Goal: Task Accomplishment & Management: Manage account settings

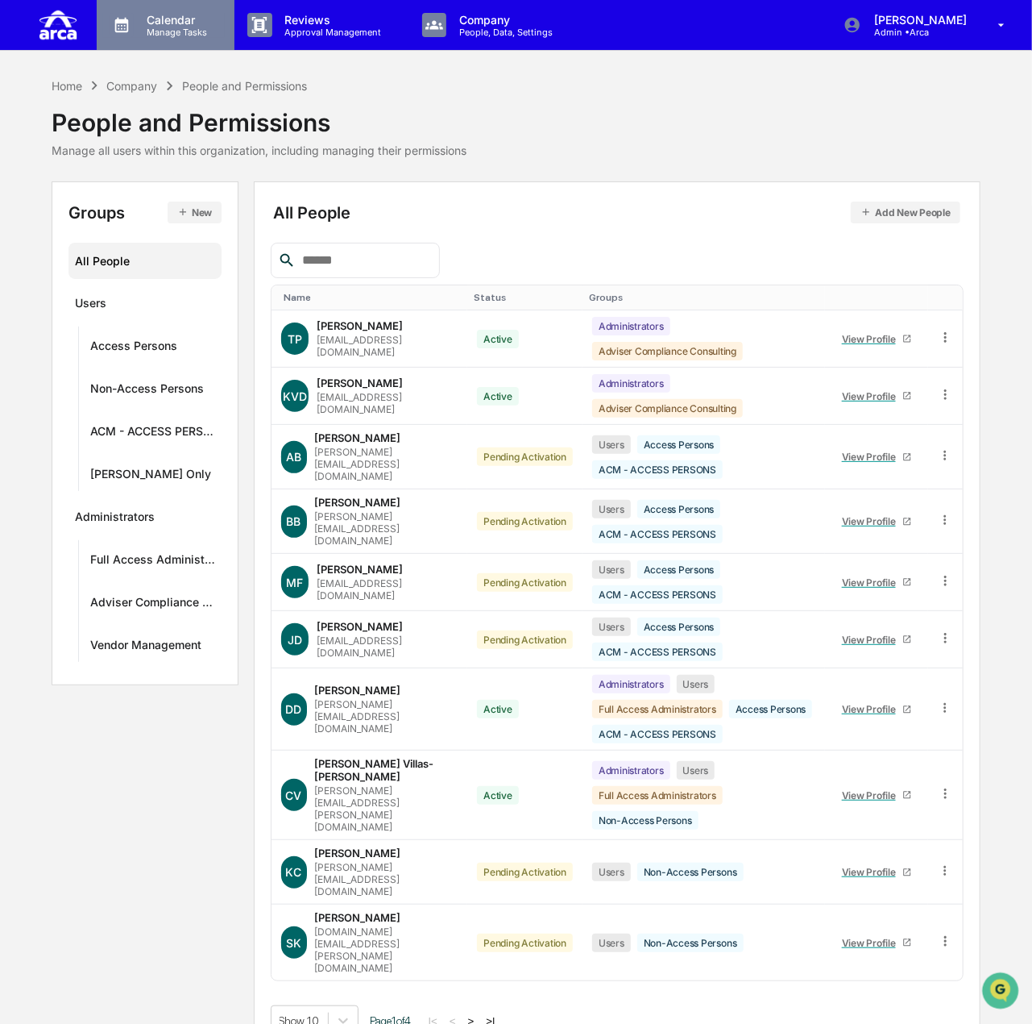
click at [167, 13] on p "Calendar" at bounding box center [174, 20] width 81 height 14
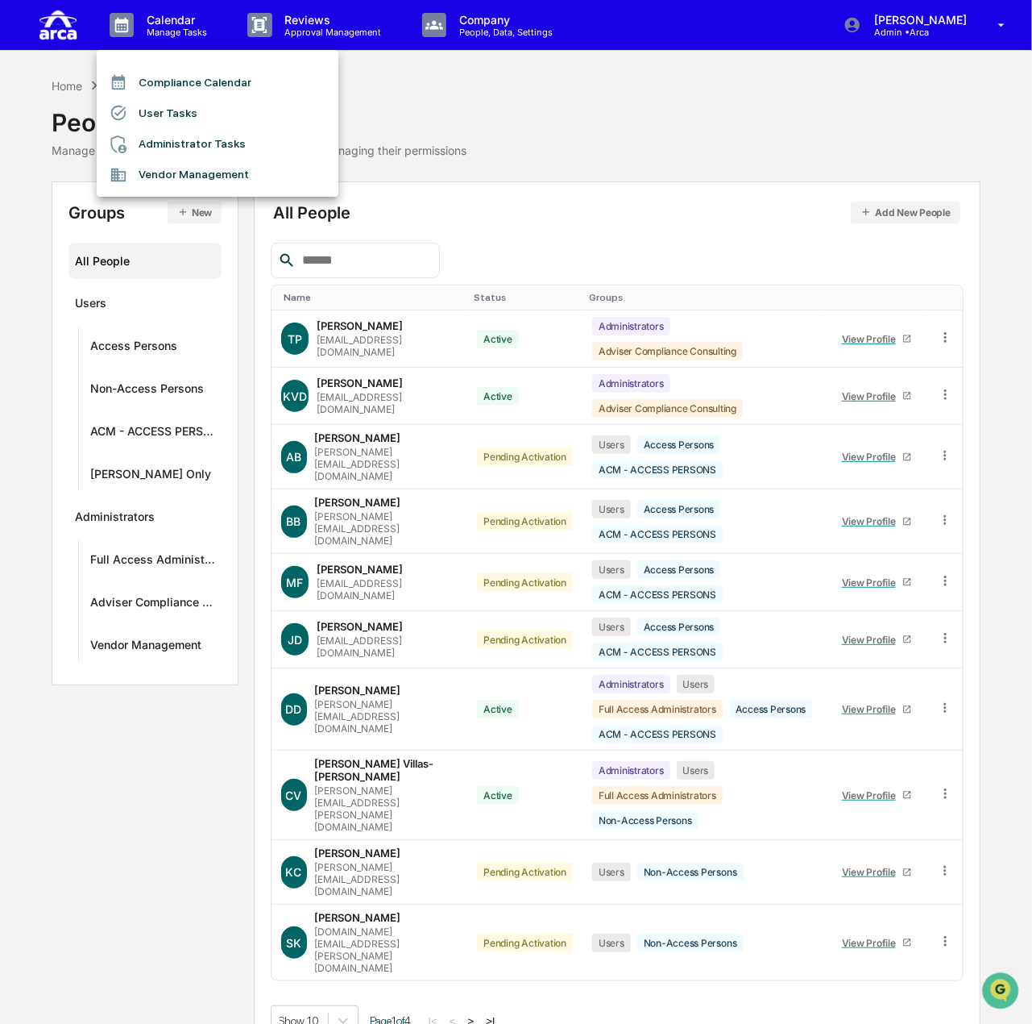
click at [186, 117] on li "User Tasks" at bounding box center [218, 113] width 242 height 31
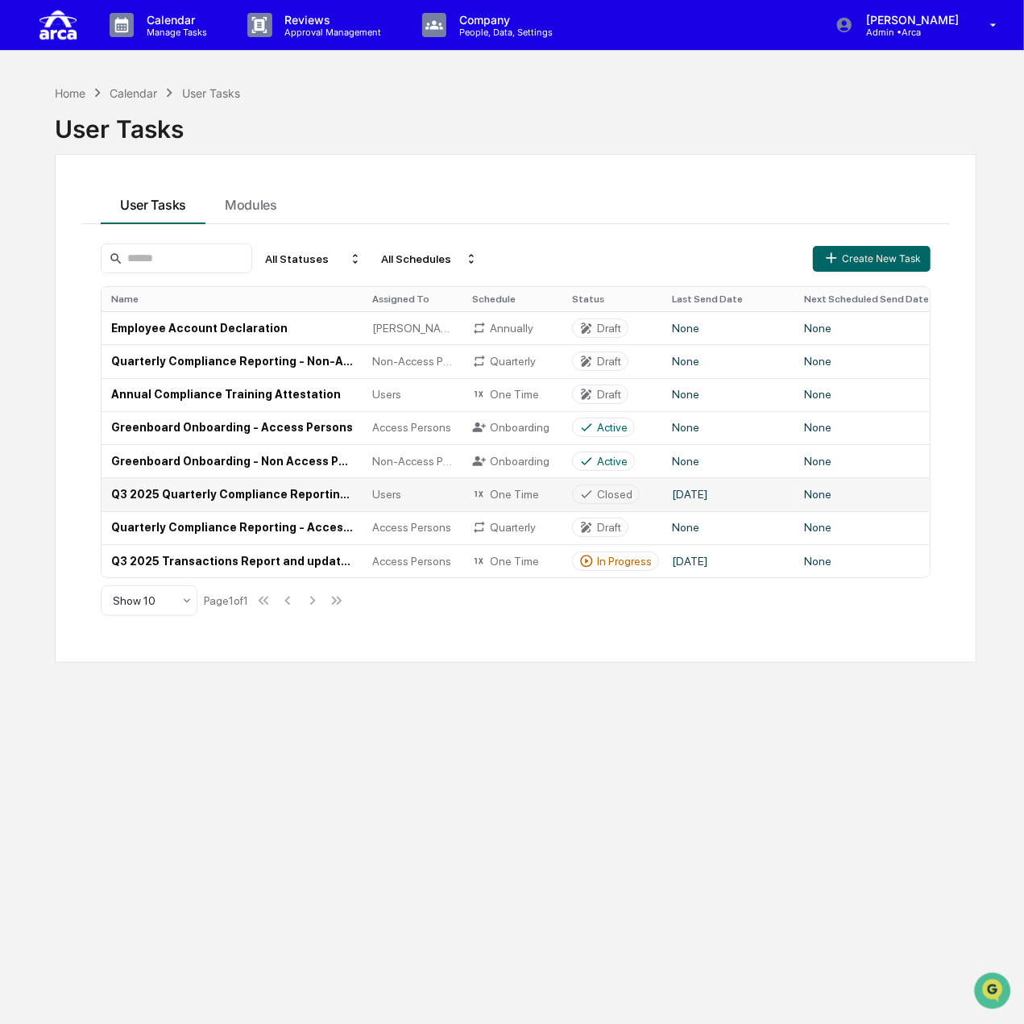
click at [274, 493] on td "Q3 2025 Quarterly Compliance Reporting (All Employees)" at bounding box center [232, 493] width 261 height 33
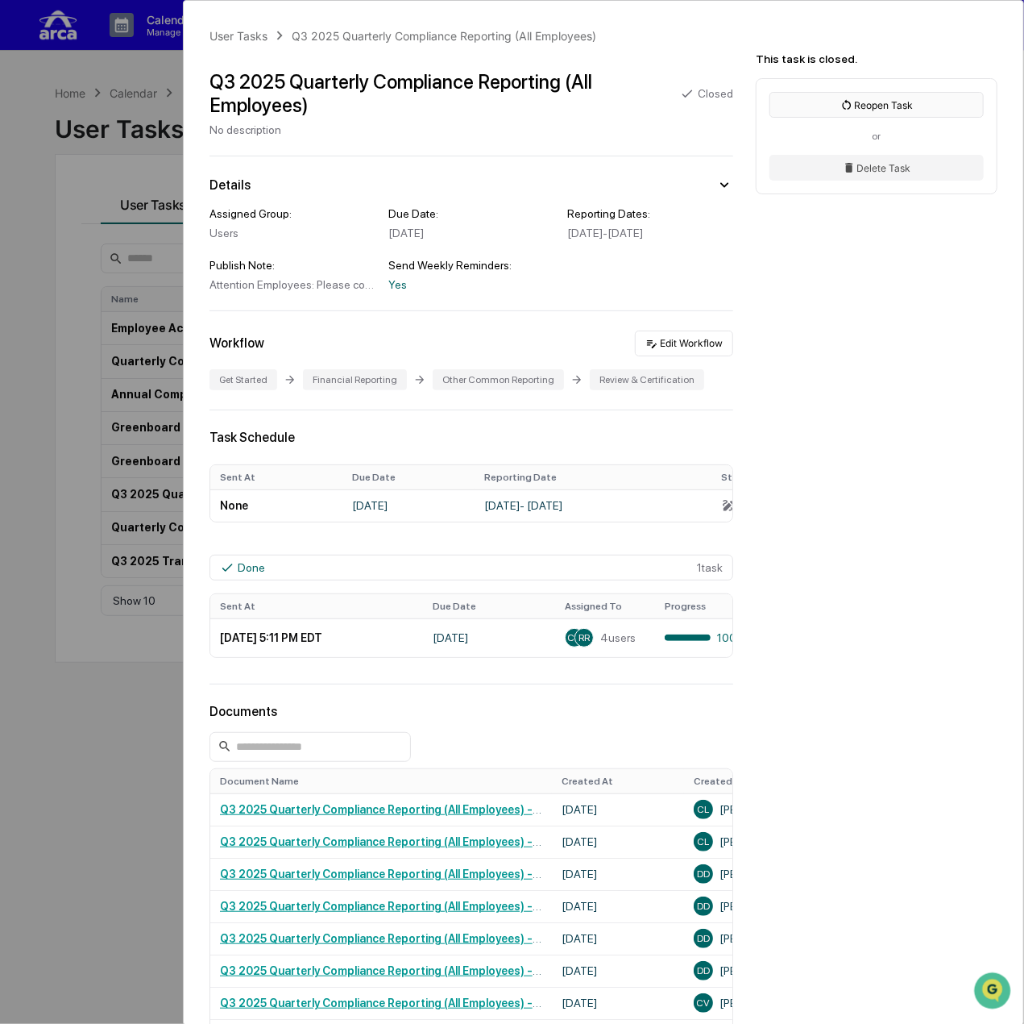
click at [870, 102] on button "Reopen Task" at bounding box center [877, 105] width 214 height 26
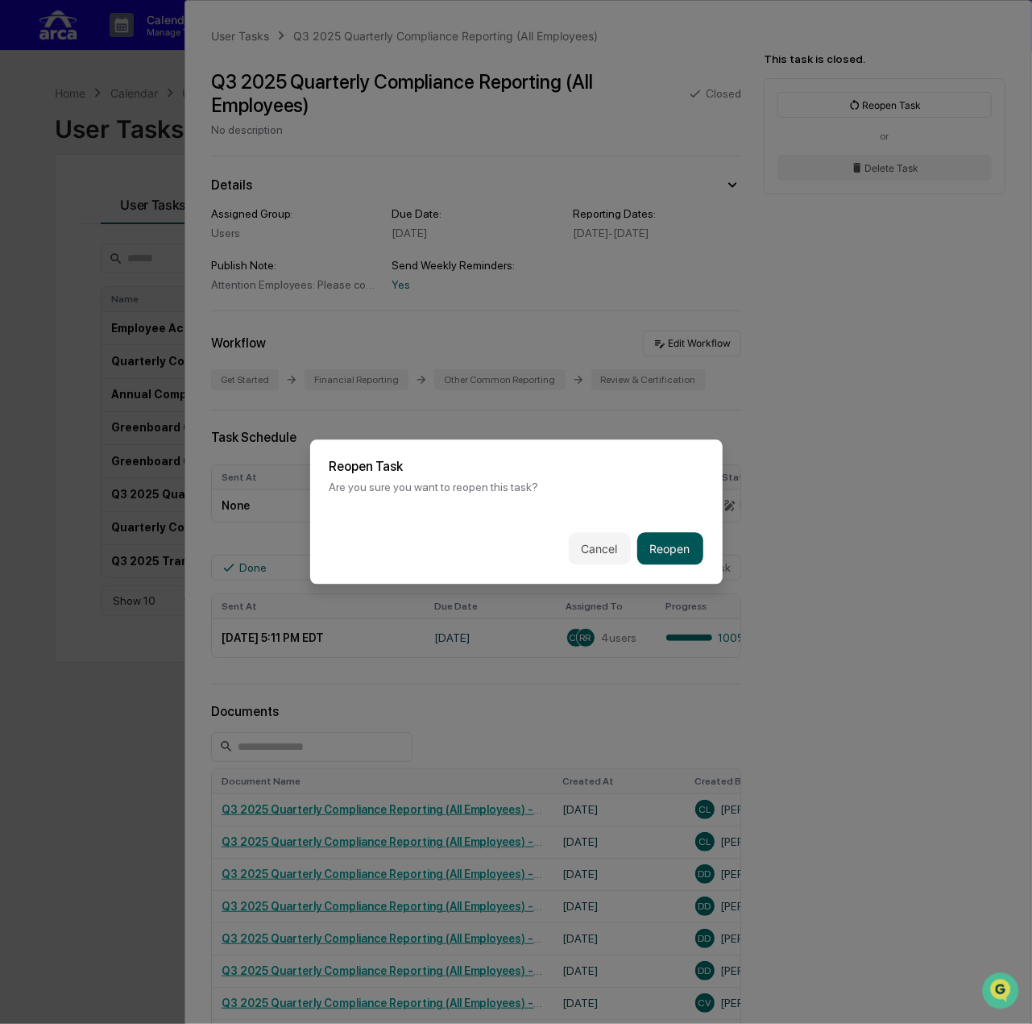
click at [658, 546] on button "Reopen" at bounding box center [670, 549] width 66 height 32
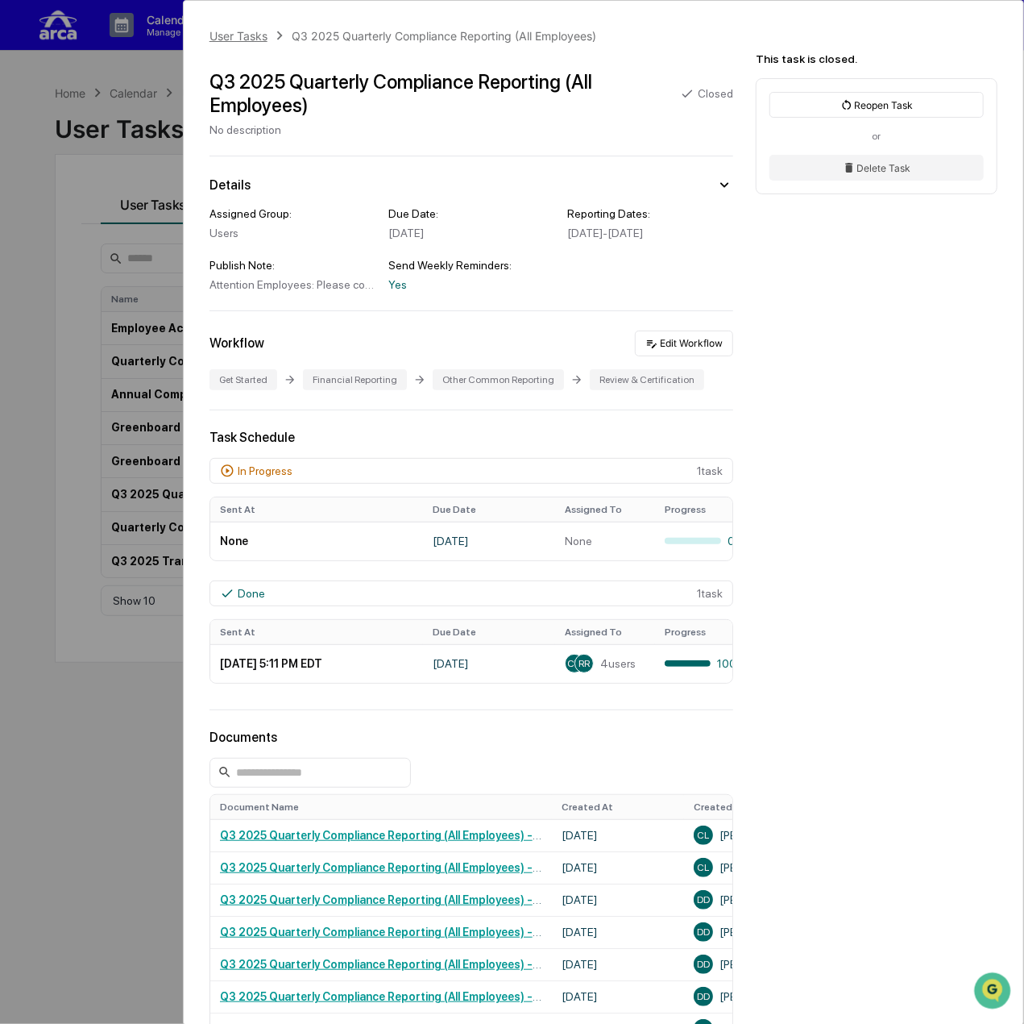
click at [258, 34] on div "User Tasks" at bounding box center [239, 36] width 58 height 14
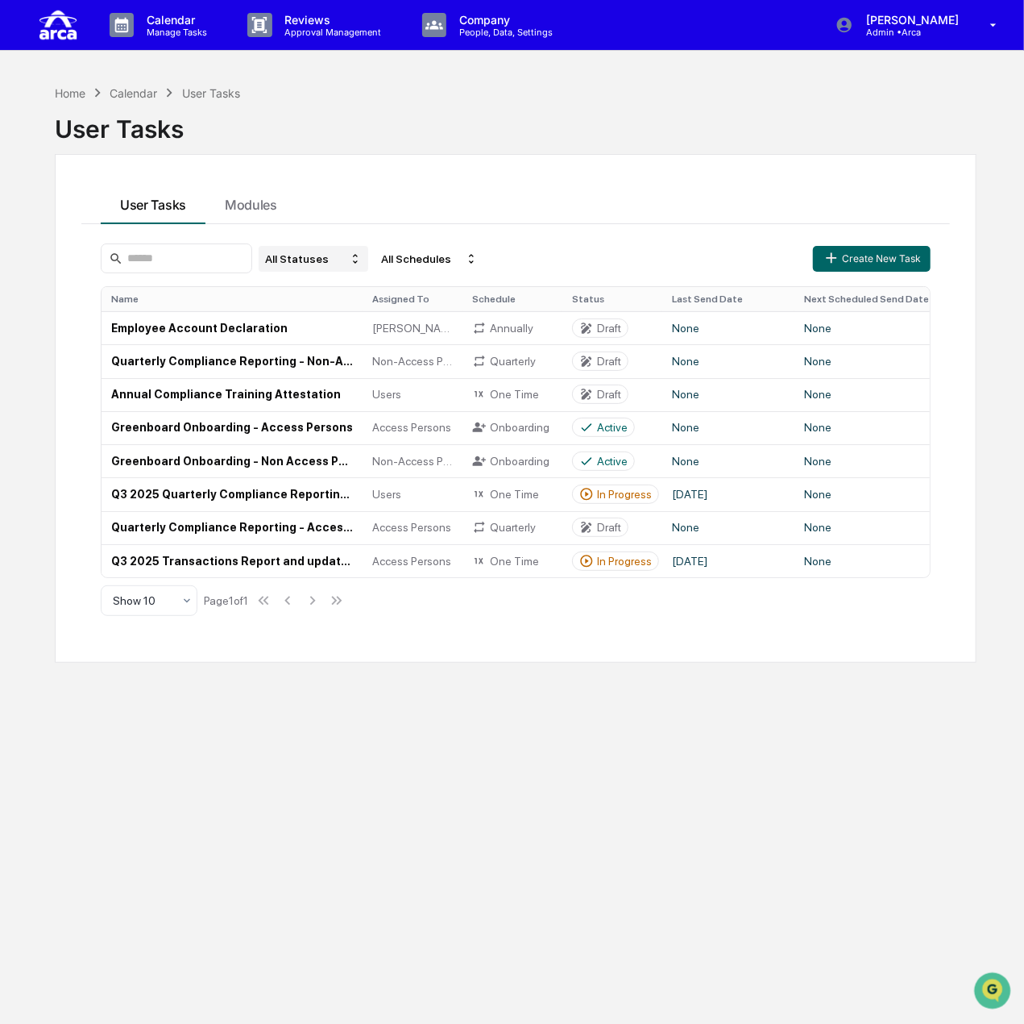
drag, startPoint x: 322, startPoint y: 255, endPoint x: 326, endPoint y: 264, distance: 9.4
click at [322, 255] on div "All Statuses" at bounding box center [314, 259] width 110 height 26
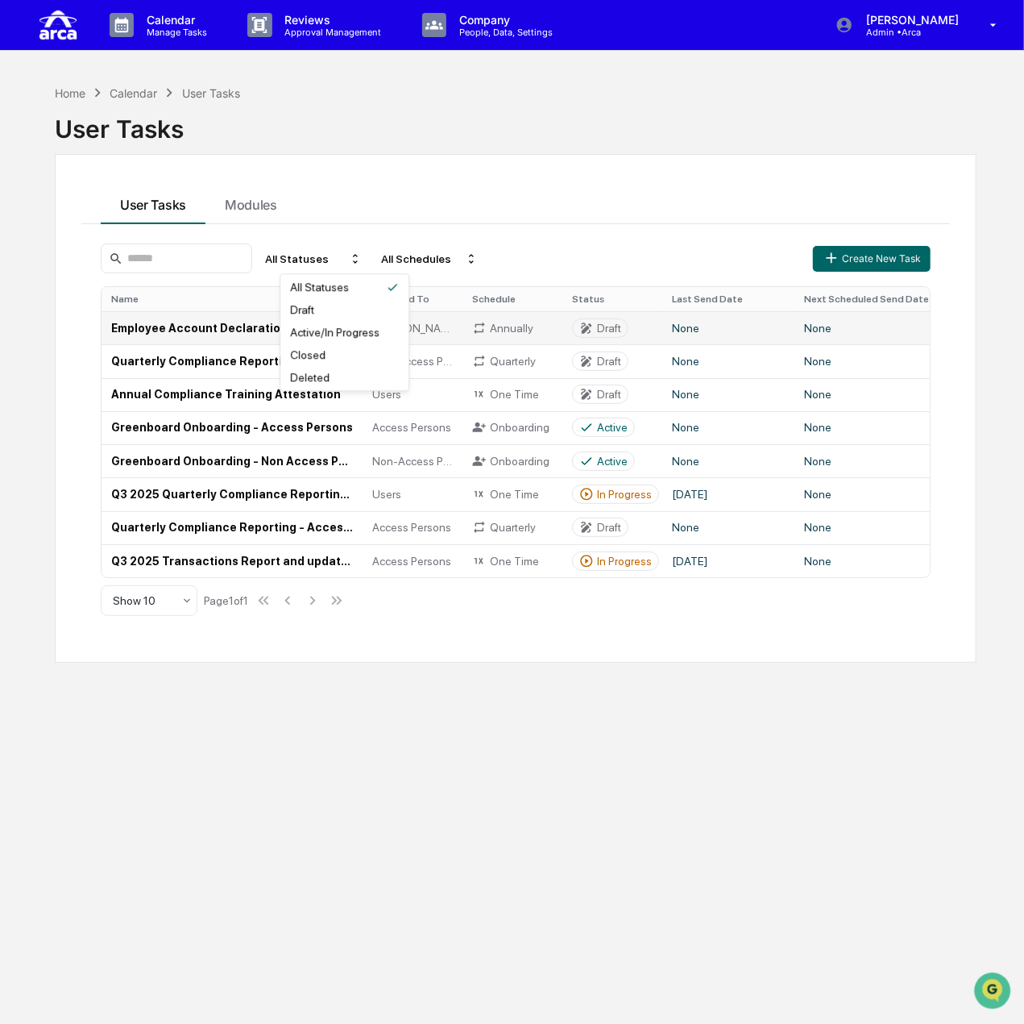
click at [350, 314] on div "Draft" at bounding box center [345, 309] width 122 height 19
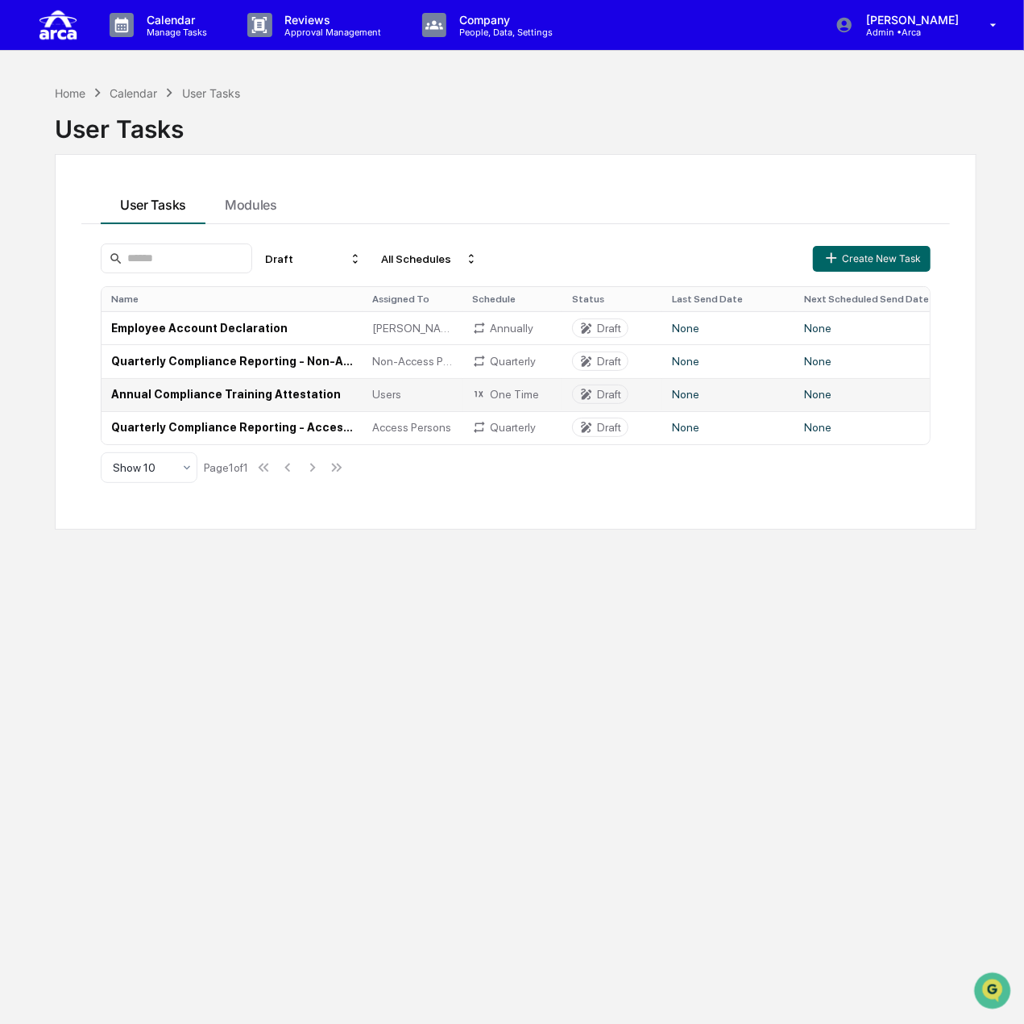
click at [272, 393] on td "Annual Compliance Training Attestation" at bounding box center [232, 394] width 261 height 33
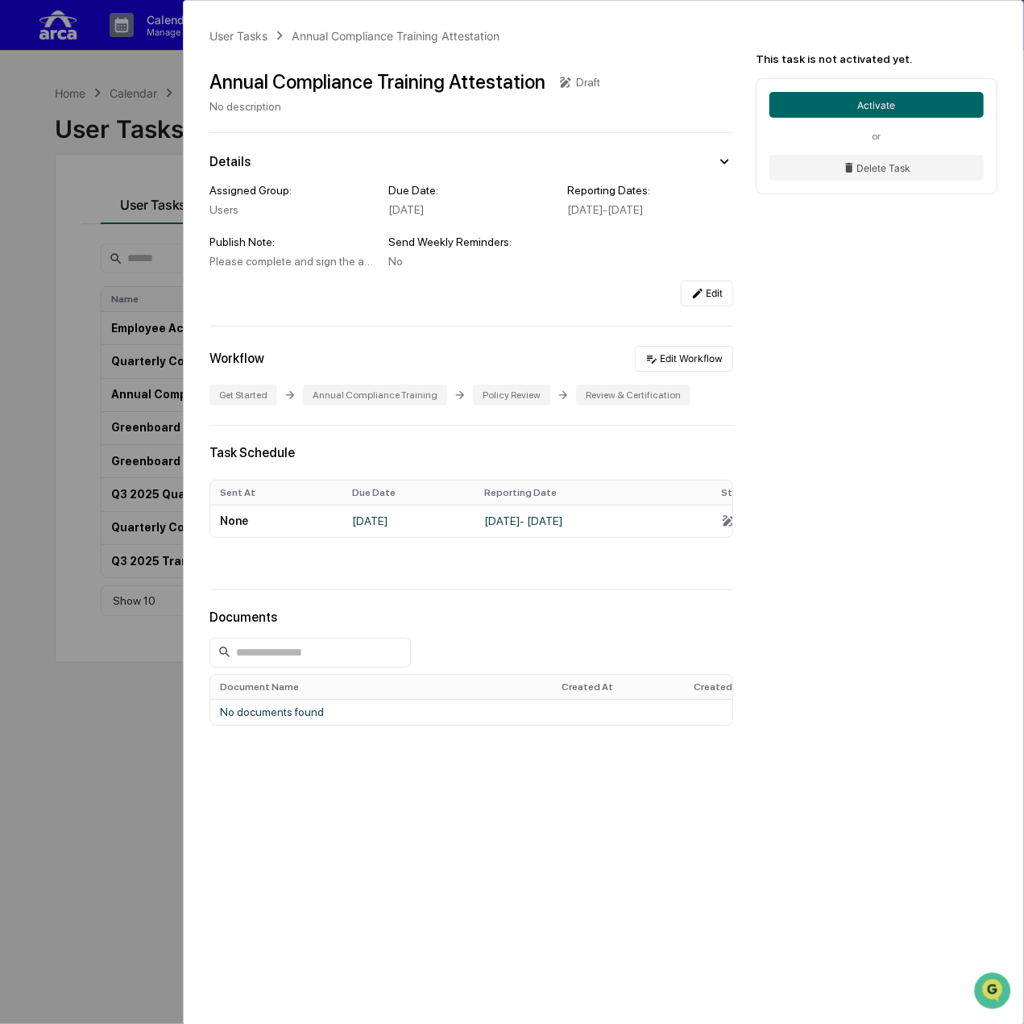
click at [131, 245] on div "User Tasks Annual Compliance Training Attestation Annual Compliance Training At…" at bounding box center [512, 512] width 1024 height 1024
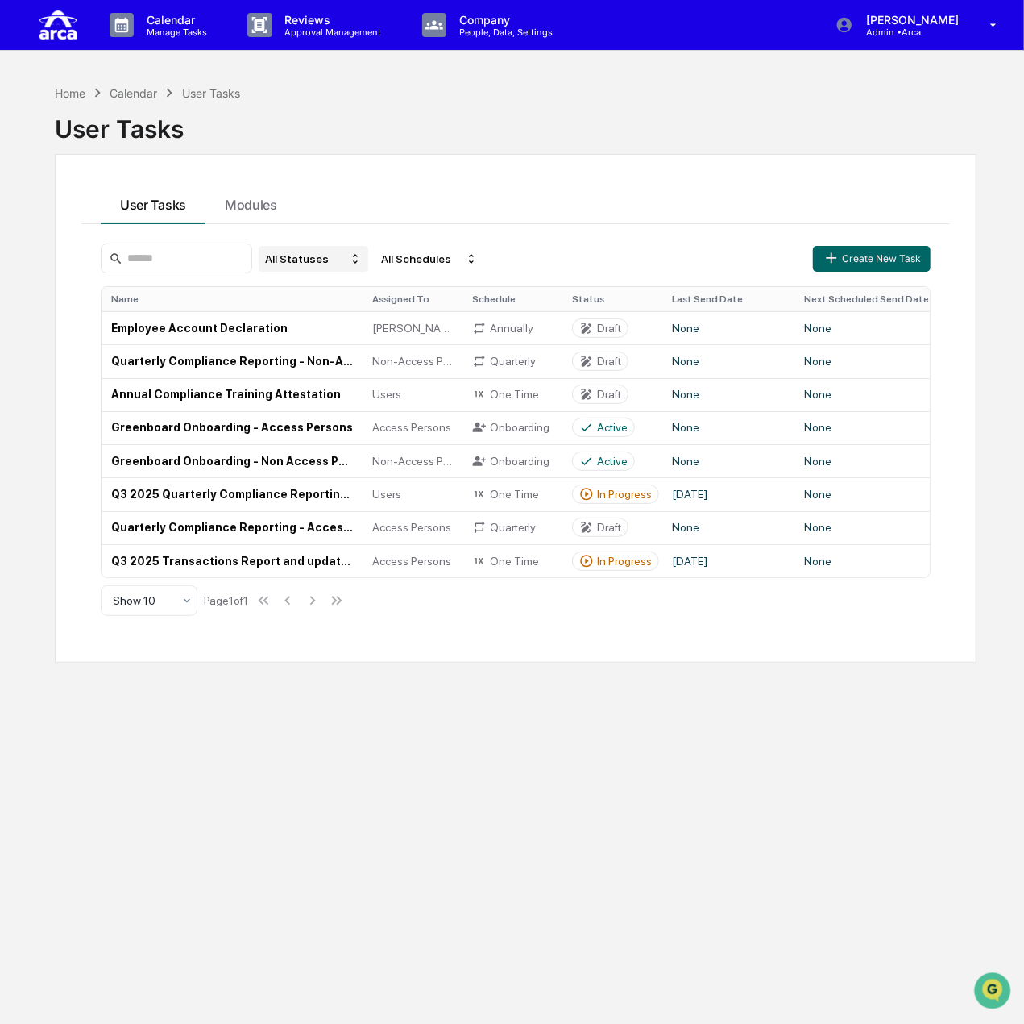
click at [343, 257] on div "All Statuses" at bounding box center [314, 259] width 110 height 26
click at [356, 330] on div "Active/In Progress" at bounding box center [334, 332] width 89 height 13
click at [356, 330] on td "Employee Account Declaration" at bounding box center [232, 327] width 261 height 33
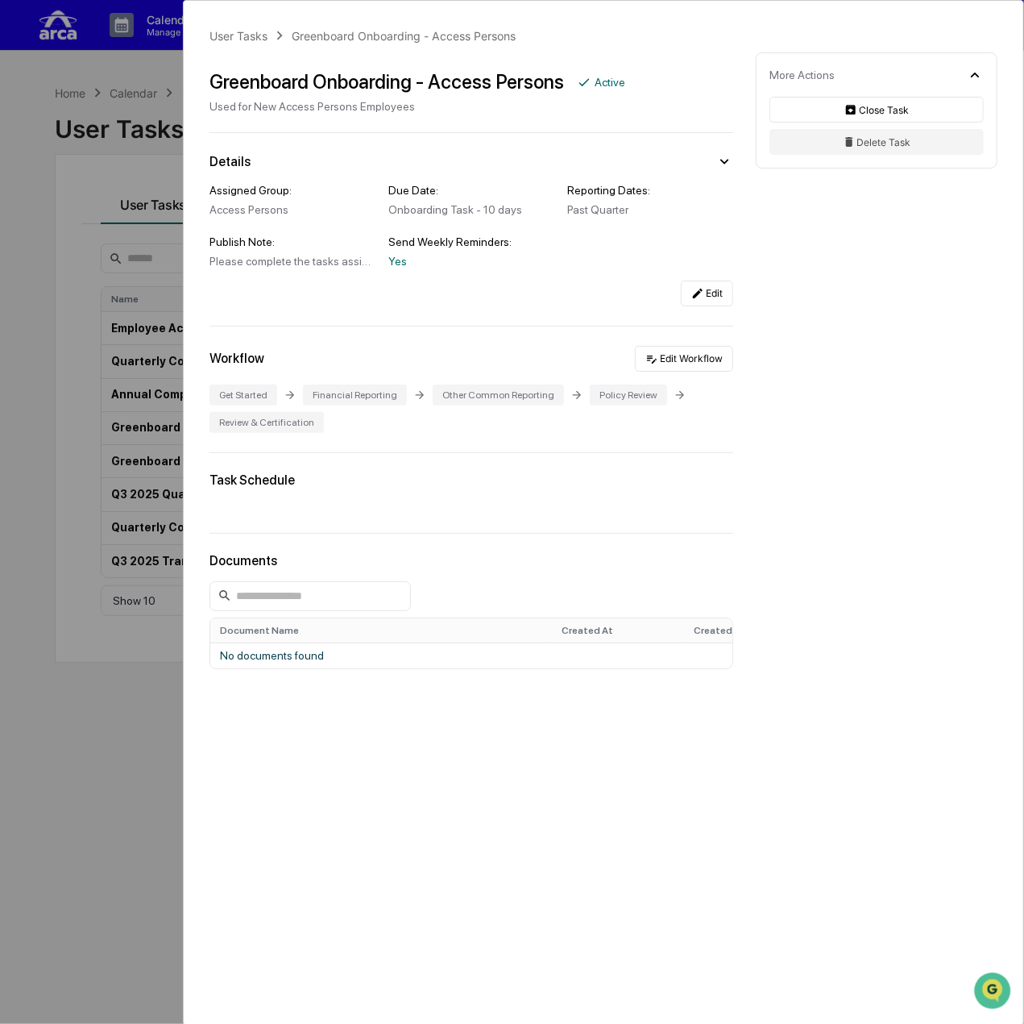
click at [193, 104] on div "User Tasks Greenboard Onboarding - Access Persons Greenboard Onboarding - Acces…" at bounding box center [604, 419] width 840 height 836
click at [114, 106] on div "User Tasks Greenboard Onboarding - Access Persons Greenboard Onboarding - Acces…" at bounding box center [512, 512] width 1024 height 1024
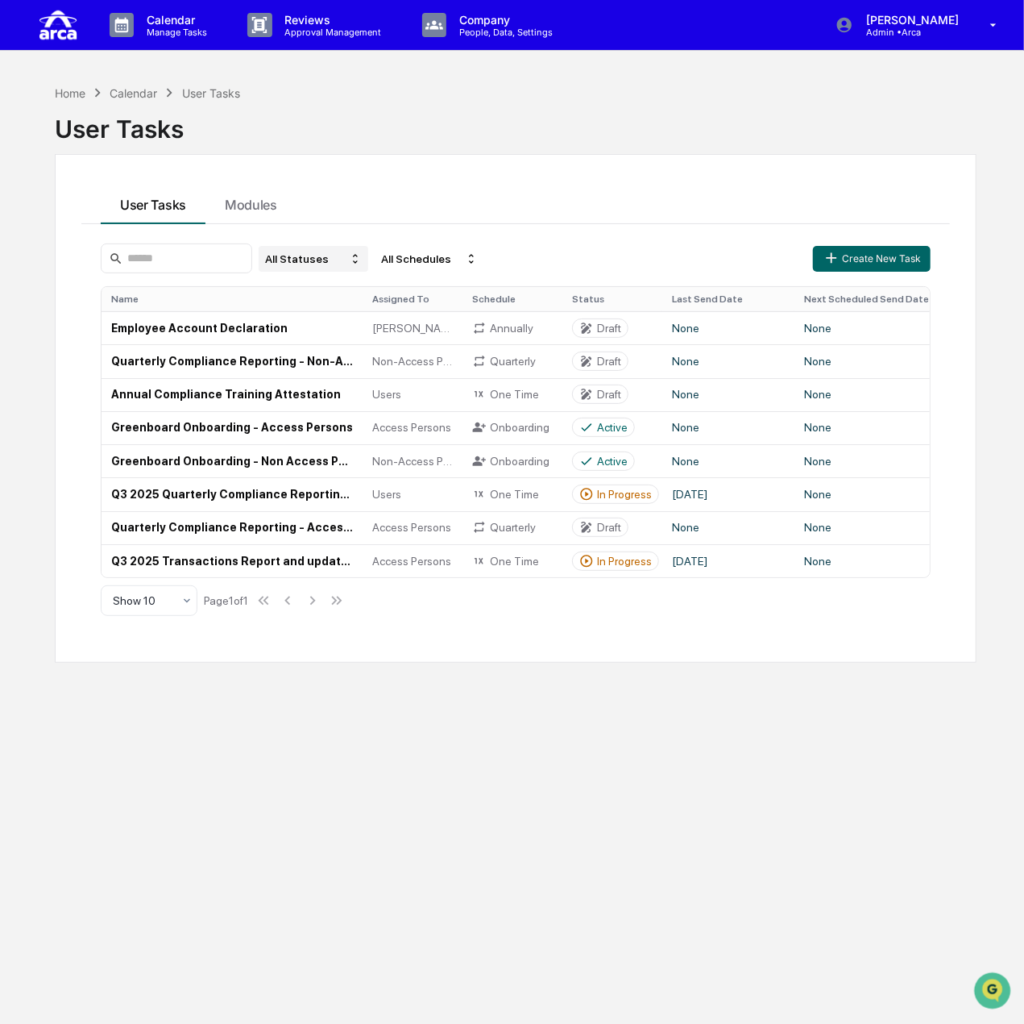
click at [350, 262] on div "All Statuses" at bounding box center [314, 259] width 110 height 26
click at [344, 335] on div "Active/In Progress" at bounding box center [334, 332] width 89 height 13
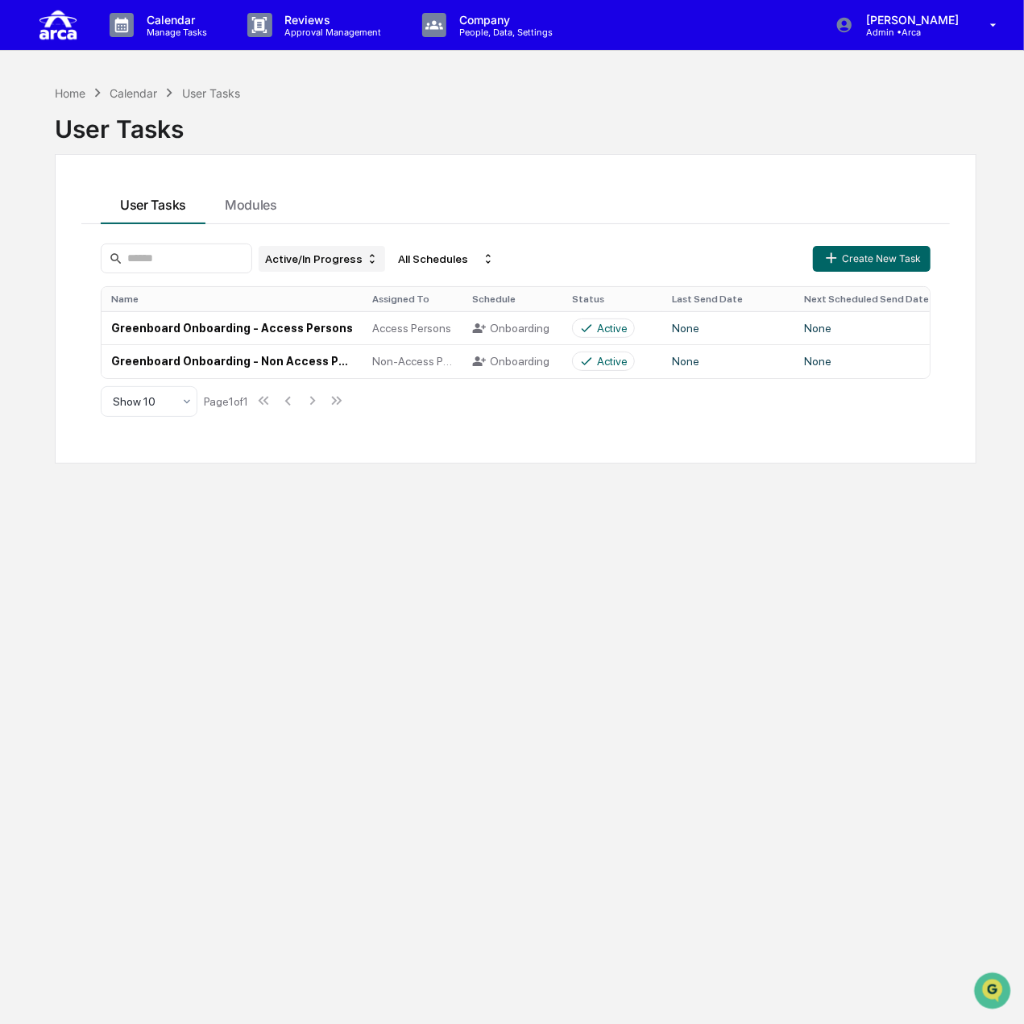
click at [340, 255] on div "Active/In Progress" at bounding box center [322, 259] width 127 height 26
click at [338, 333] on div "Active/In Progress" at bounding box center [332, 332] width 89 height 13
click at [345, 260] on div "Active/In Progress" at bounding box center [322, 259] width 127 height 26
click at [350, 325] on div "Active/In Progress" at bounding box center [348, 331] width 135 height 19
click at [314, 250] on div "Active/In Progress" at bounding box center [322, 259] width 127 height 26
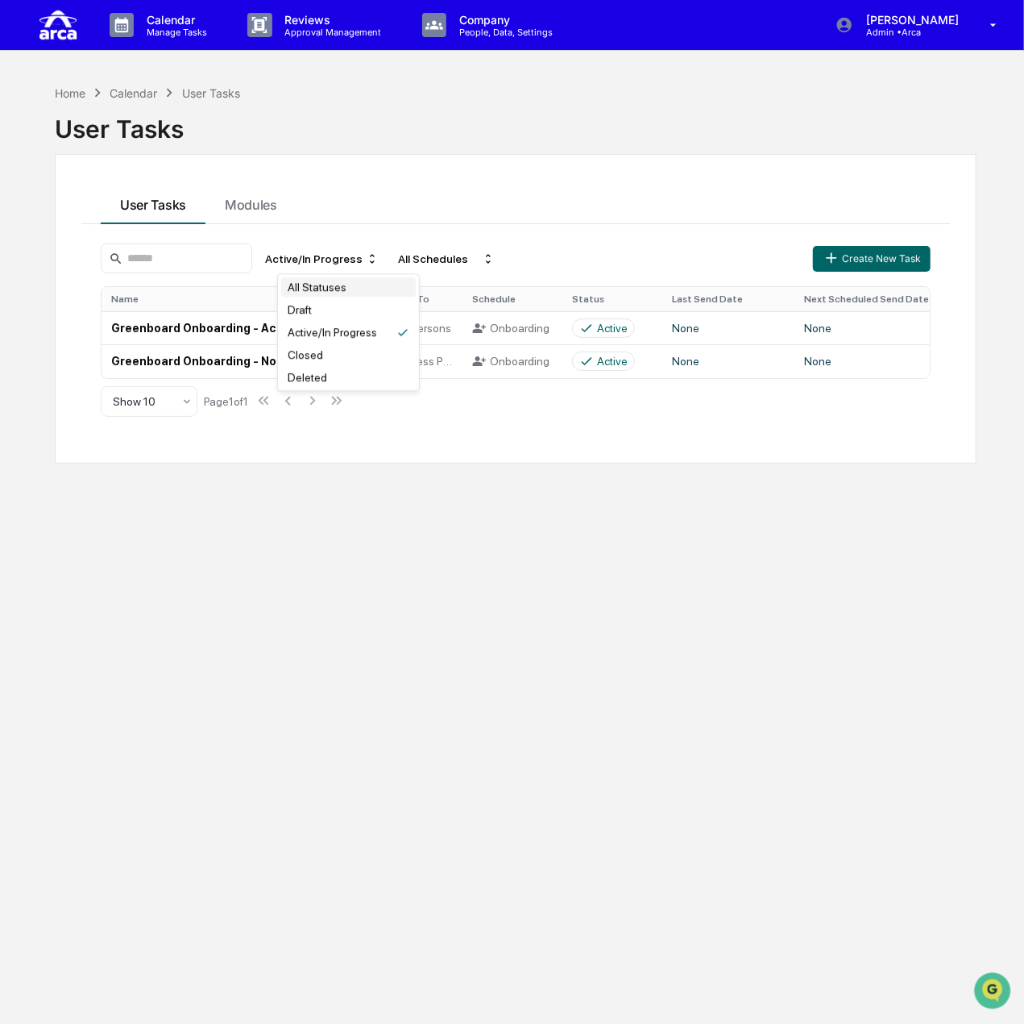
click at [327, 284] on div "All Statuses" at bounding box center [317, 286] width 59 height 13
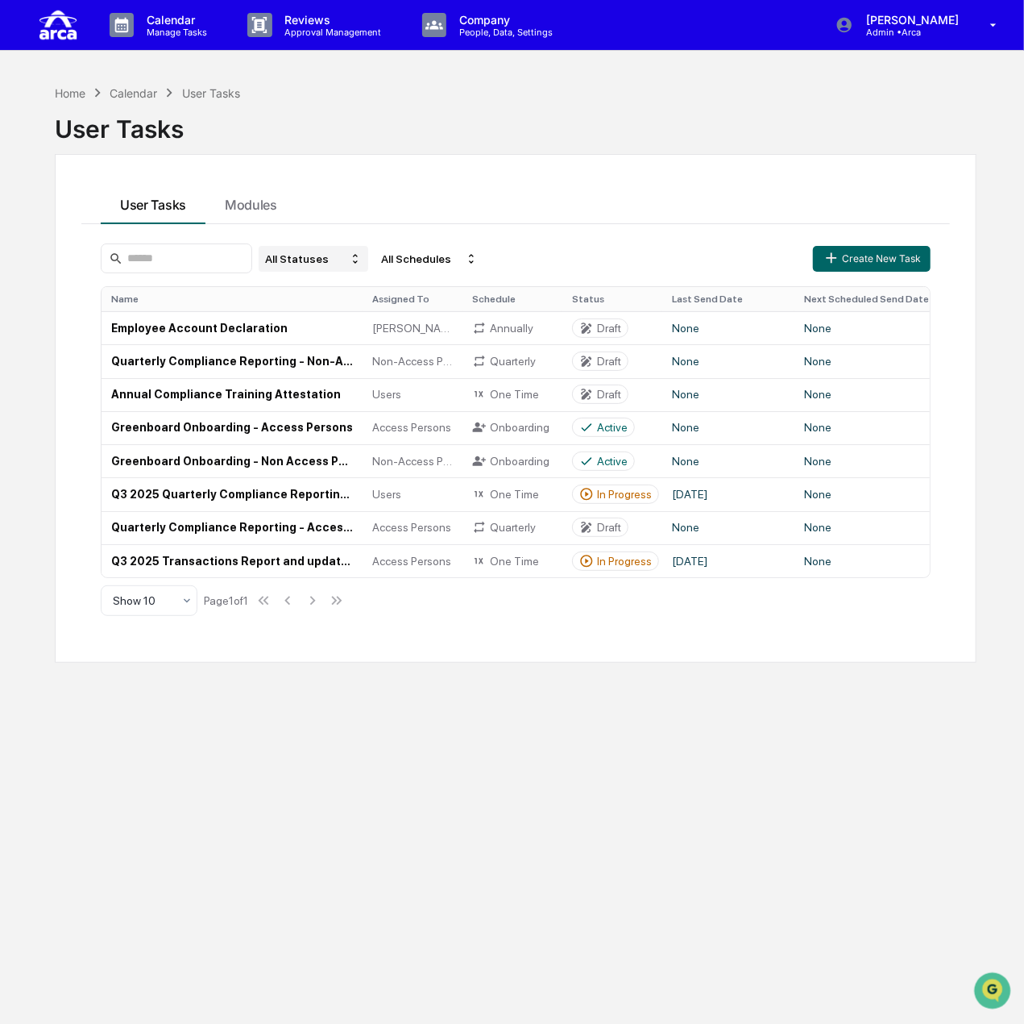
click at [354, 257] on div "All Statuses" at bounding box center [314, 259] width 110 height 26
click at [364, 326] on div "Active/In Progress" at bounding box center [345, 331] width 122 height 19
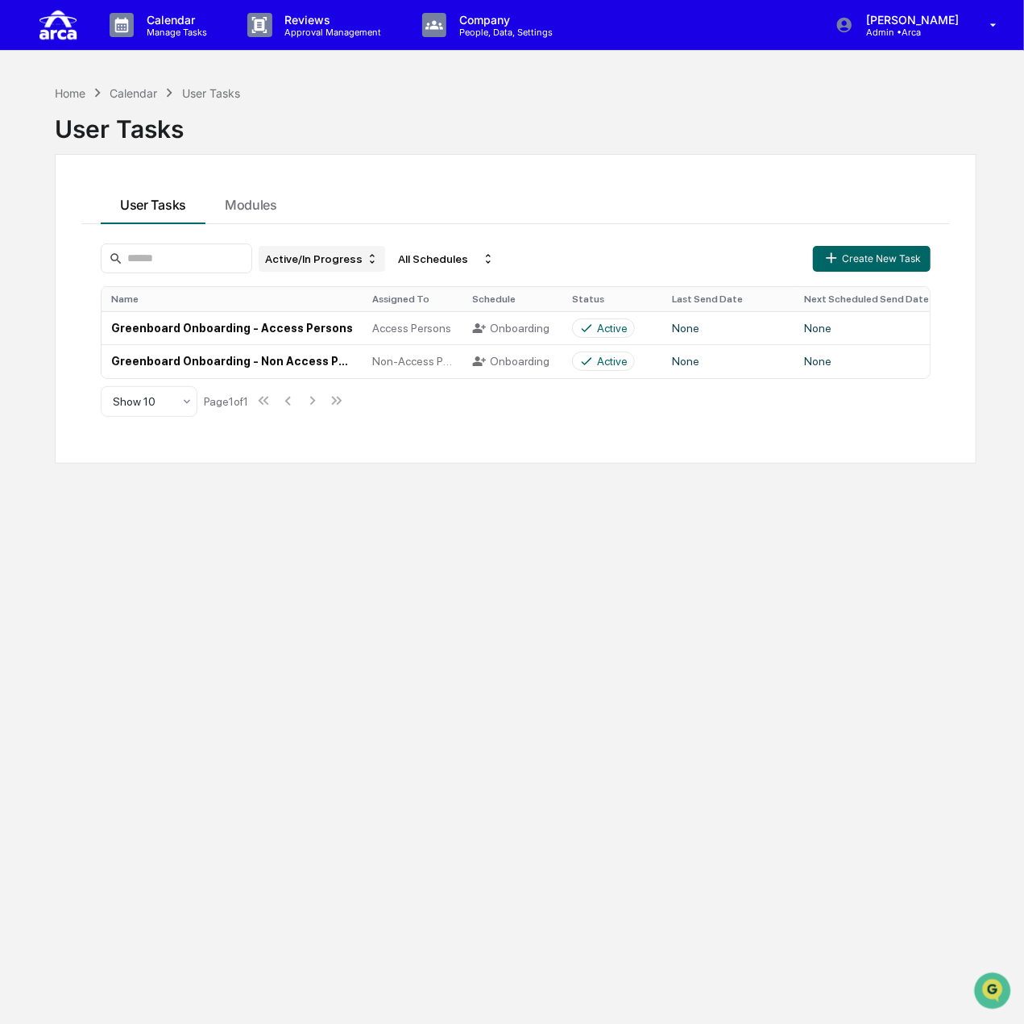
click at [357, 256] on div "Active/In Progress" at bounding box center [322, 259] width 127 height 26
click at [345, 281] on div "All Statuses" at bounding box center [348, 286] width 135 height 19
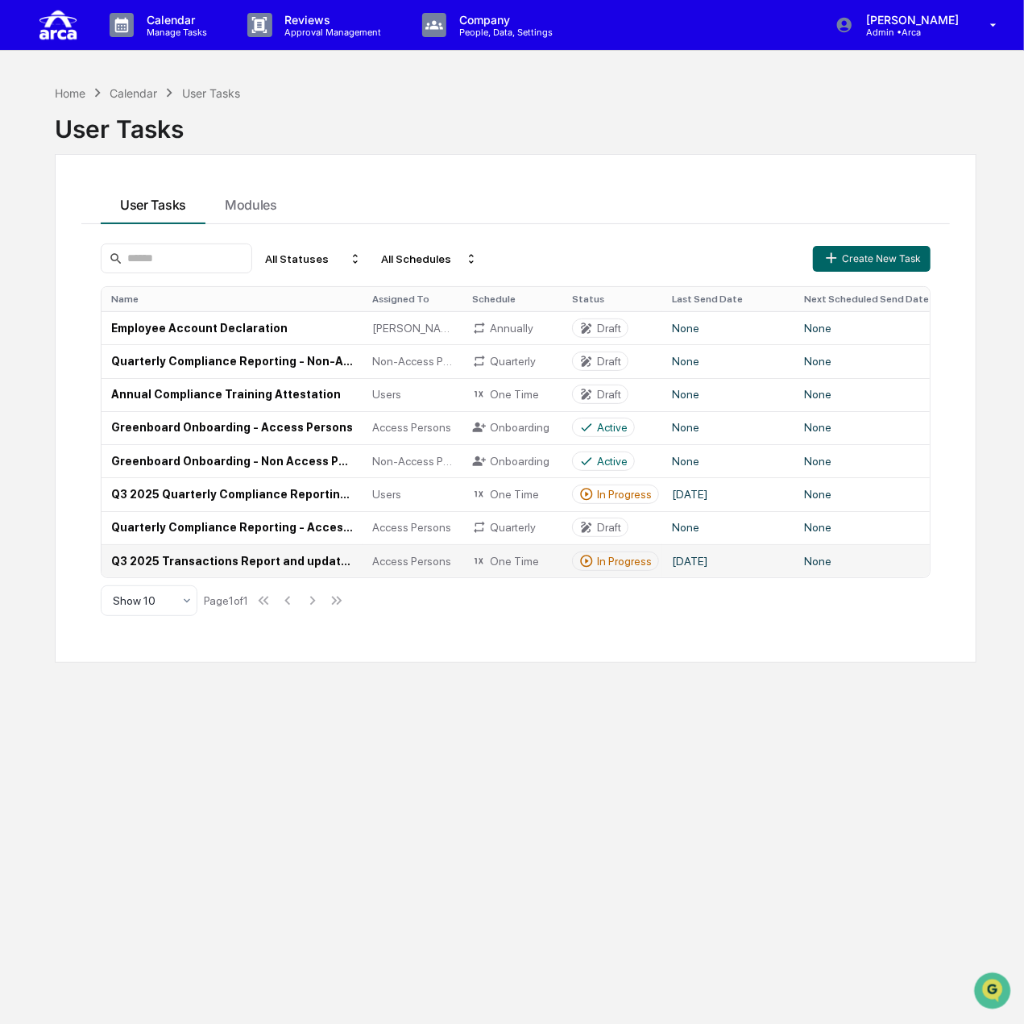
click at [257, 554] on td "Q3 2025 Transactions Report and updated [PERSON_NAME] Confirmation (Access Pers…" at bounding box center [232, 560] width 261 height 33
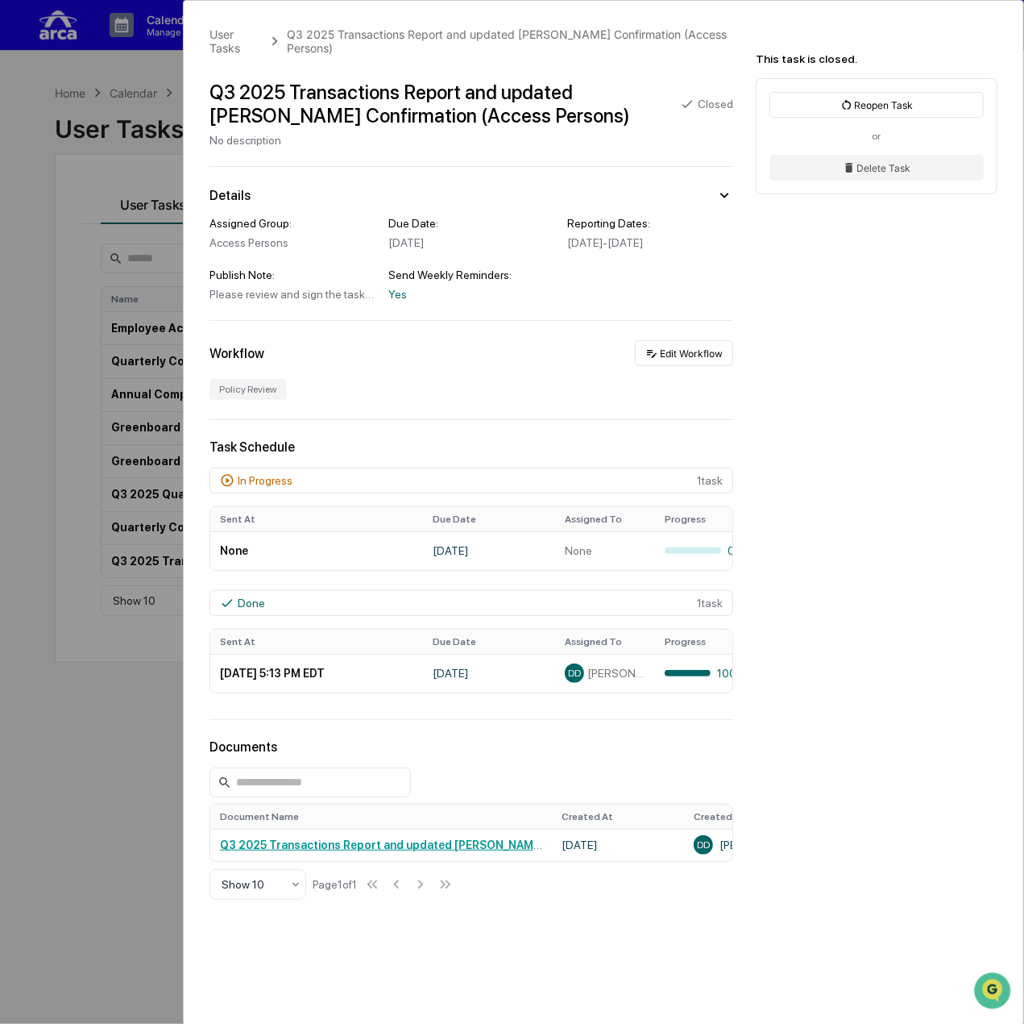
click at [48, 463] on div "User Tasks Q3 2025 Transactions Report and updated [PERSON_NAME] Confirmation (…" at bounding box center [512, 512] width 1024 height 1024
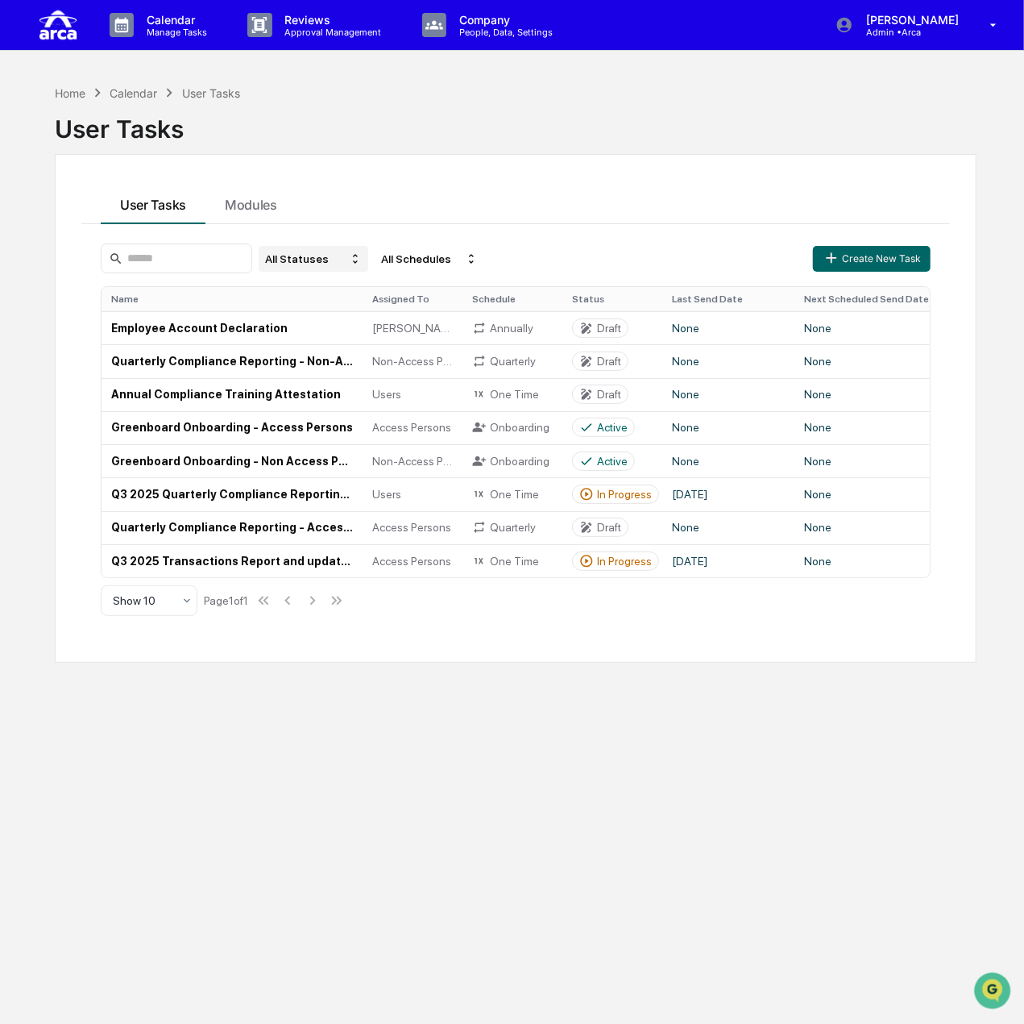
click at [332, 258] on div "All Statuses" at bounding box center [314, 259] width 110 height 26
click at [354, 330] on div "Active/In Progress" at bounding box center [334, 332] width 89 height 13
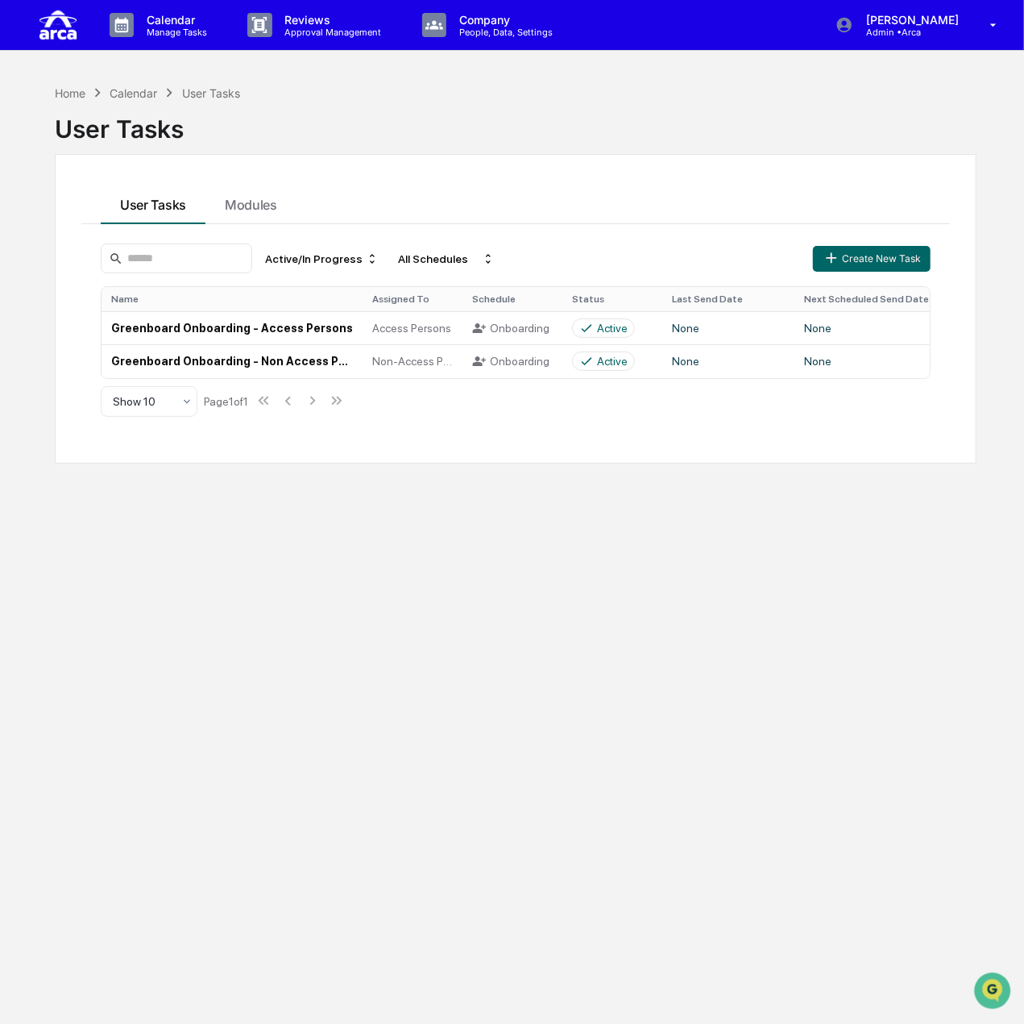
click at [354, 330] on td "Greenboard Onboarding - Access Persons" at bounding box center [232, 327] width 261 height 33
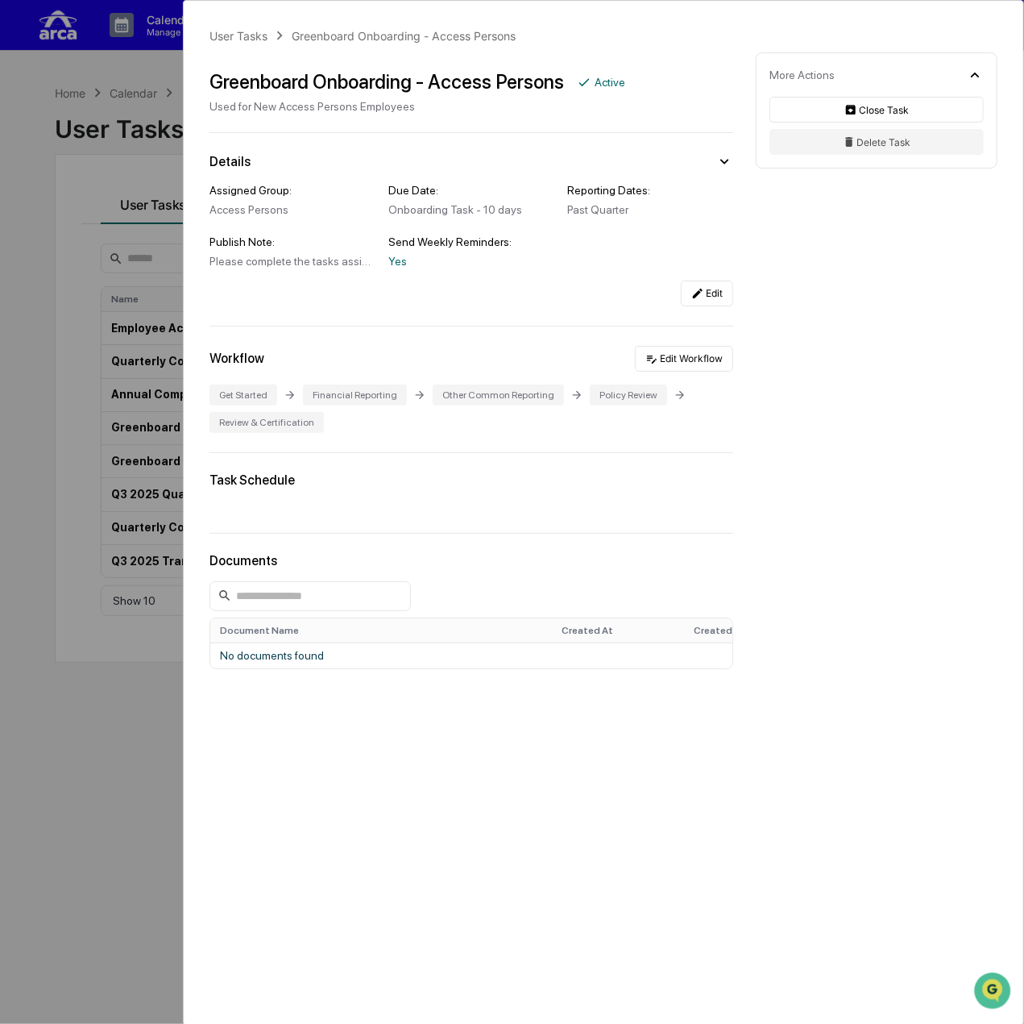
click at [86, 117] on div "User Tasks Greenboard Onboarding - Access Persons Greenboard Onboarding - Acces…" at bounding box center [512, 512] width 1024 height 1024
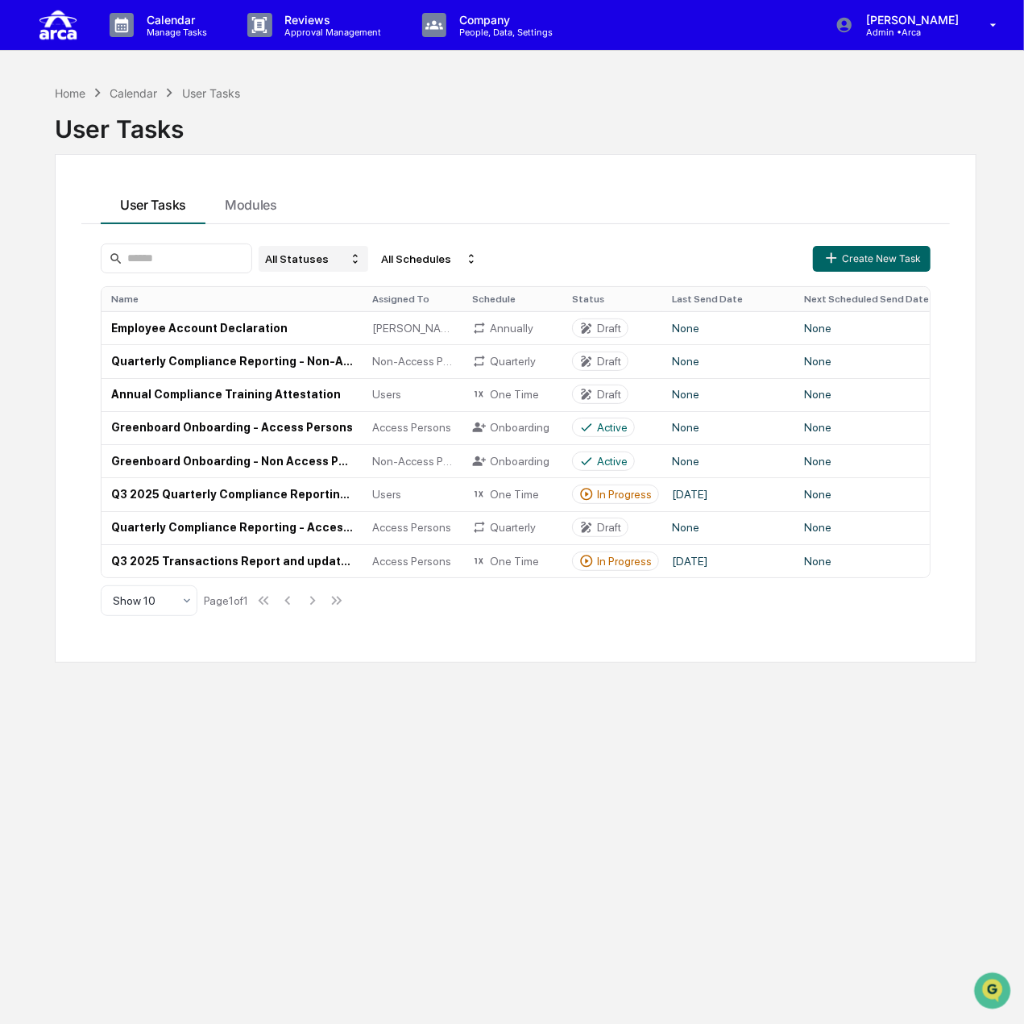
click at [347, 247] on div "All Statuses" at bounding box center [314, 259] width 110 height 26
click at [353, 320] on div "All Statuses Draft Active/In Progress Closed Deleted" at bounding box center [345, 332] width 130 height 118
click at [330, 328] on div "Active/In Progress" at bounding box center [334, 332] width 89 height 13
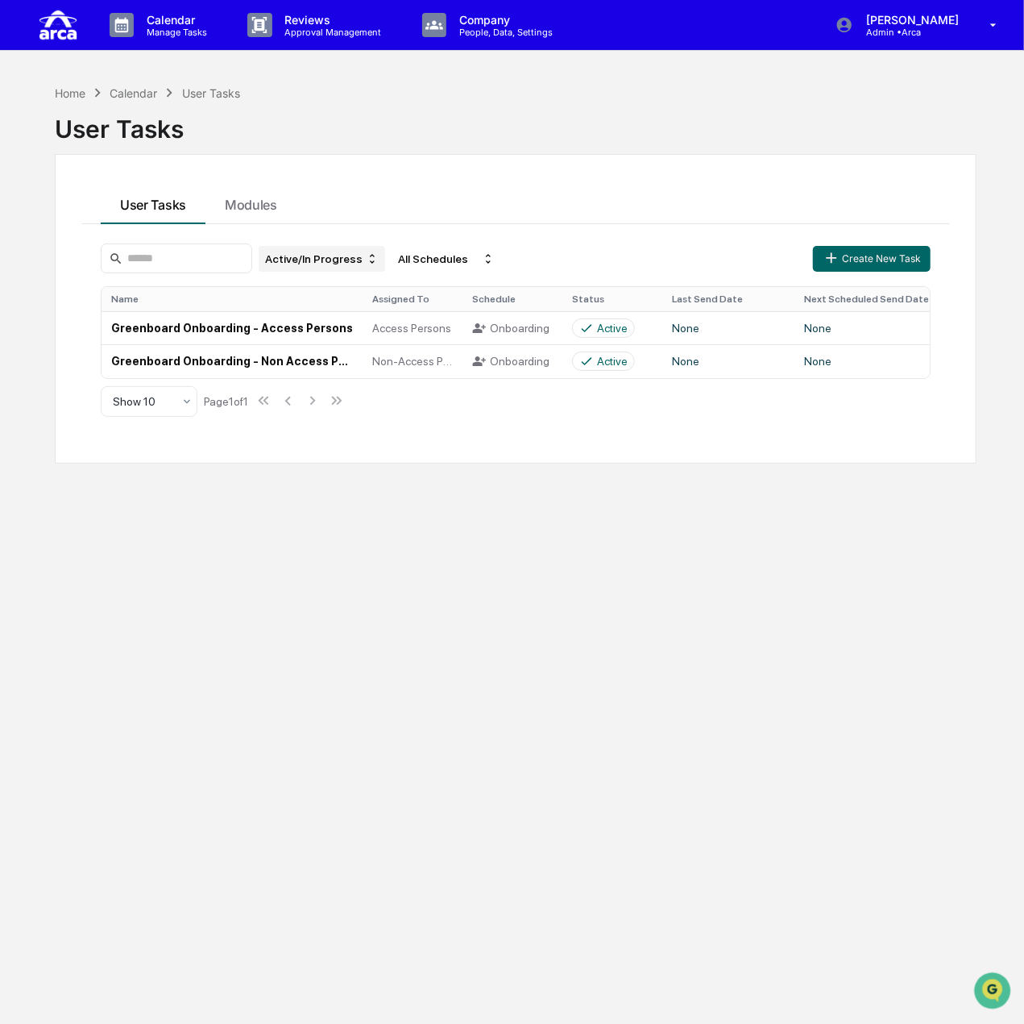
click at [340, 255] on div "Active/In Progress" at bounding box center [322, 259] width 127 height 26
click at [347, 289] on div "All Statuses" at bounding box center [348, 286] width 135 height 19
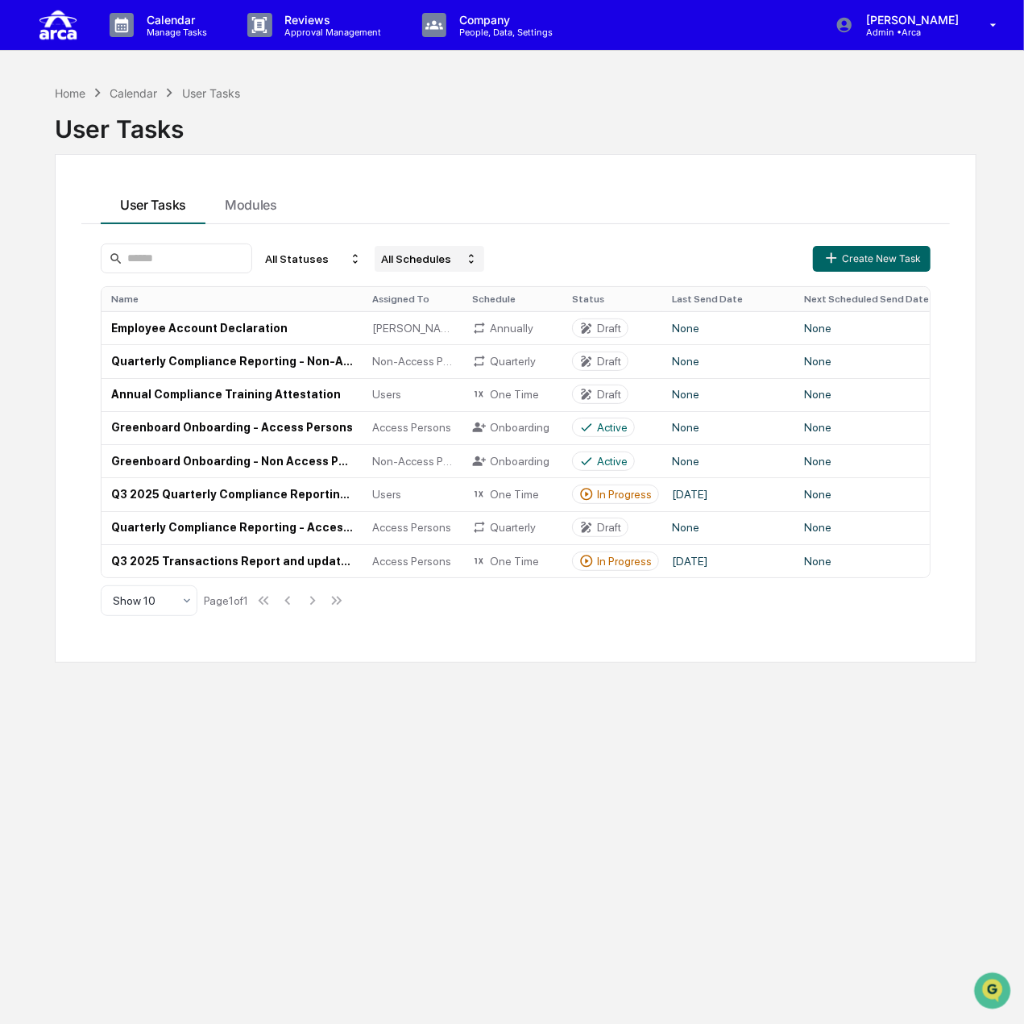
click at [409, 262] on div "All Schedules" at bounding box center [430, 259] width 110 height 26
click at [459, 313] on div "Onboarding" at bounding box center [441, 309] width 60 height 13
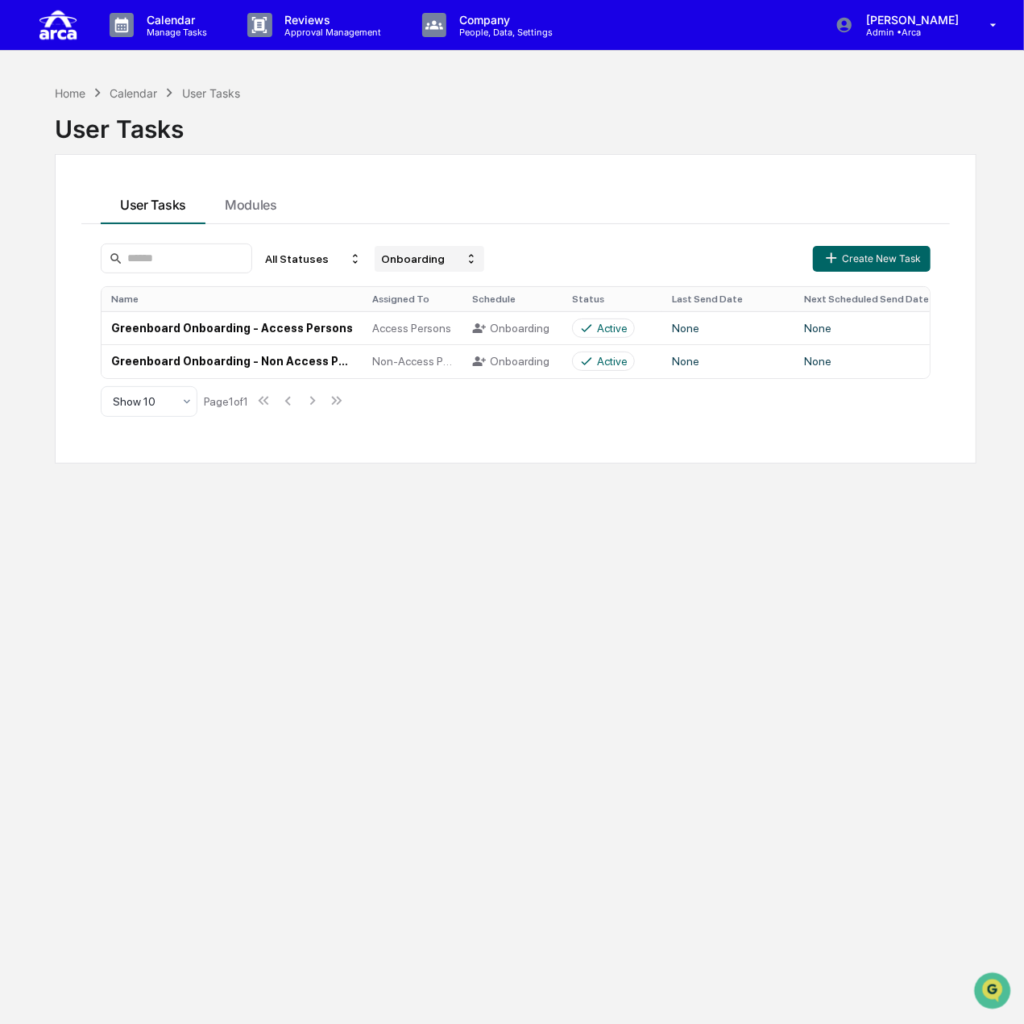
click at [464, 262] on div "Onboarding" at bounding box center [430, 259] width 110 height 26
click at [464, 329] on div "Recurring" at bounding box center [460, 331] width 105 height 19
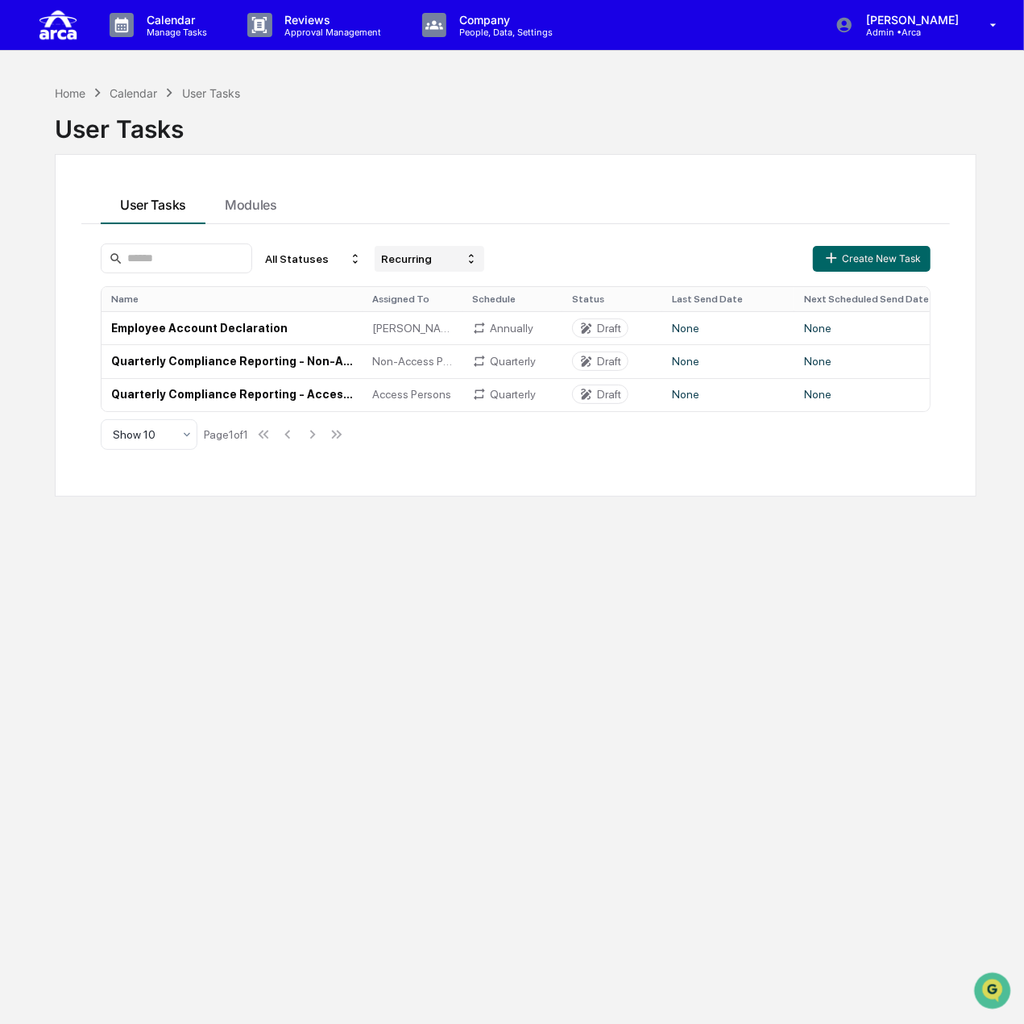
click at [474, 264] on div "Recurring" at bounding box center [430, 259] width 110 height 26
click at [468, 350] on div "One Time" at bounding box center [461, 354] width 100 height 19
click at [330, 259] on div "All Statuses" at bounding box center [314, 259] width 110 height 26
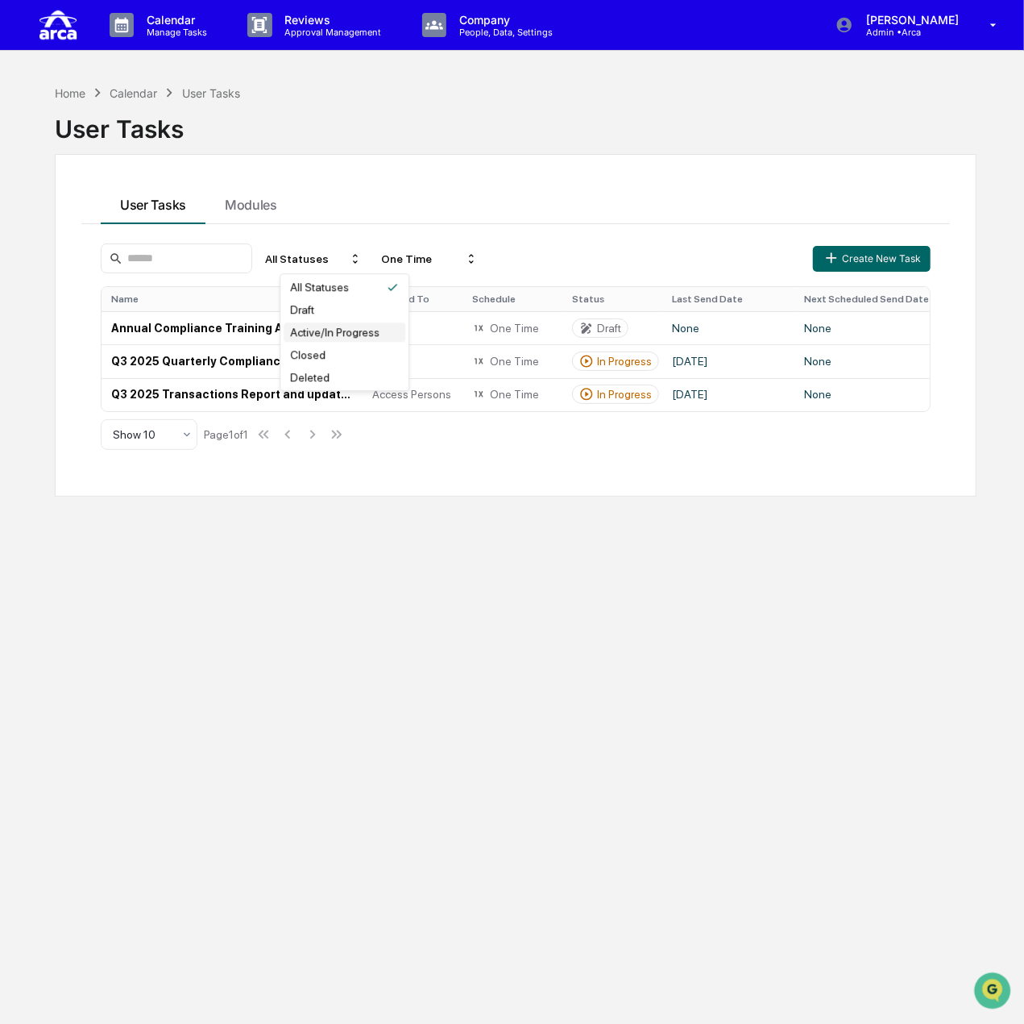
click at [343, 330] on div "Active/In Progress" at bounding box center [334, 332] width 89 height 13
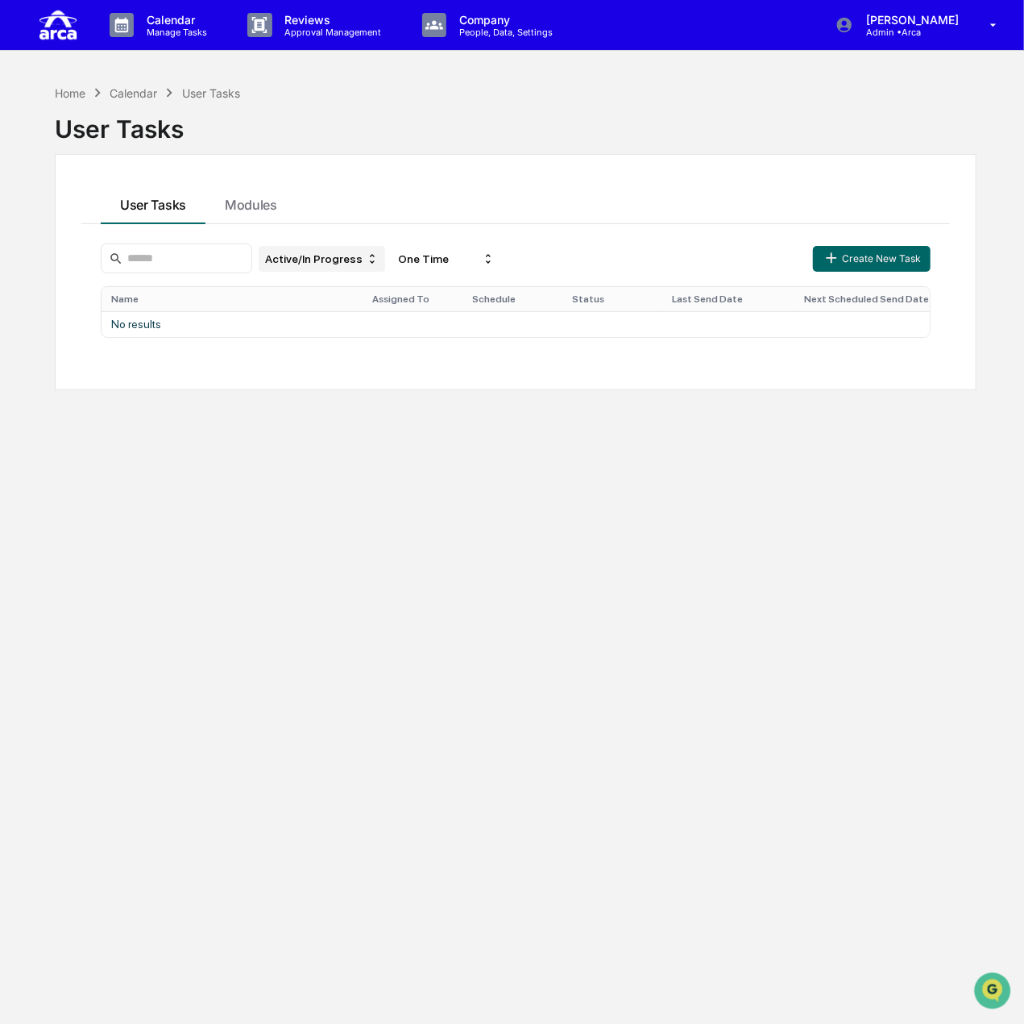
click at [356, 255] on div "Active/In Progress" at bounding box center [322, 259] width 127 height 26
click at [439, 262] on div "One Time" at bounding box center [447, 259] width 110 height 26
click at [443, 287] on div "All Schedules" at bounding box center [460, 286] width 68 height 13
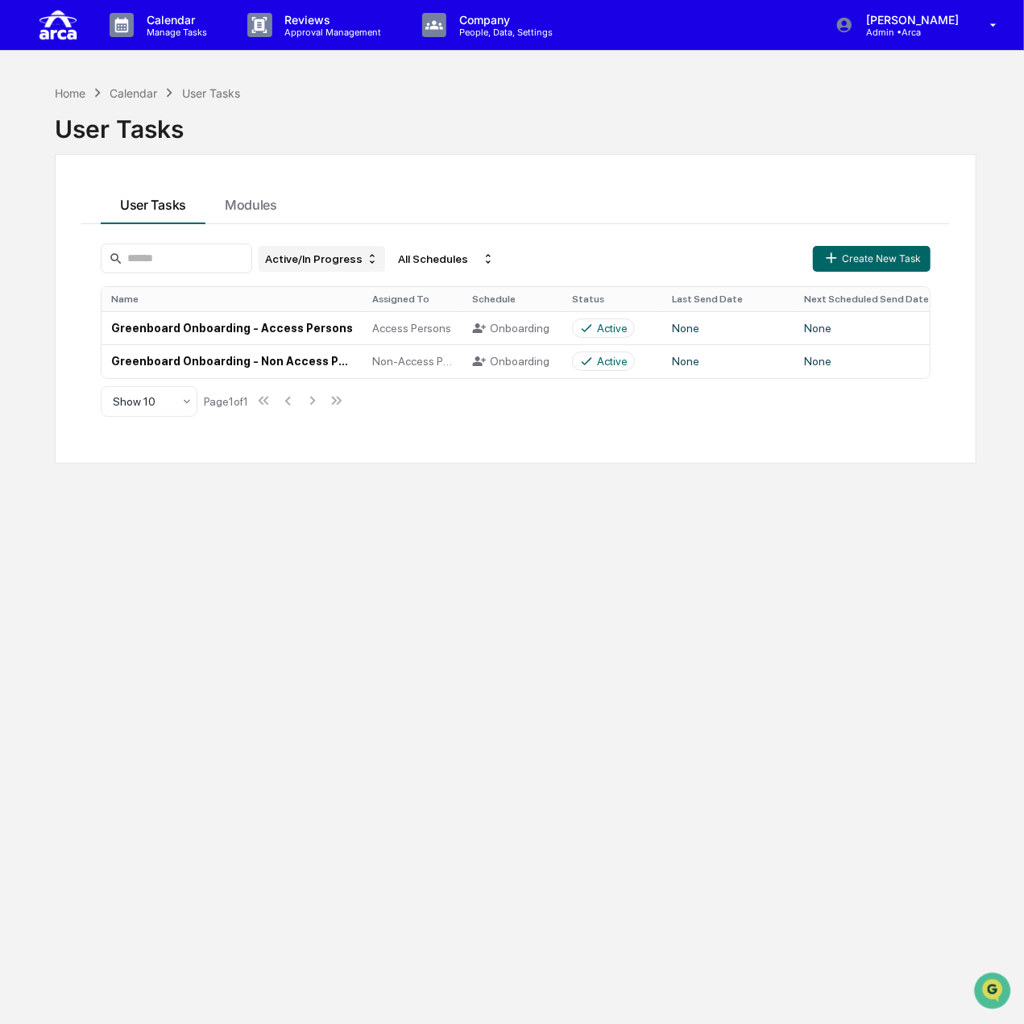
click at [351, 254] on div "Active/In Progress" at bounding box center [322, 259] width 127 height 26
click at [336, 330] on div "Active/In Progress" at bounding box center [332, 332] width 89 height 13
click at [336, 330] on td "Greenboard Onboarding - Access Persons" at bounding box center [232, 327] width 261 height 33
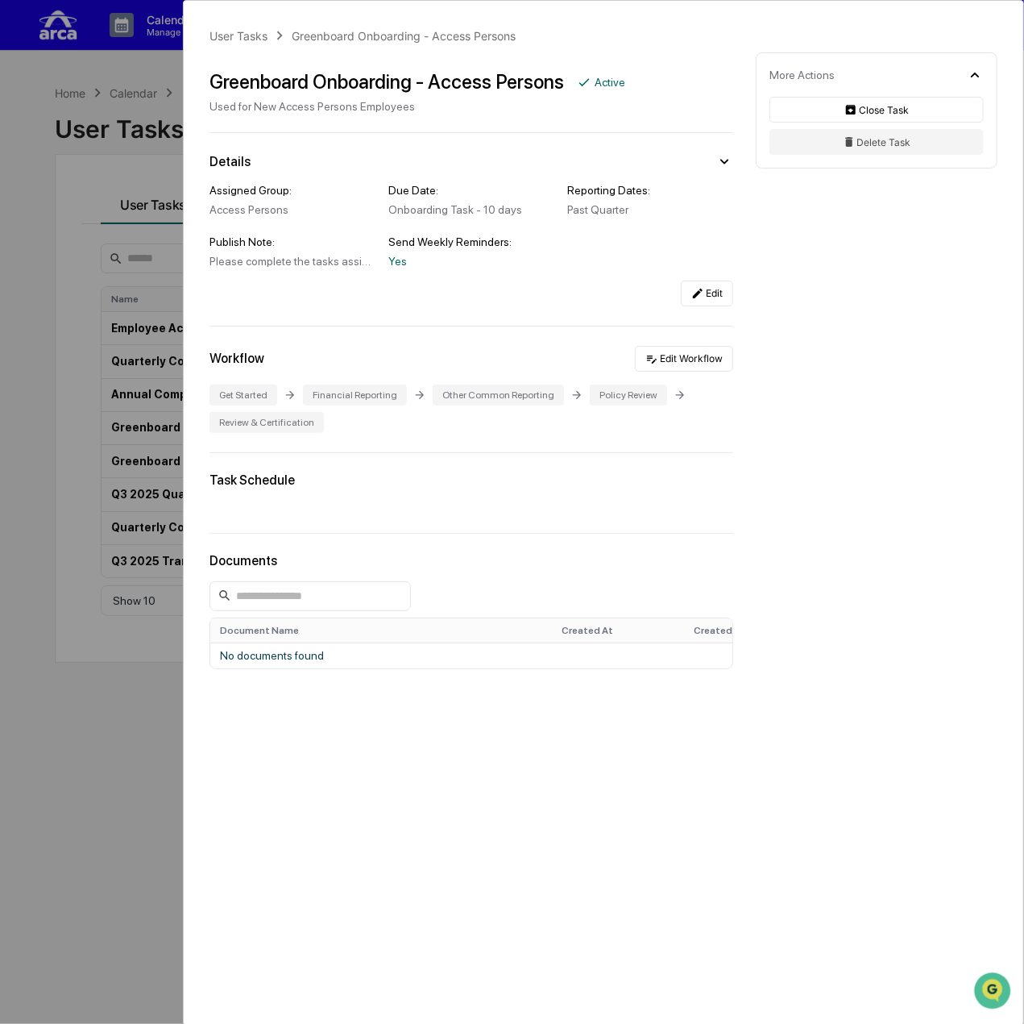
click at [106, 203] on div "User Tasks Greenboard Onboarding - Access Persons Greenboard Onboarding - Acces…" at bounding box center [512, 512] width 1024 height 1024
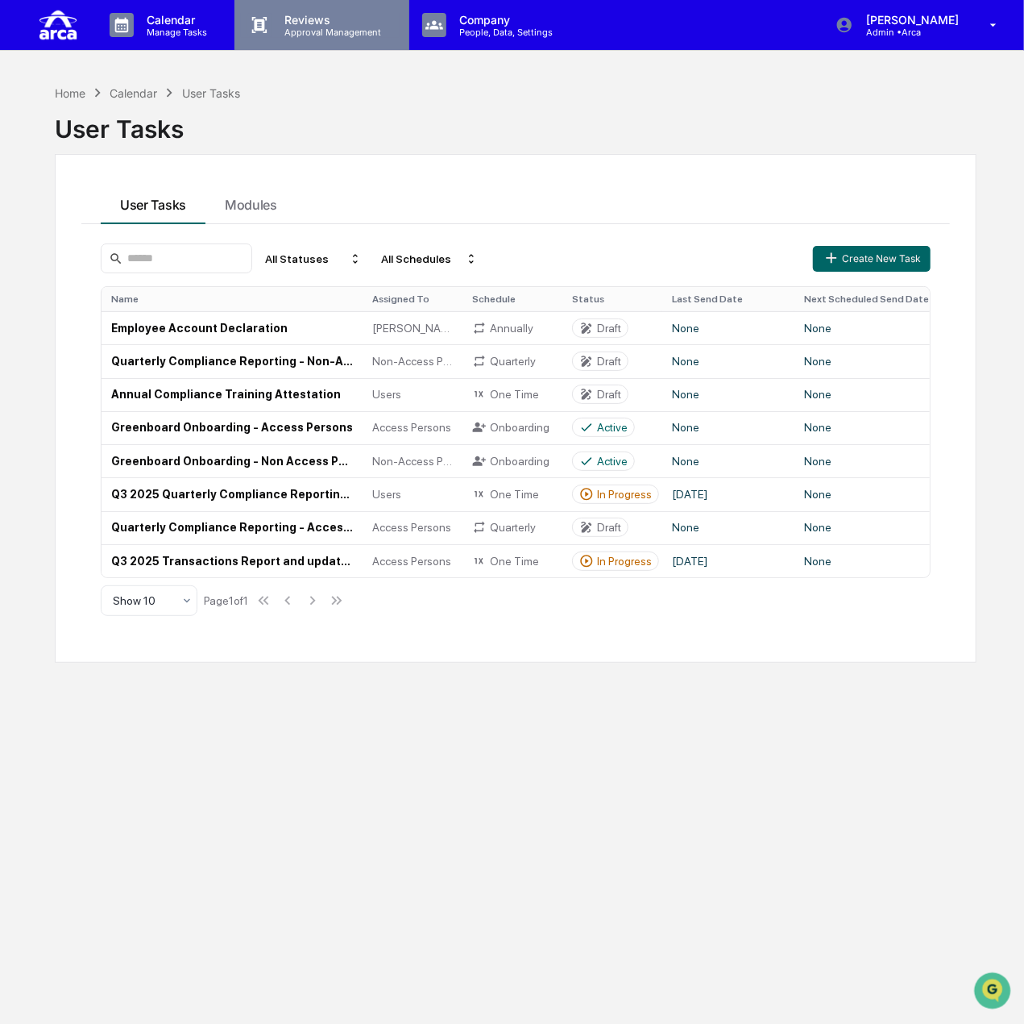
click at [317, 30] on p "Approval Management" at bounding box center [331, 32] width 118 height 11
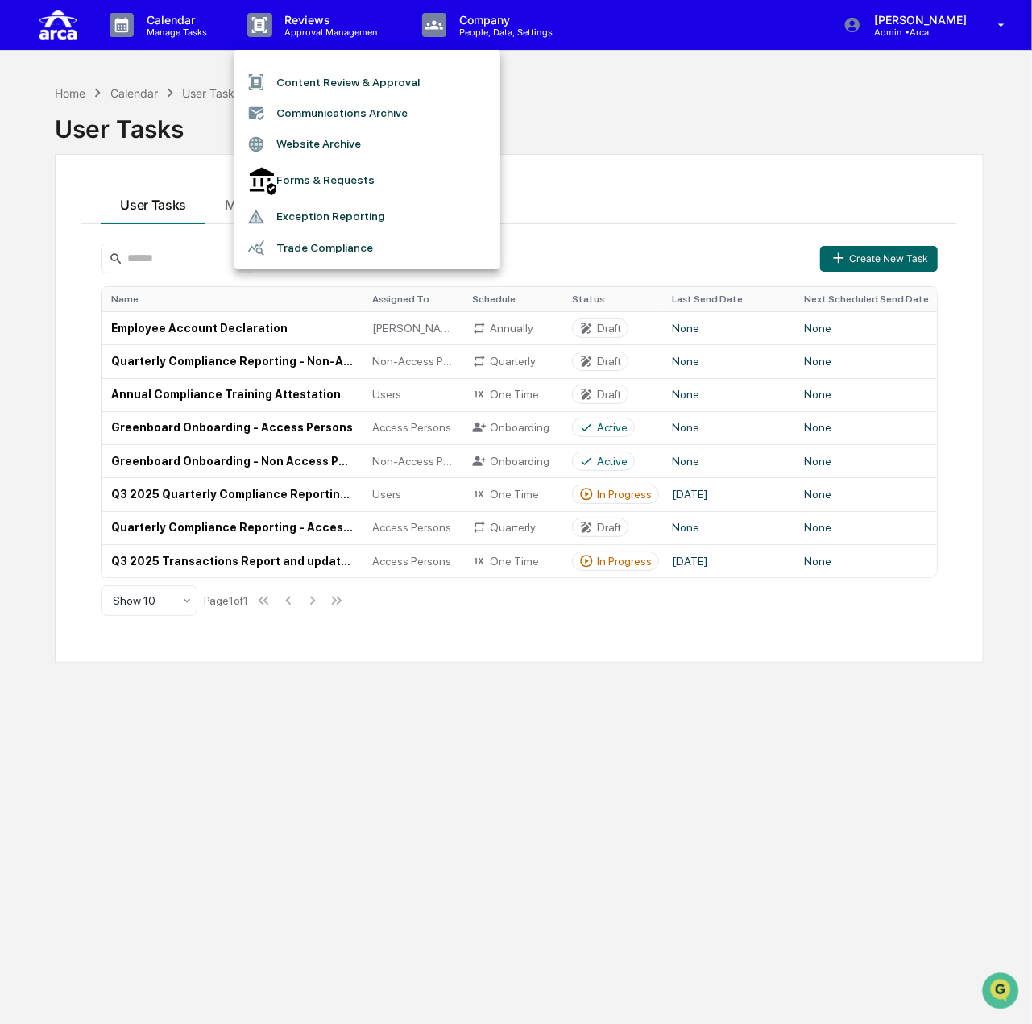
click at [493, 6] on div at bounding box center [516, 512] width 1032 height 1024
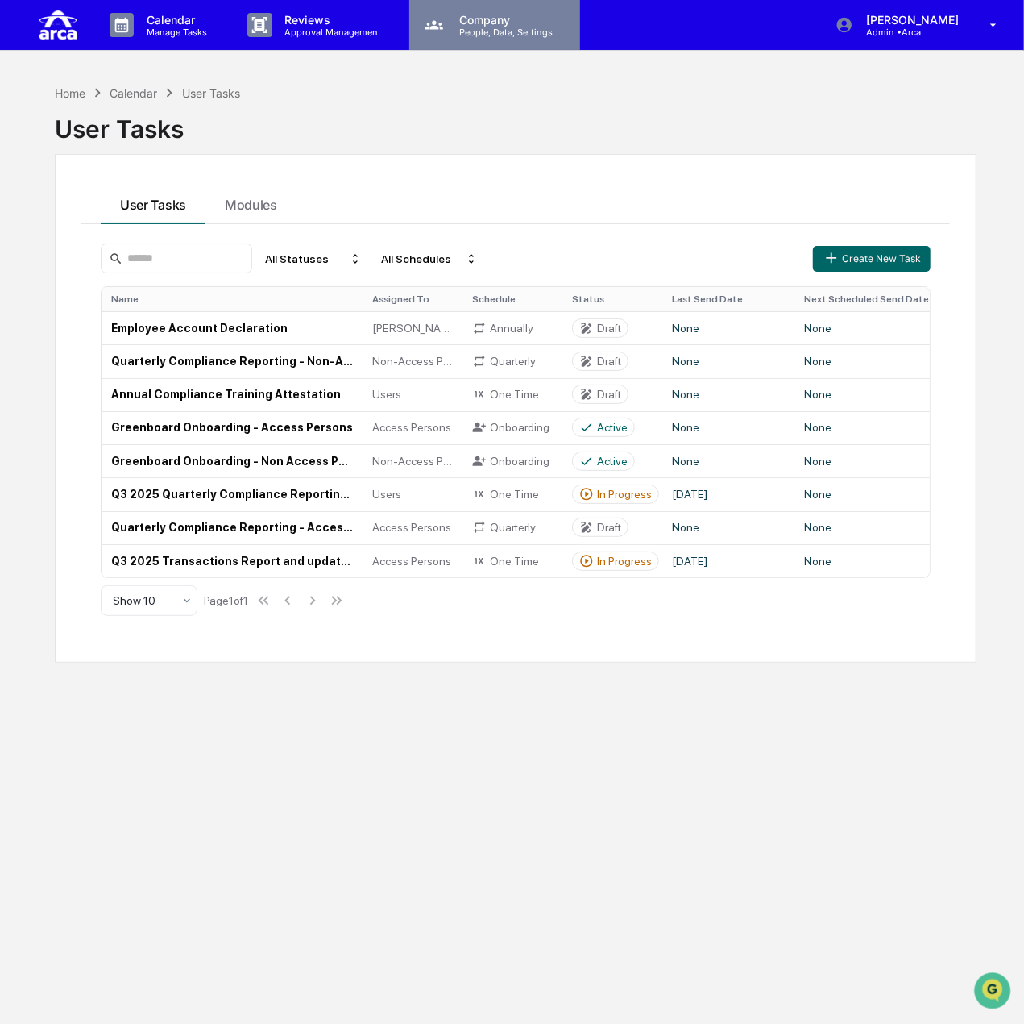
click at [509, 35] on p "People, Data, Settings" at bounding box center [503, 32] width 114 height 11
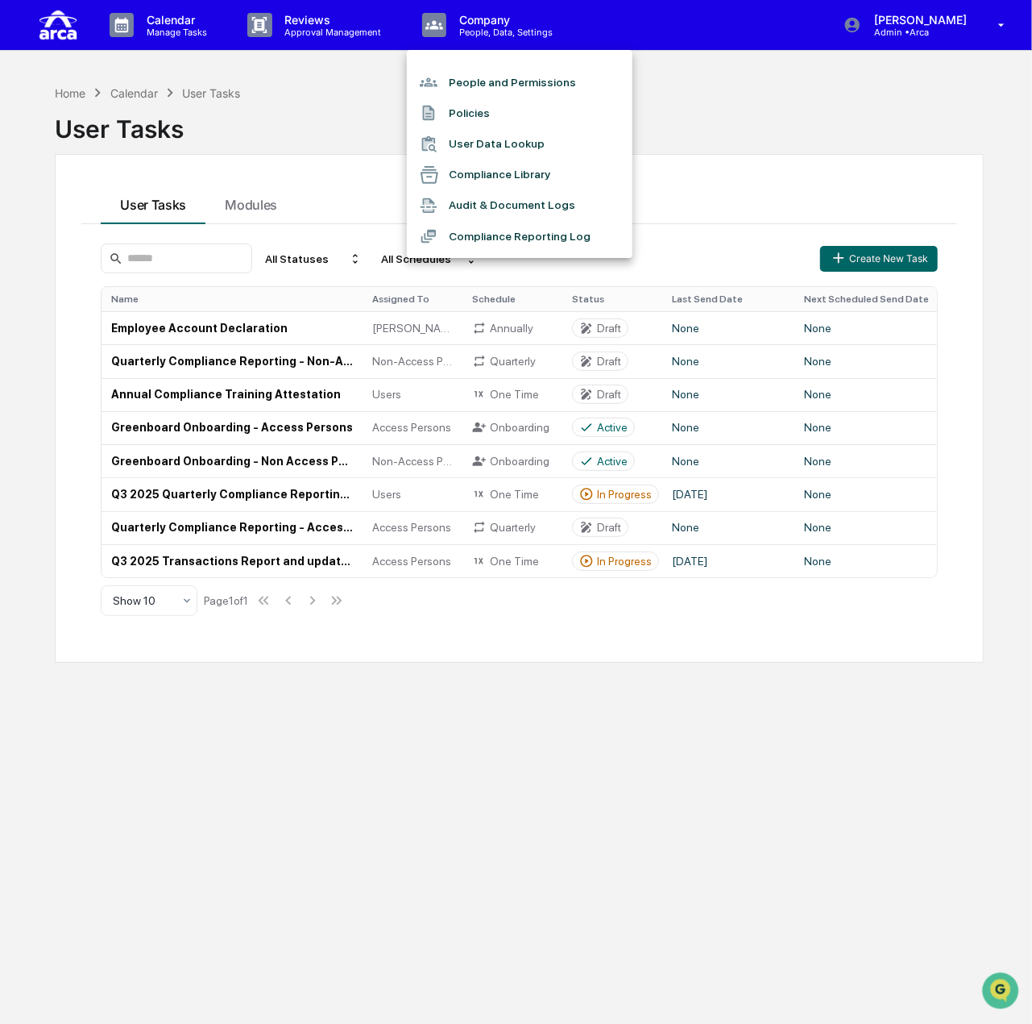
click at [508, 78] on li "People and Permissions" at bounding box center [520, 82] width 226 height 31
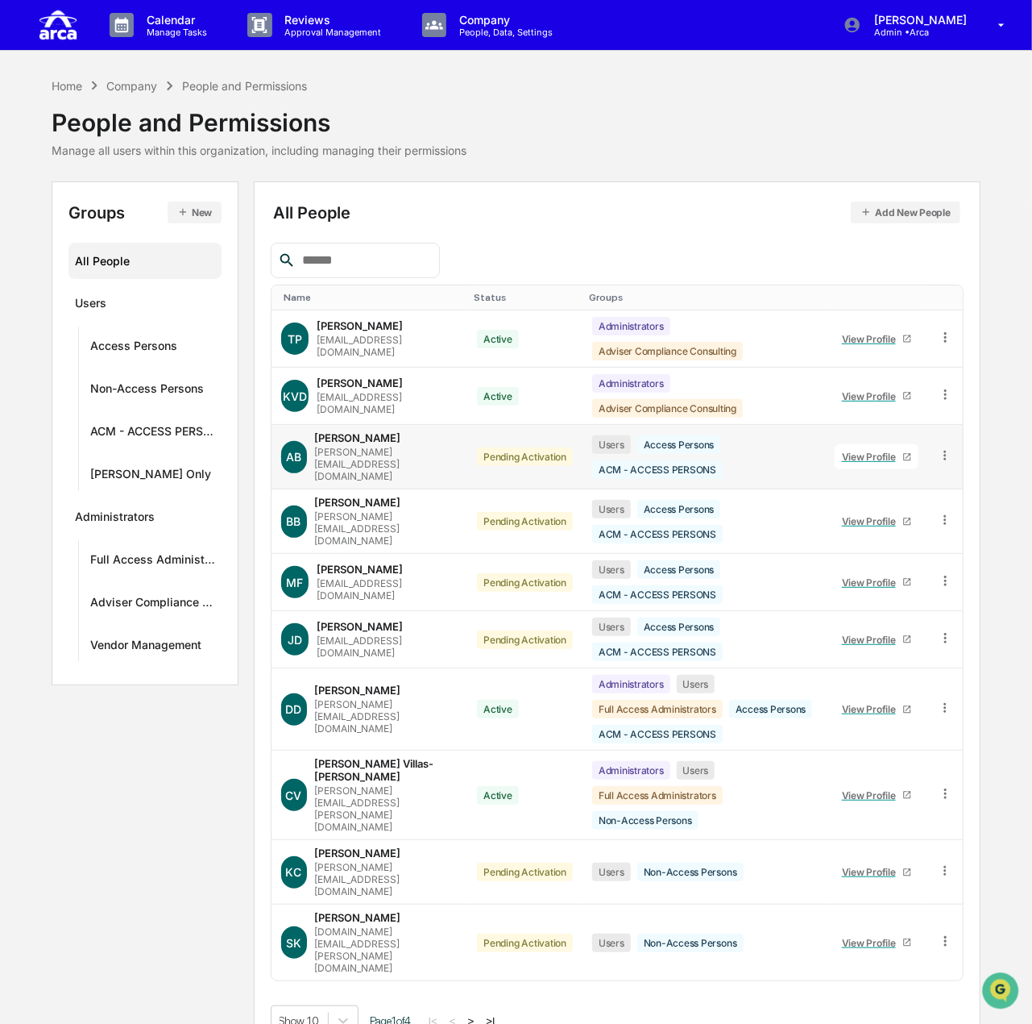
click at [949, 448] on icon at bounding box center [945, 455] width 15 height 15
click at [832, 507] on div "Change Status" at bounding box center [871, 513] width 139 height 19
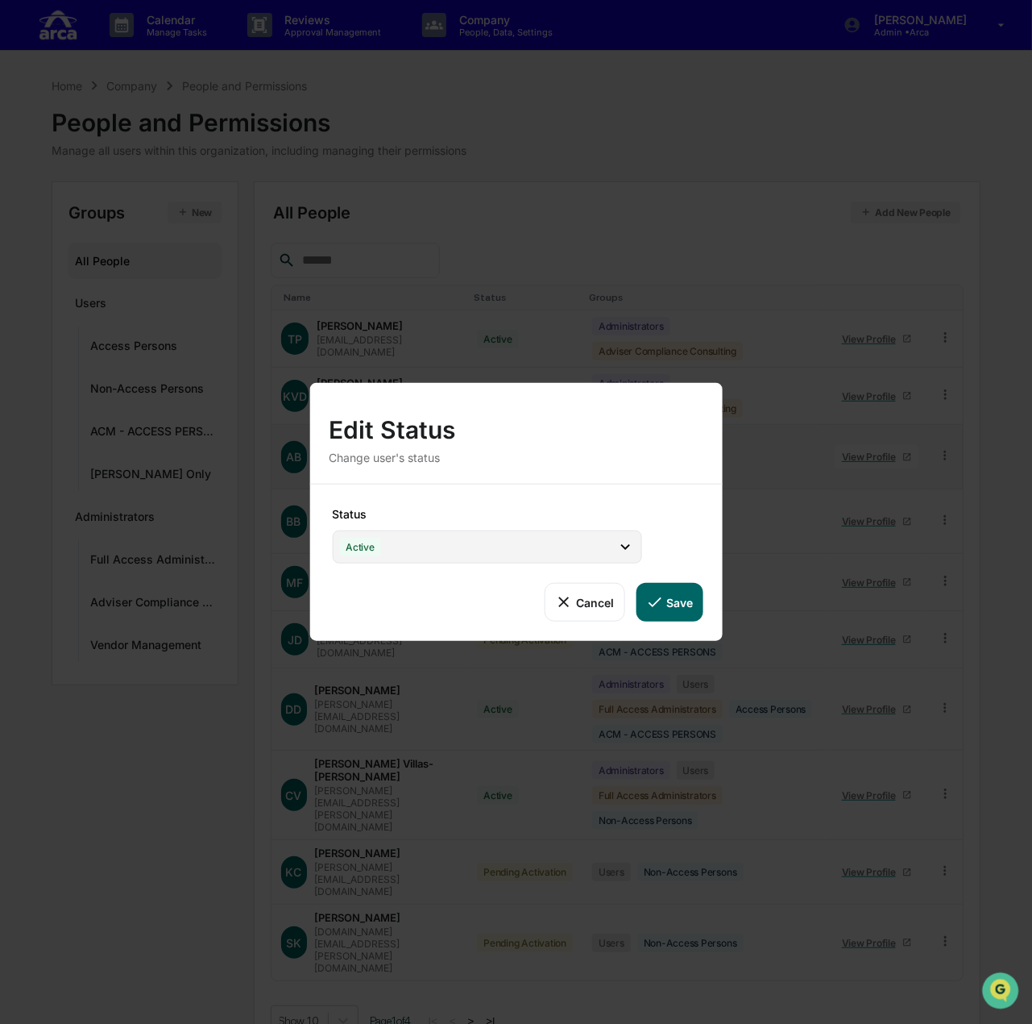
click at [511, 531] on div "Active" at bounding box center [486, 546] width 309 height 33
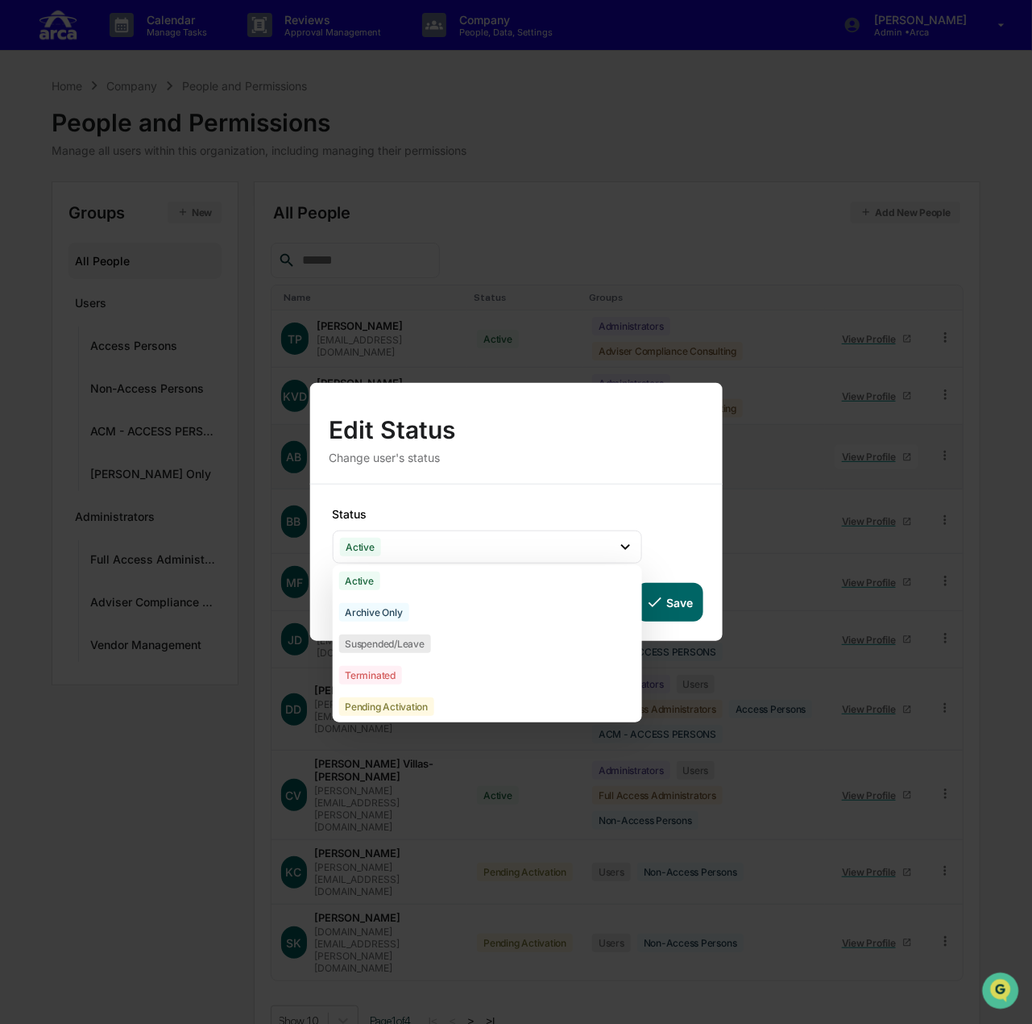
click at [544, 447] on div "Edit Status Change user's status" at bounding box center [516, 433] width 374 height 62
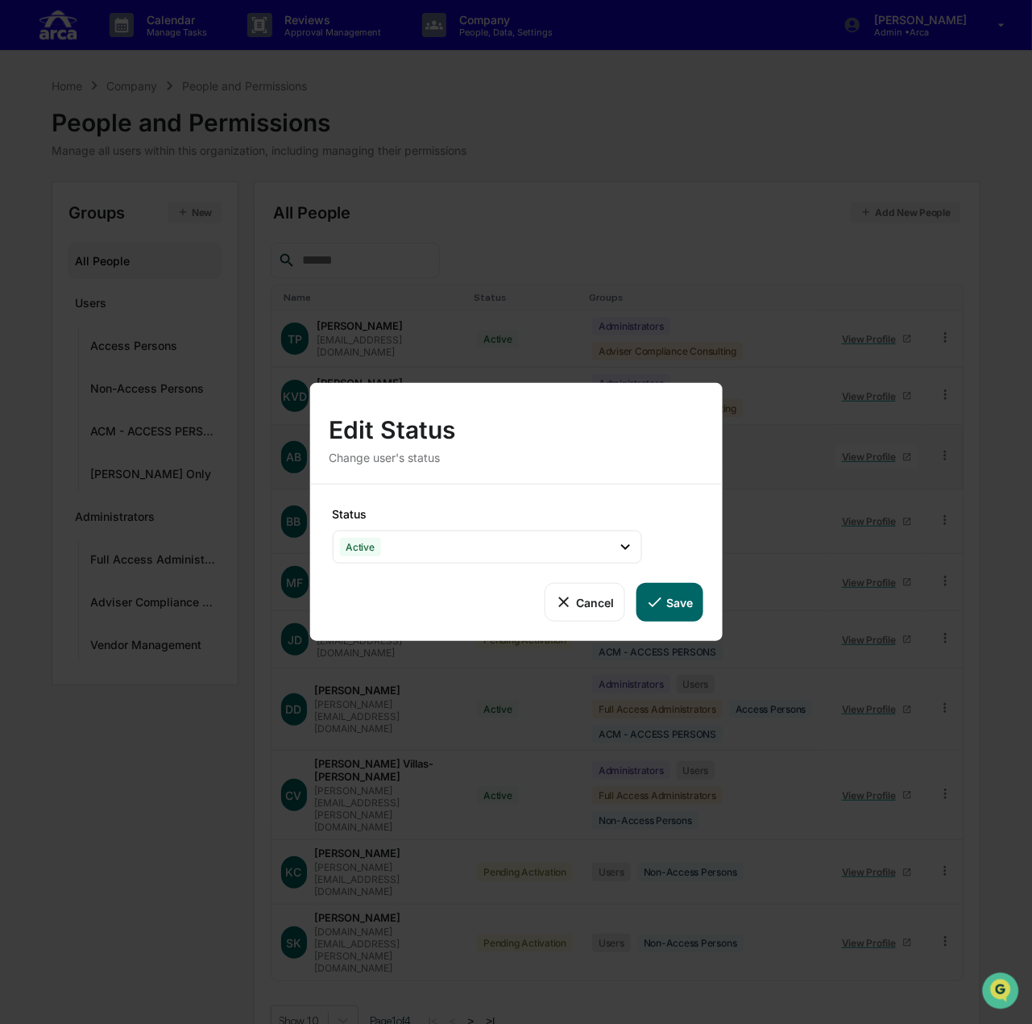
click at [578, 604] on button "Cancel" at bounding box center [585, 602] width 80 height 39
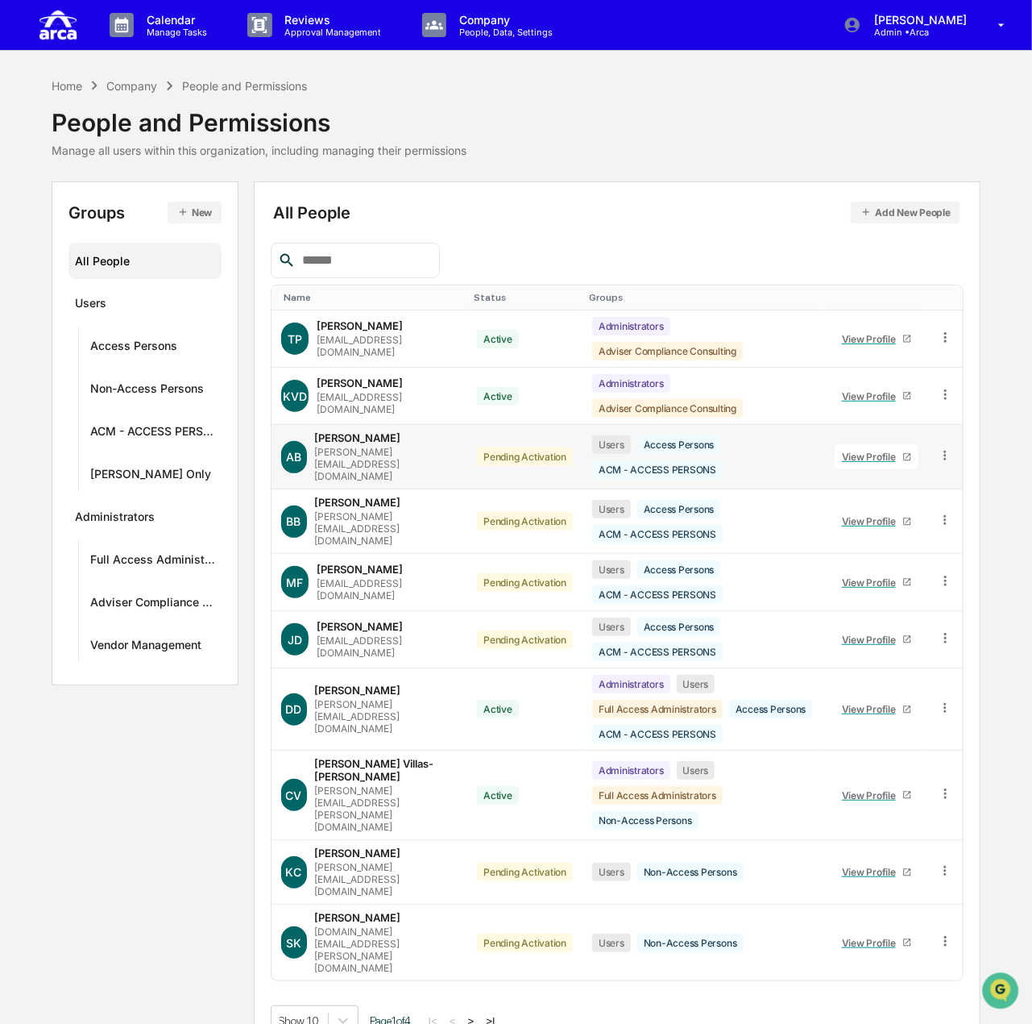
click at [479, 1014] on button ">" at bounding box center [471, 1021] width 16 height 14
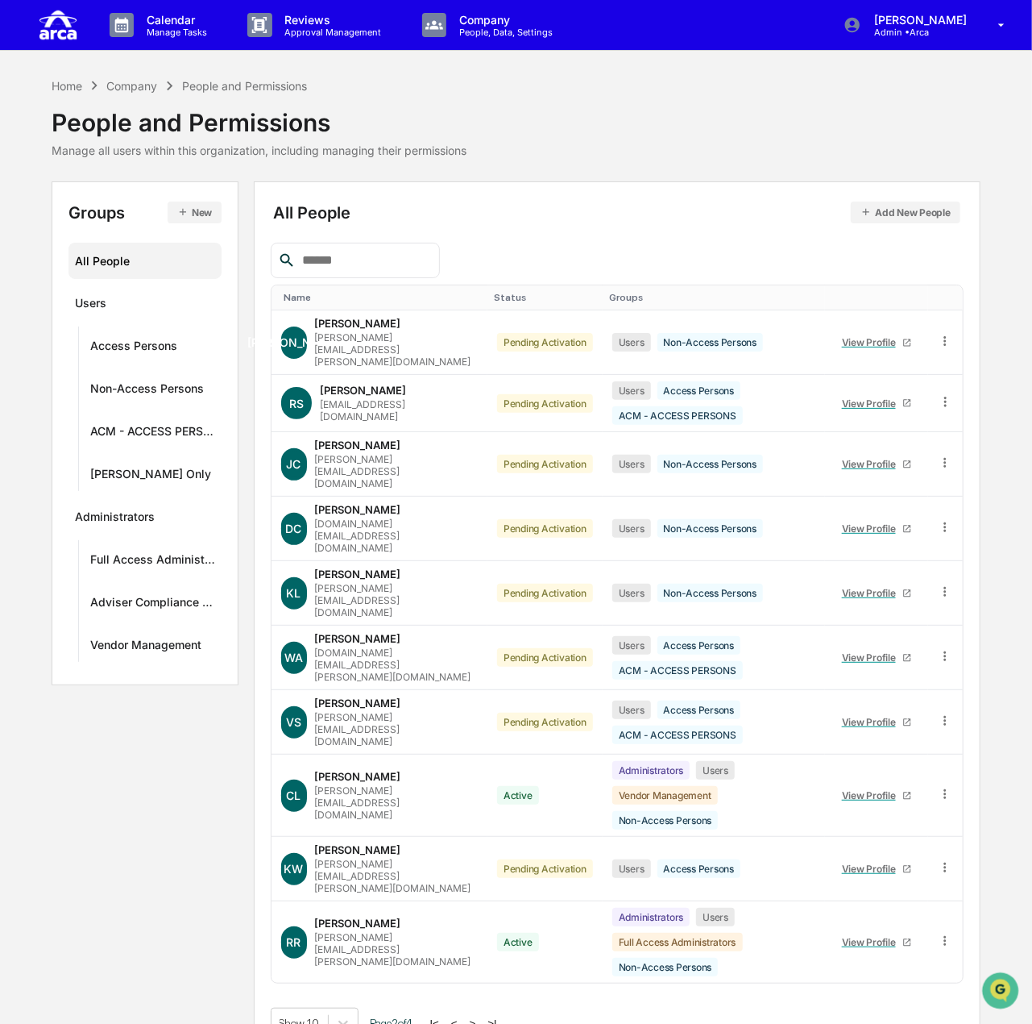
click at [476, 1016] on button ">" at bounding box center [473, 1023] width 16 height 14
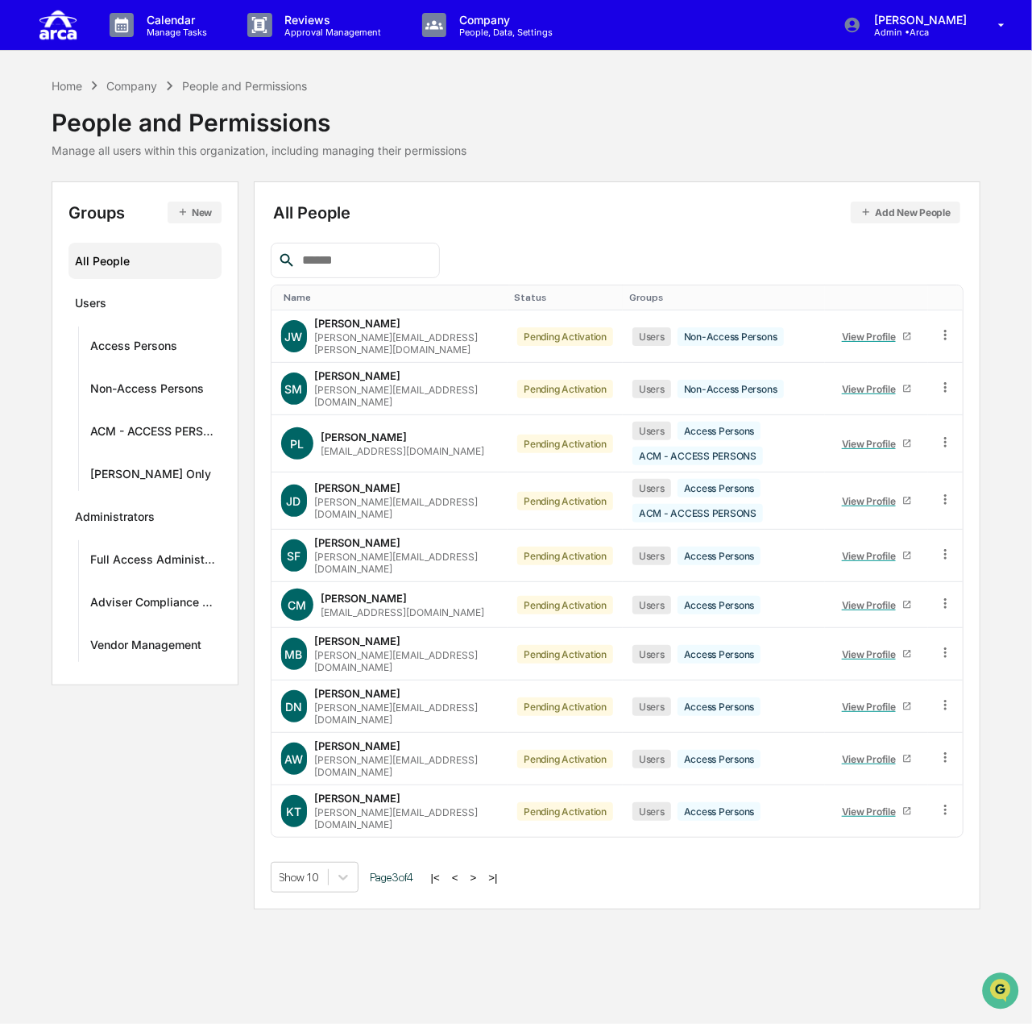
click at [481, 870] on button ">" at bounding box center [474, 877] width 16 height 14
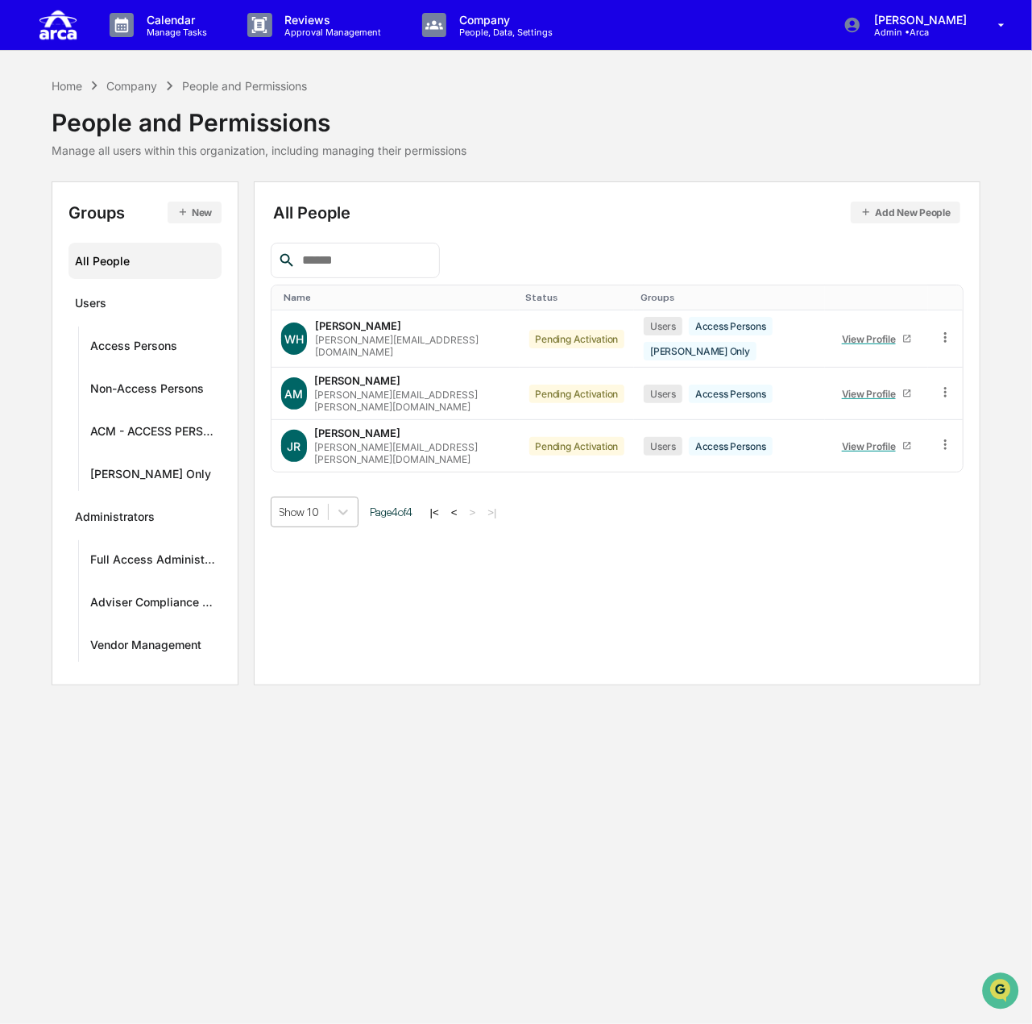
click at [322, 500] on div "Show 10" at bounding box center [300, 511] width 56 height 23
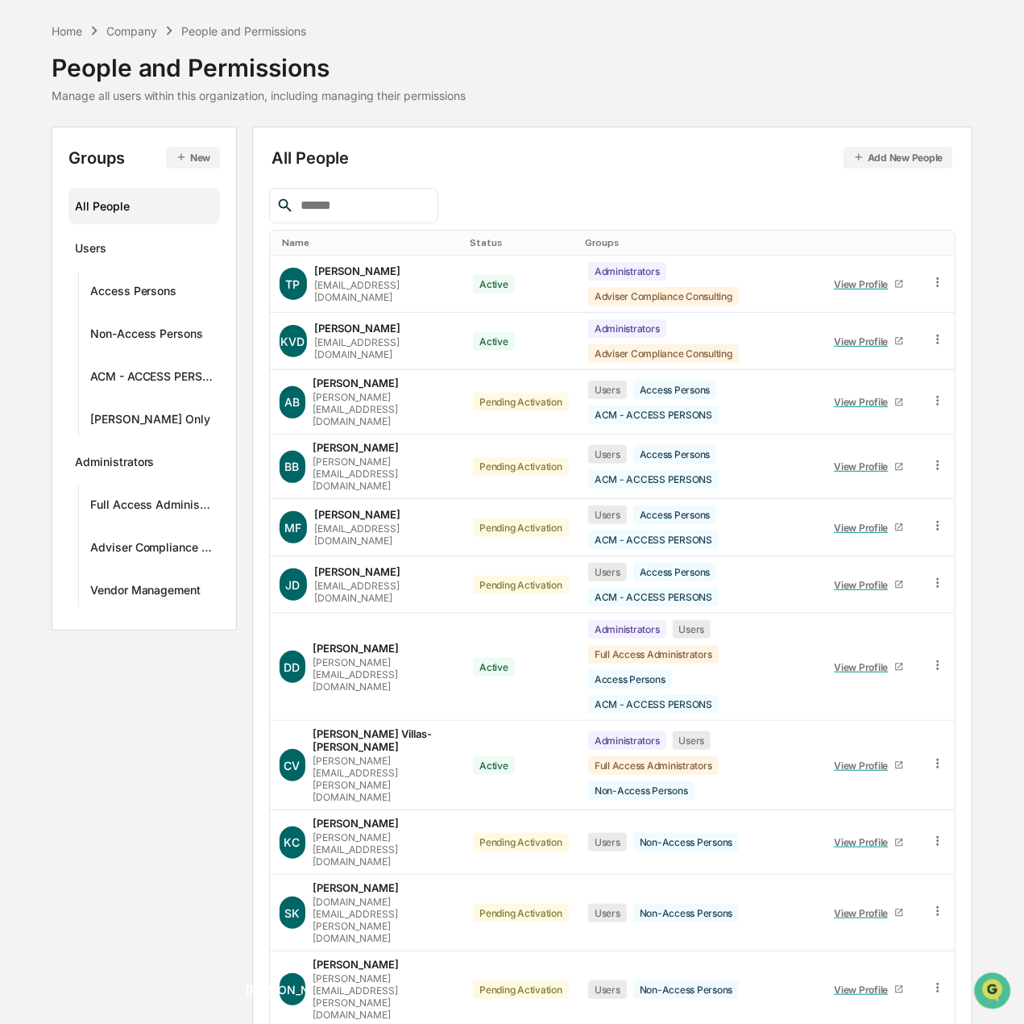
scroll to position [81, 0]
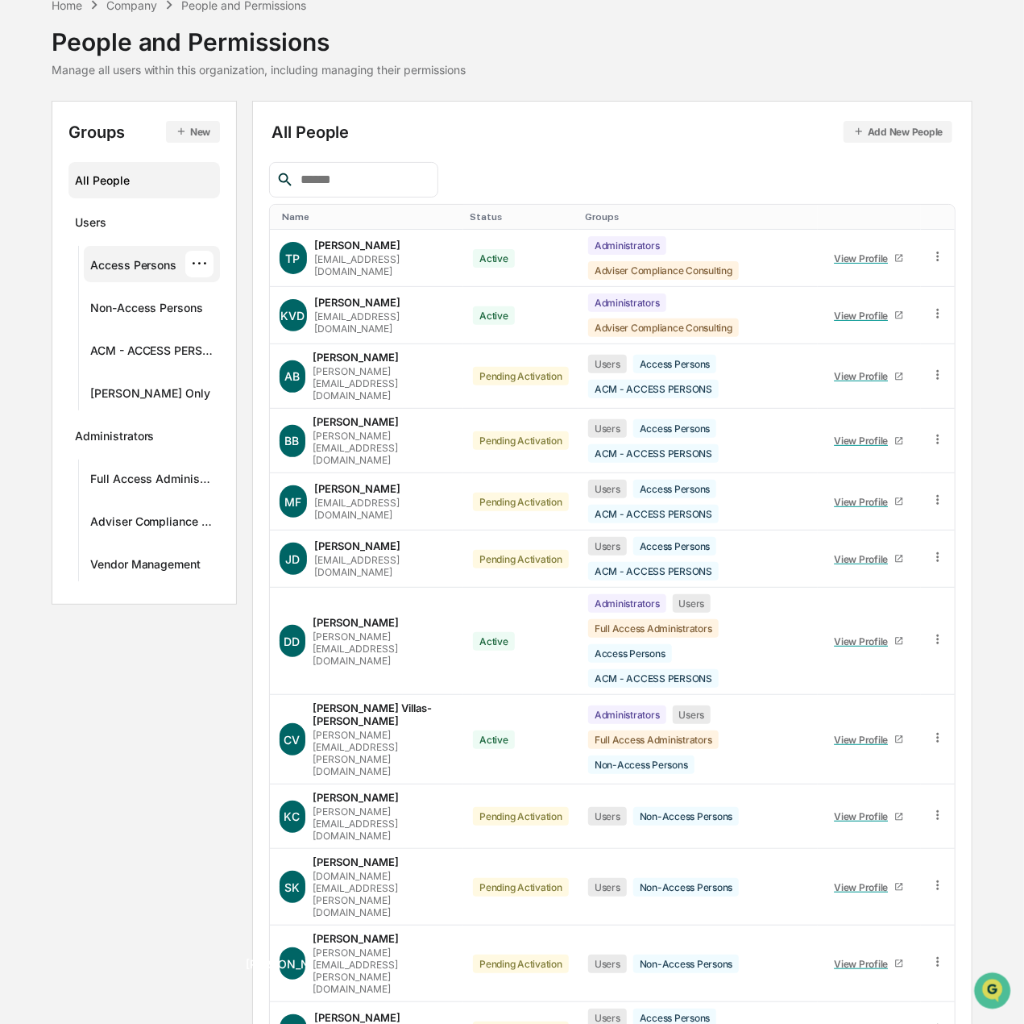
click at [127, 272] on div "Access Persons" at bounding box center [133, 267] width 87 height 19
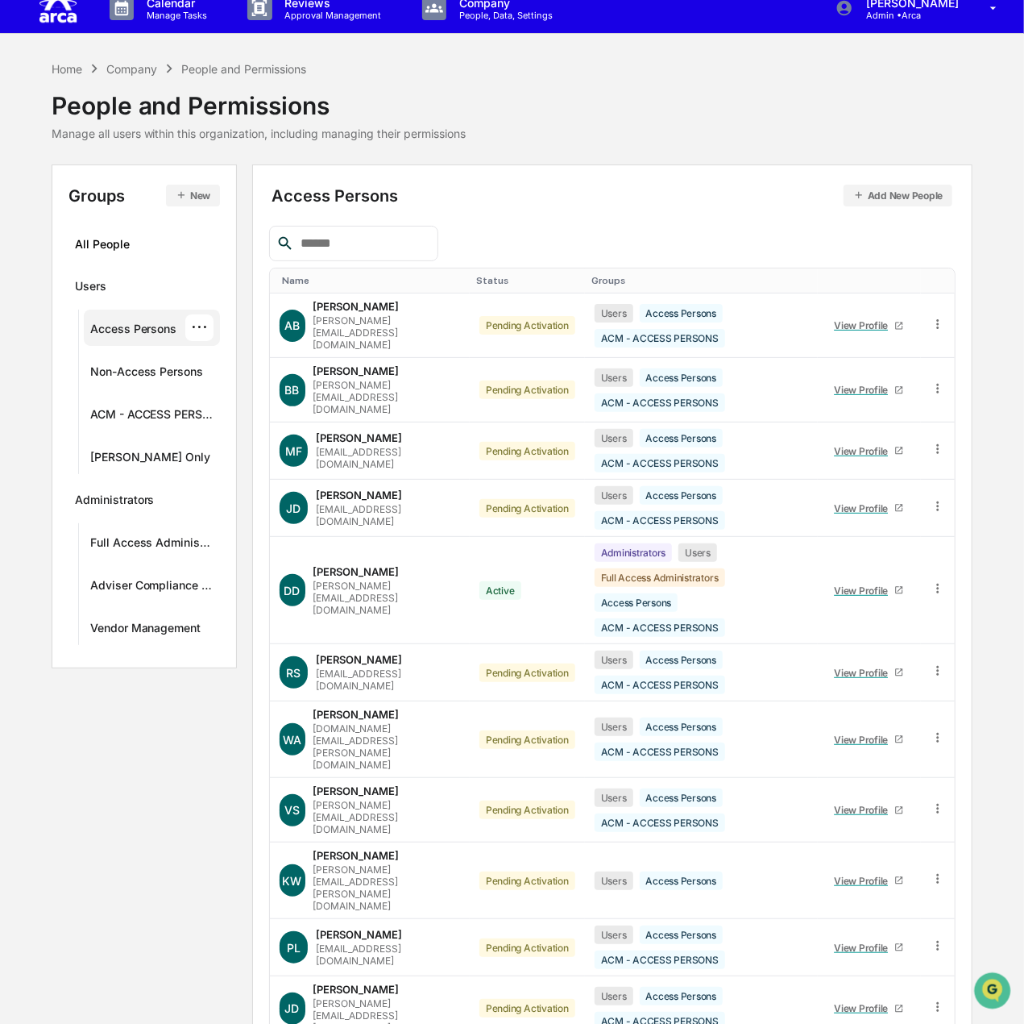
scroll to position [0, 0]
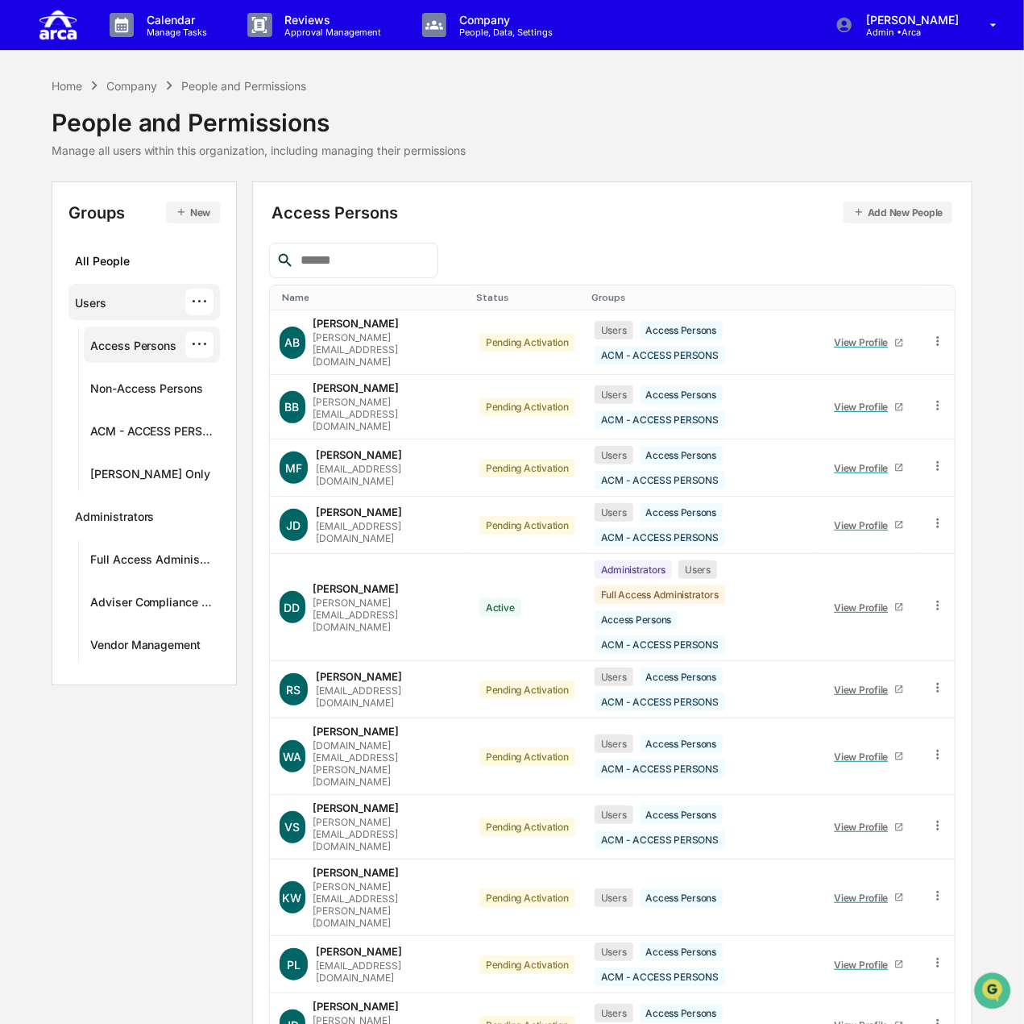
click at [112, 303] on div "Users ···" at bounding box center [144, 302] width 139 height 27
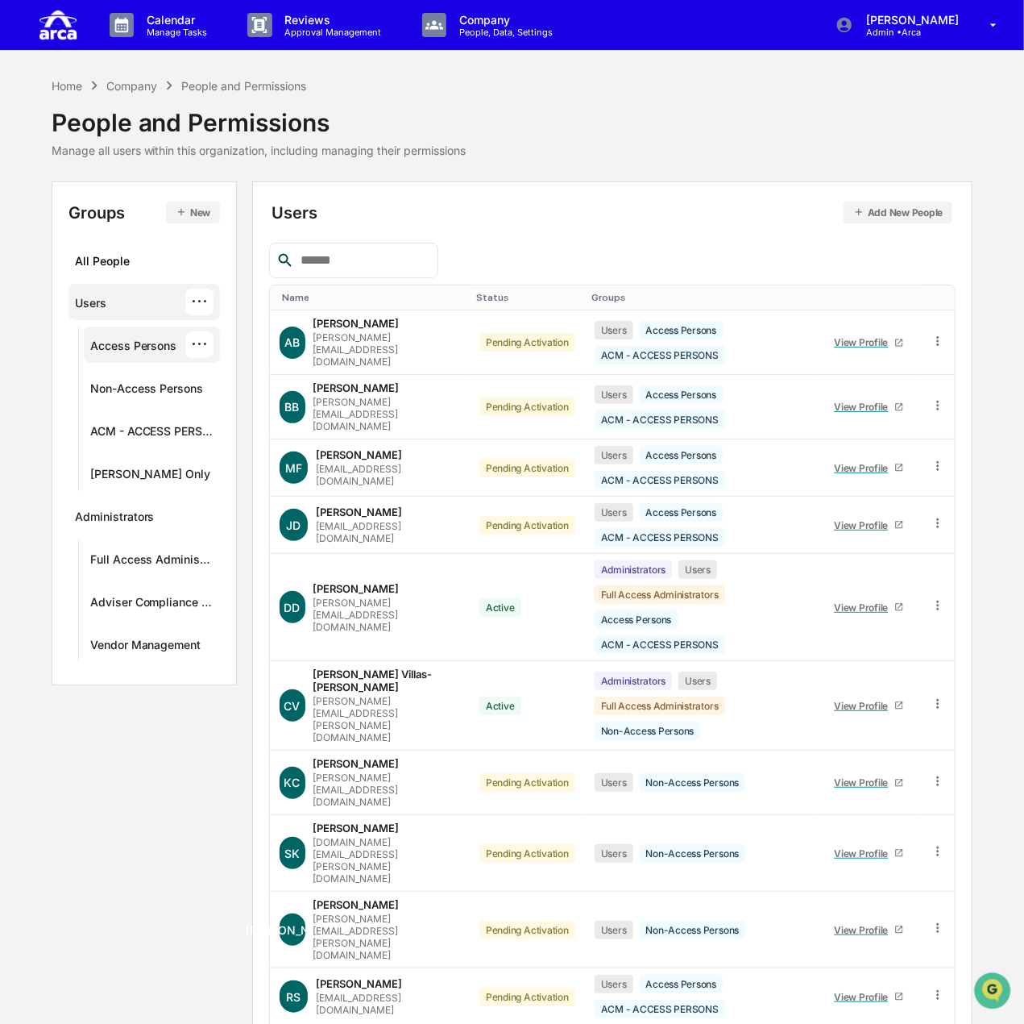
click at [142, 347] on div "Access Persons" at bounding box center [133, 347] width 87 height 19
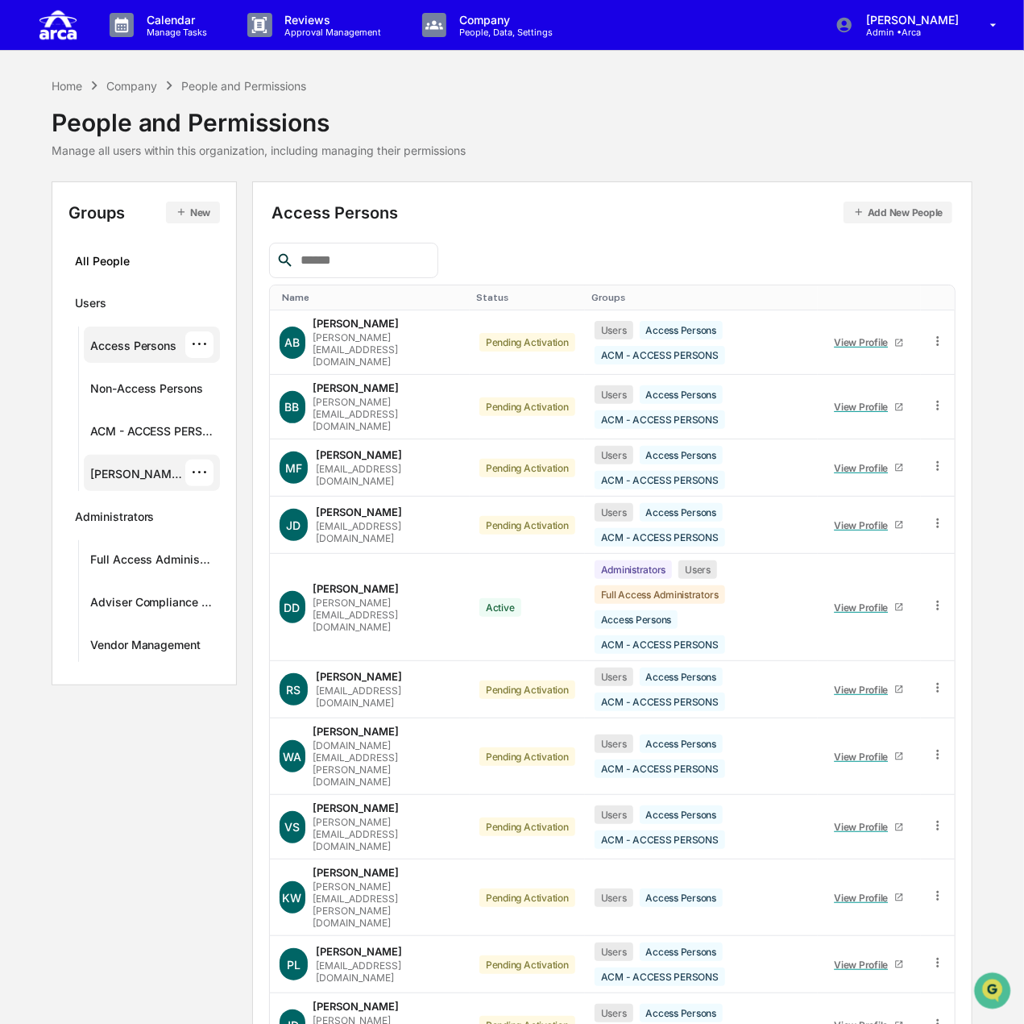
click at [156, 467] on div "[PERSON_NAME] Only" at bounding box center [138, 476] width 96 height 19
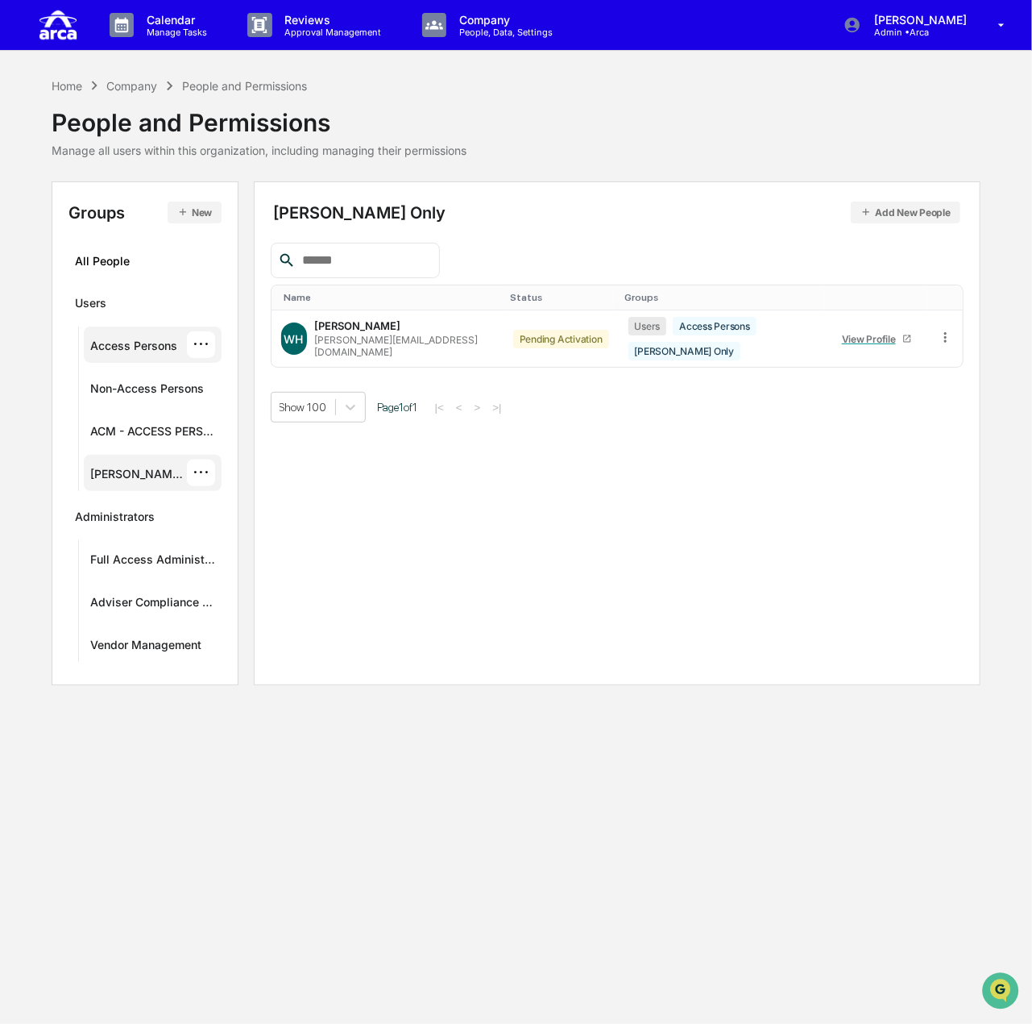
click at [138, 351] on div "Access Persons" at bounding box center [133, 347] width 87 height 19
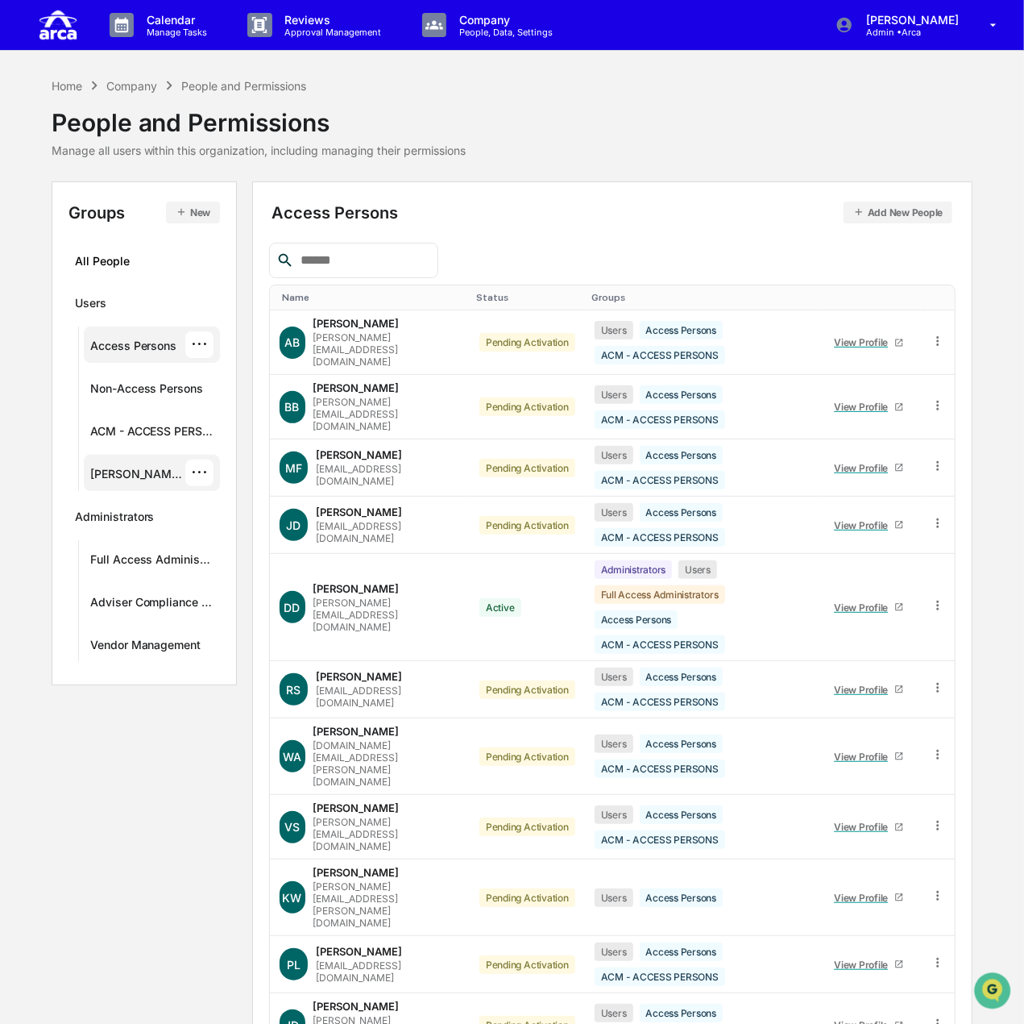
click at [148, 476] on div "[PERSON_NAME] Only" at bounding box center [138, 476] width 96 height 19
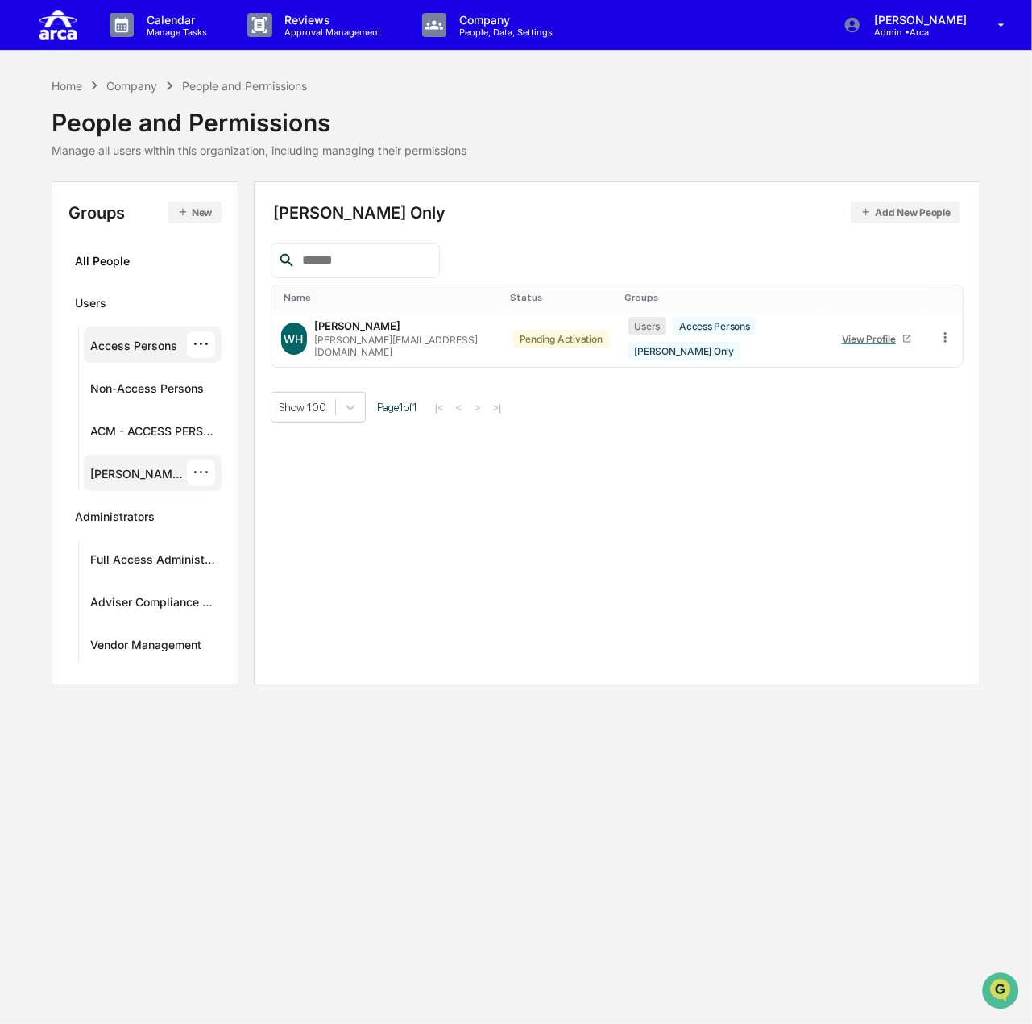
click at [200, 345] on div "···" at bounding box center [201, 344] width 28 height 27
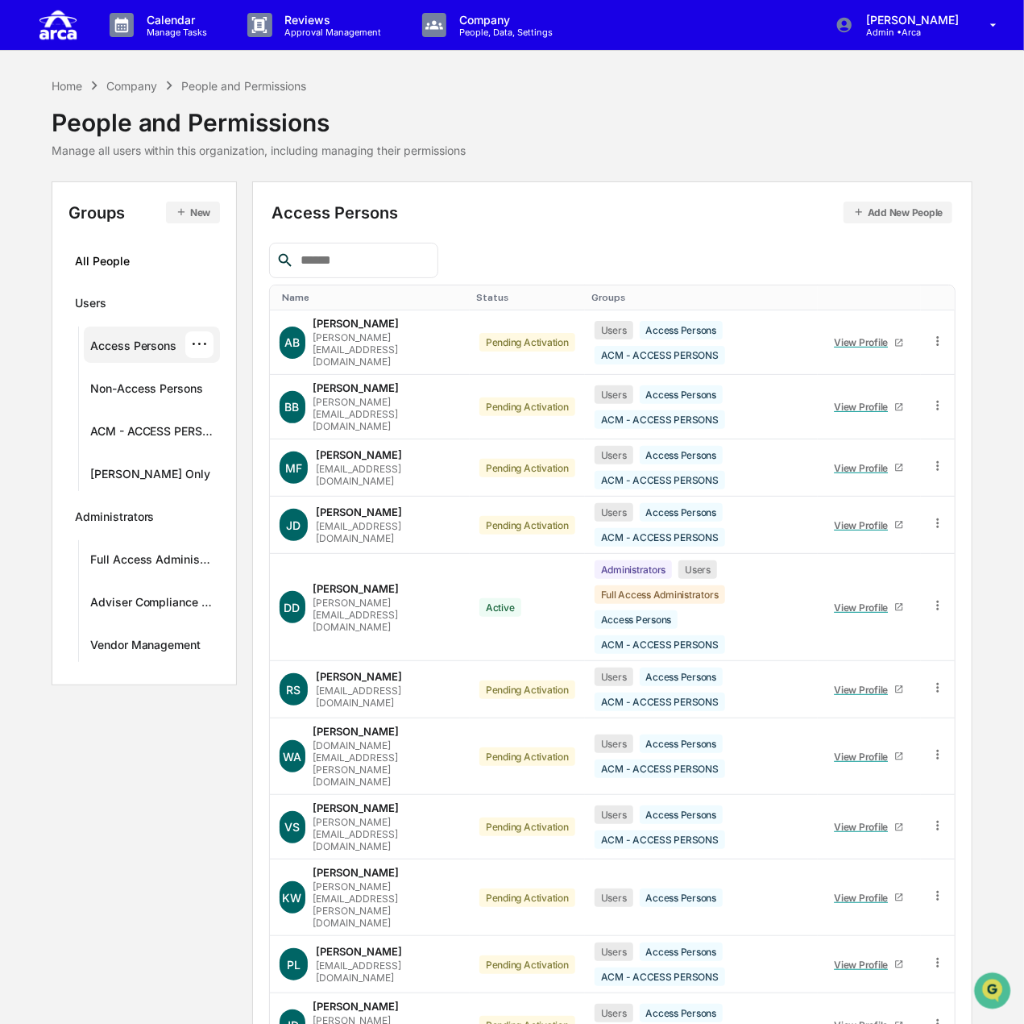
click at [166, 334] on div "Access Persons ···" at bounding box center [152, 344] width 124 height 27
click at [711, 192] on div "Access Persons Add New People Name Status Groups [PERSON_NAME] [PERSON_NAME][EM…" at bounding box center [612, 951] width 721 height 1540
click at [642, 217] on div "Access Persons Add New People" at bounding box center [612, 212] width 681 height 22
click at [935, 334] on icon at bounding box center [938, 341] width 15 height 15
click at [881, 390] on div "Change Status" at bounding box center [863, 398] width 139 height 19
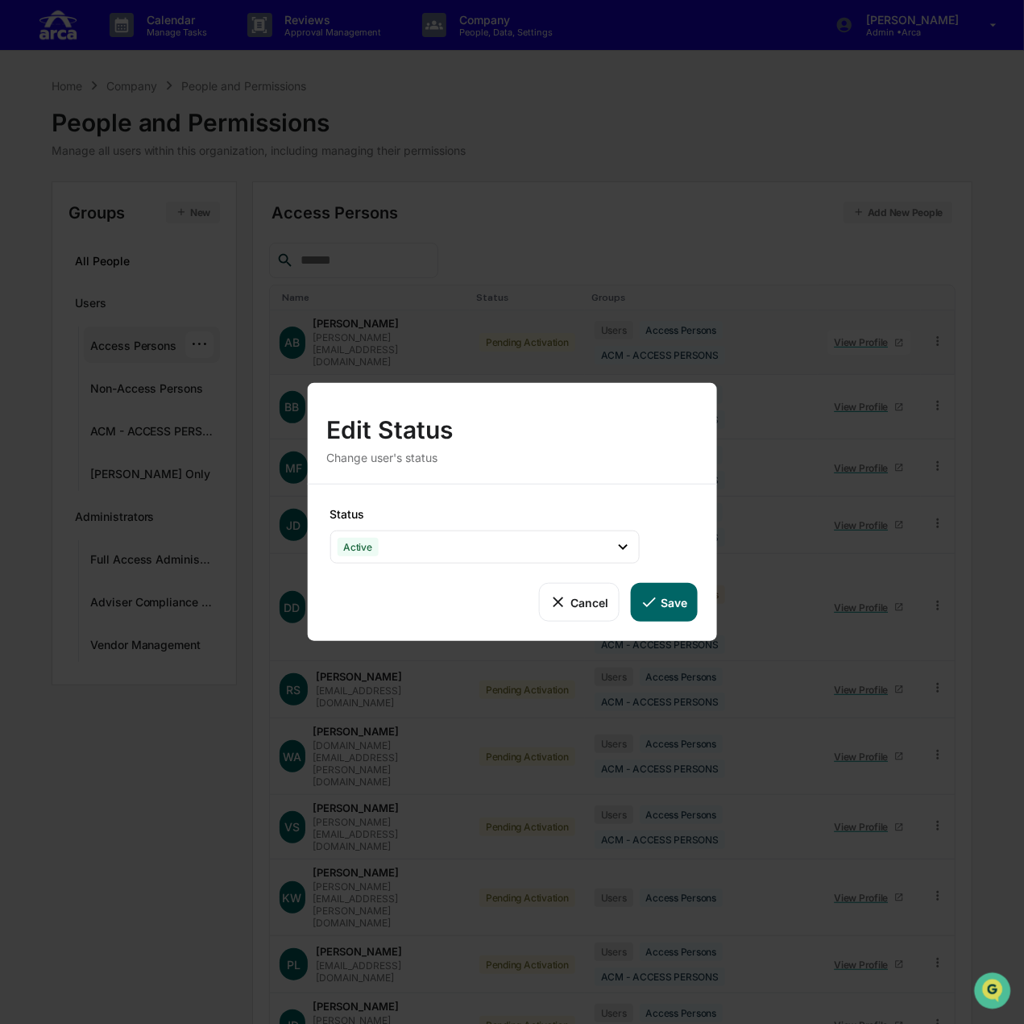
click at [674, 597] on button "Save" at bounding box center [663, 602] width 67 height 39
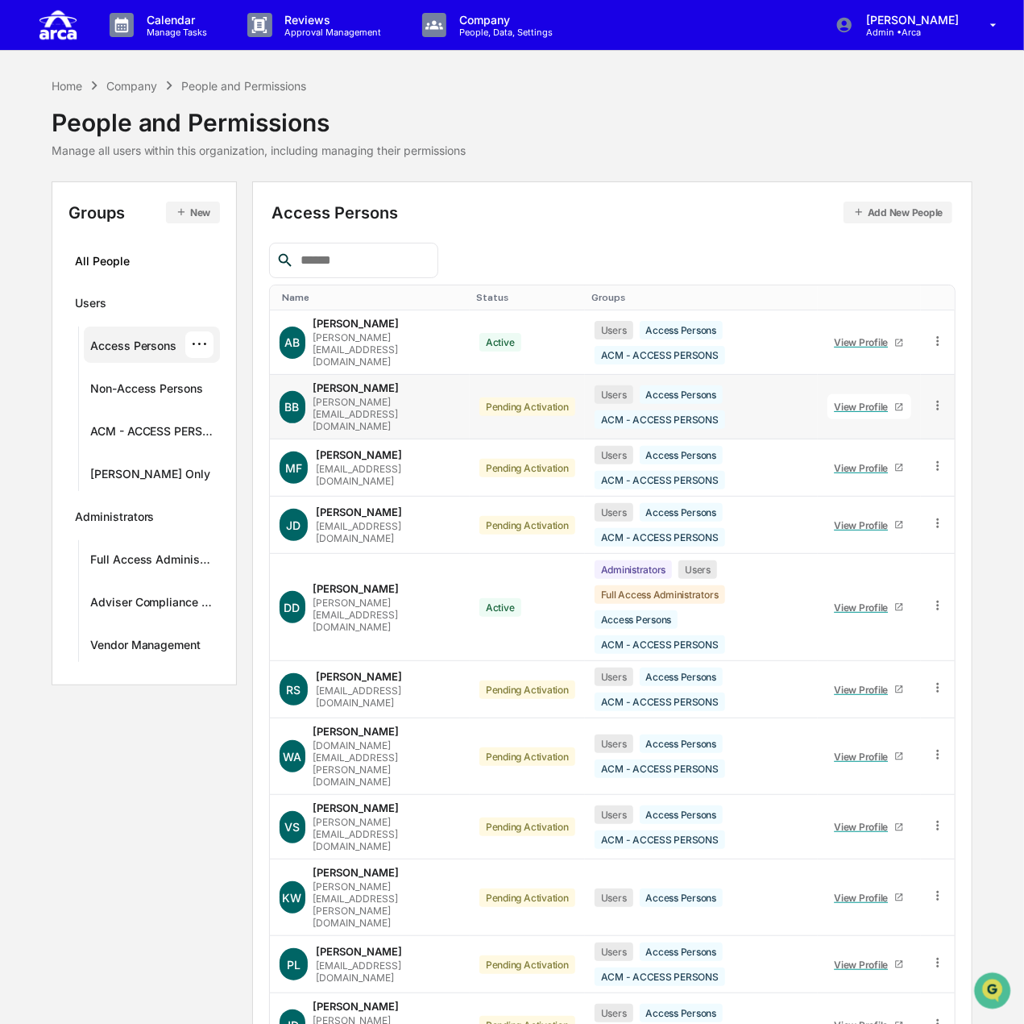
click at [938, 401] on icon at bounding box center [938, 406] width 2 height 10
click at [889, 454] on div "Change Status" at bounding box center [863, 463] width 139 height 19
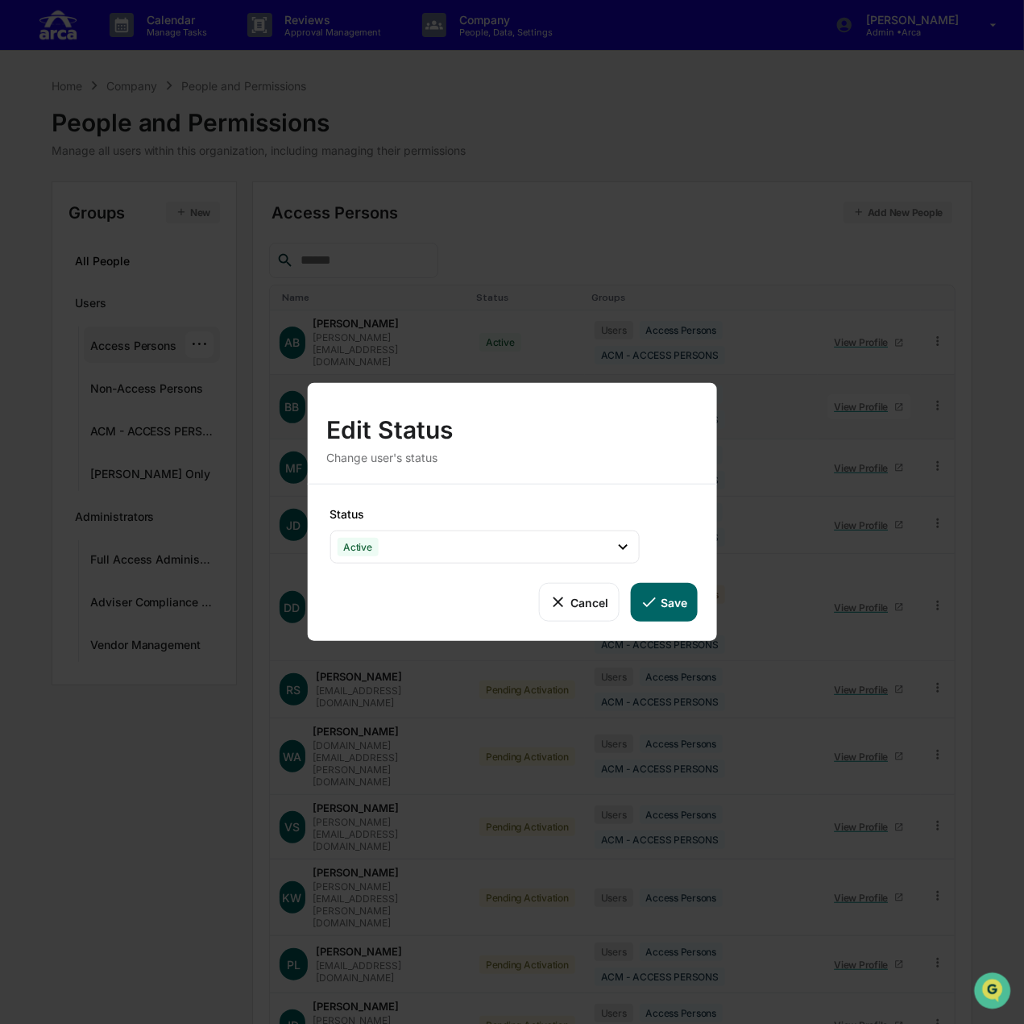
click at [664, 593] on button "Save" at bounding box center [663, 602] width 67 height 39
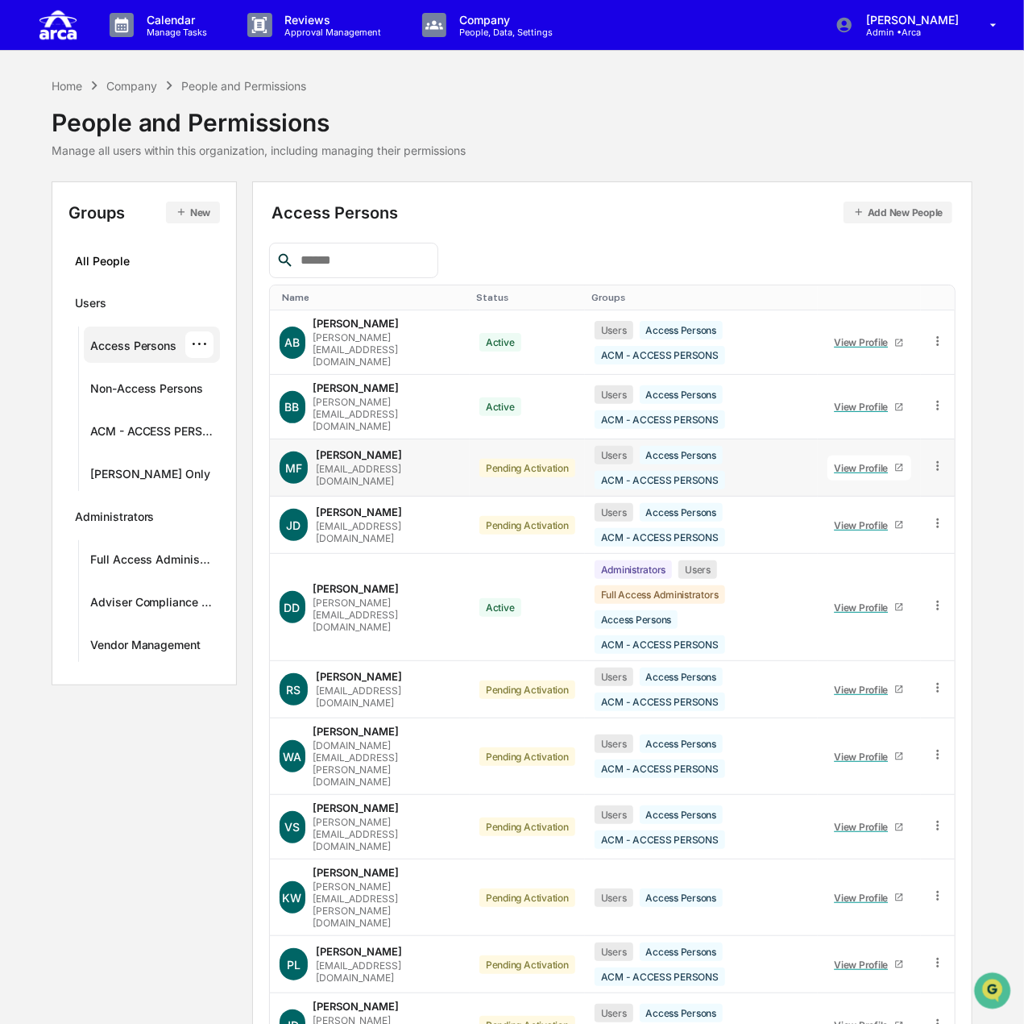
click at [943, 459] on icon at bounding box center [938, 466] width 15 height 15
click at [875, 515] on div "Change Status" at bounding box center [863, 524] width 139 height 19
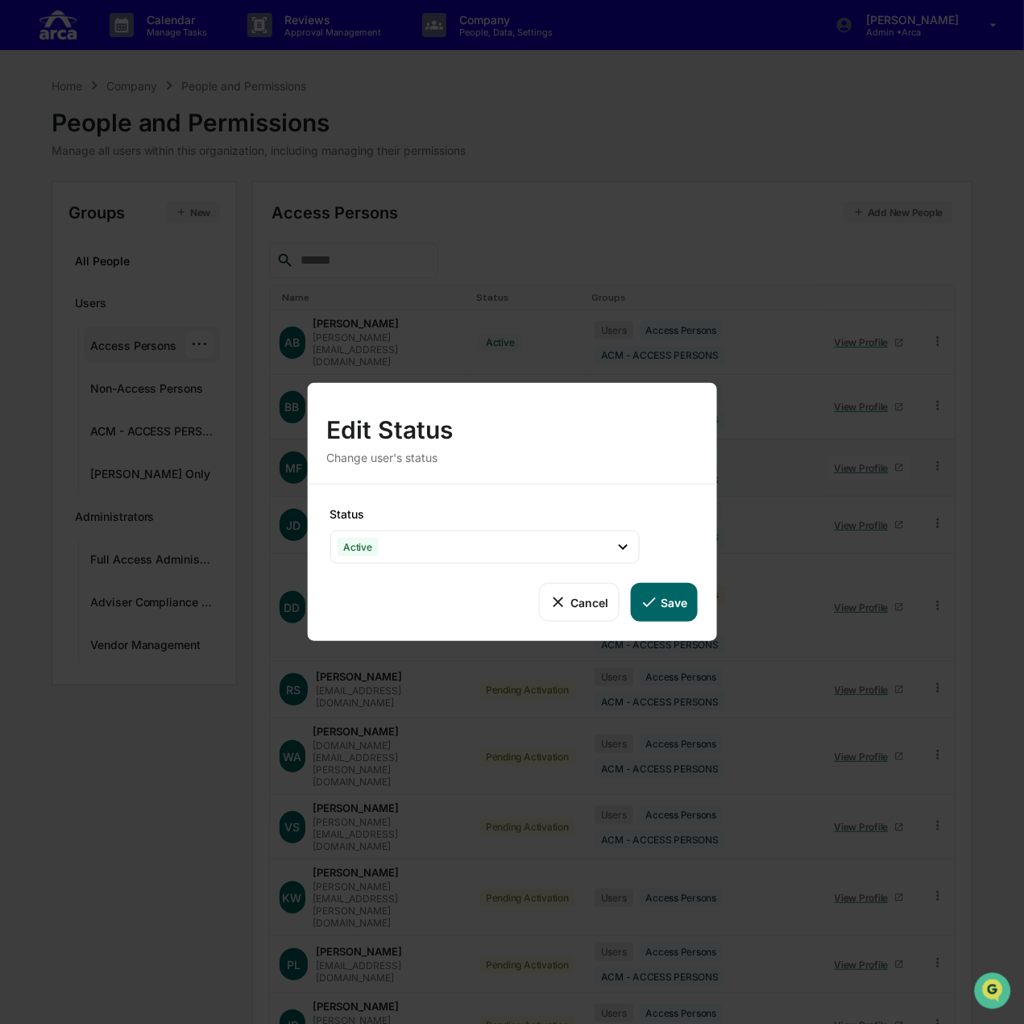
click at [653, 593] on icon at bounding box center [649, 602] width 18 height 18
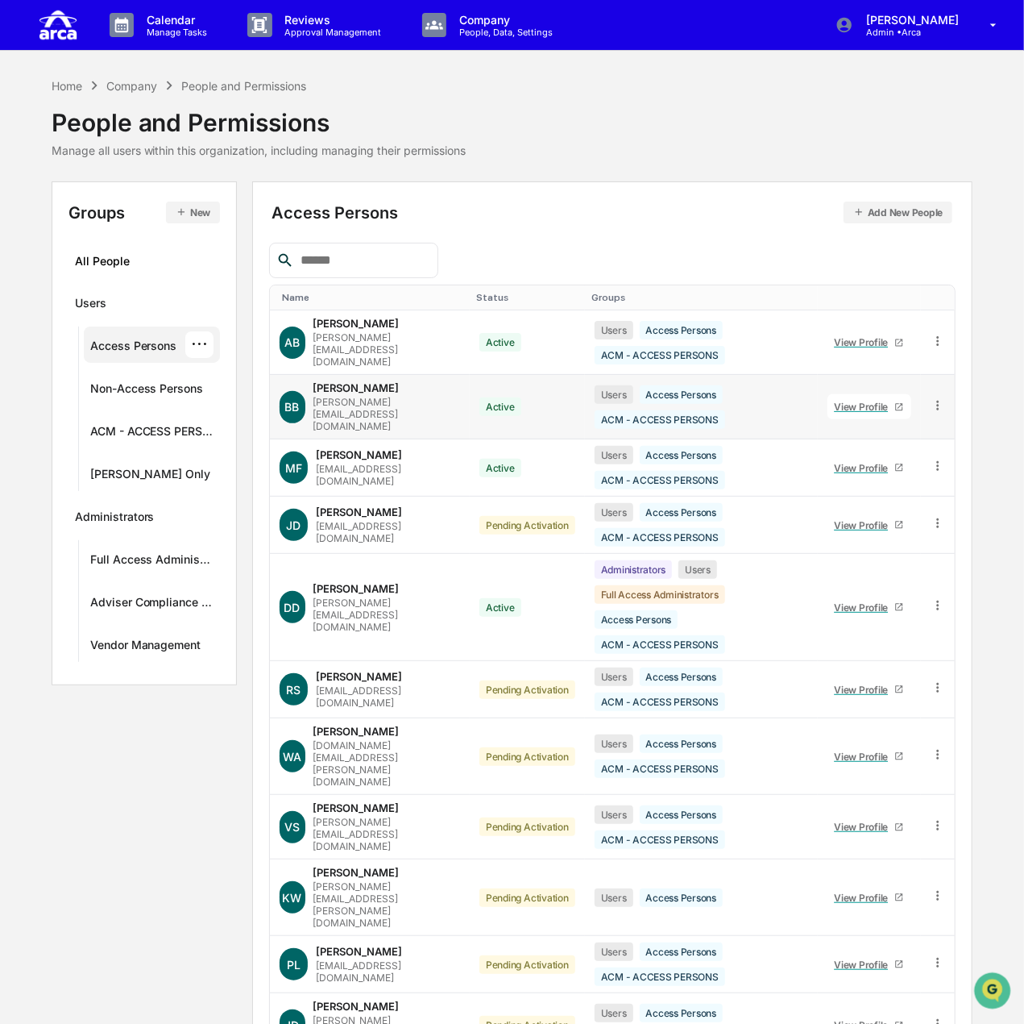
click at [334, 383] on div "[PERSON_NAME]" at bounding box center [357, 387] width 86 height 13
click at [844, 401] on div "View Profile" at bounding box center [864, 407] width 60 height 12
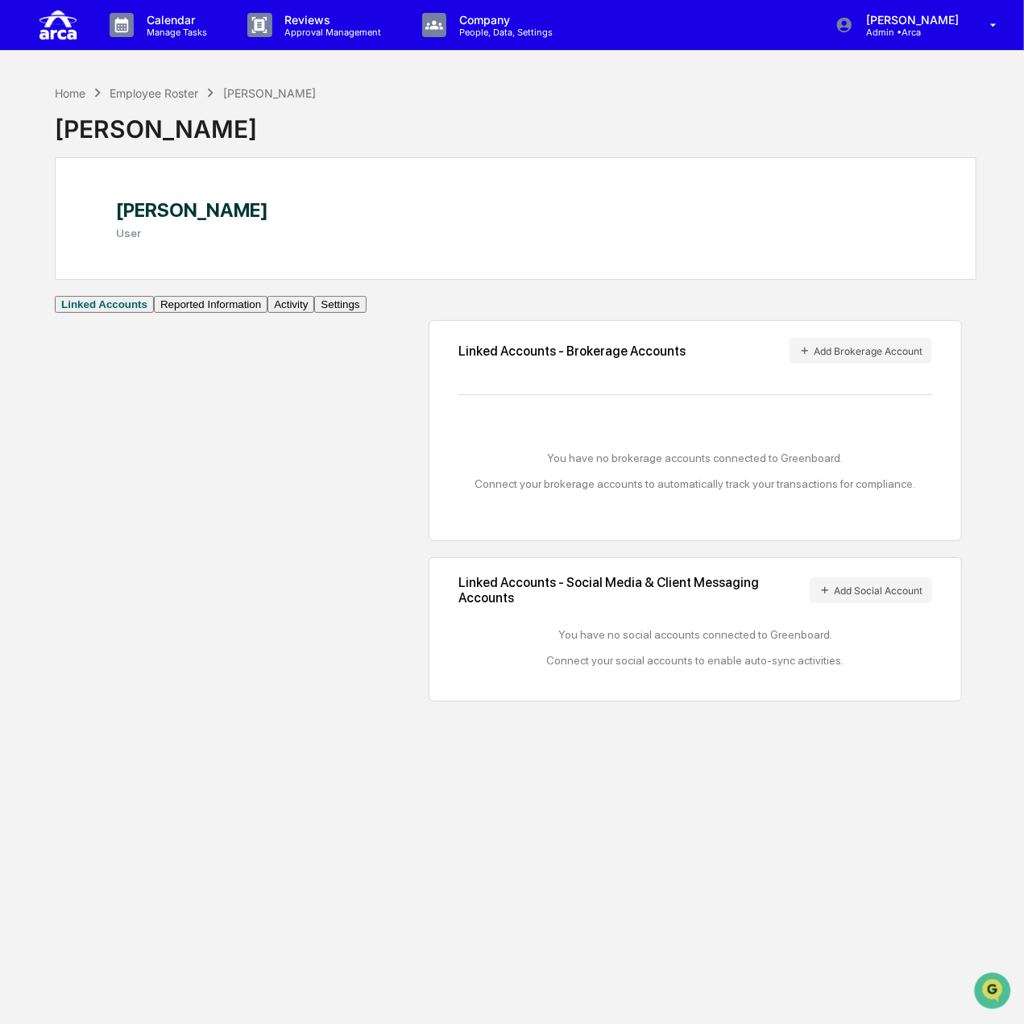
click at [213, 220] on h1 "[PERSON_NAME]" at bounding box center [192, 209] width 152 height 23
click at [201, 206] on h1 "[PERSON_NAME]" at bounding box center [192, 209] width 152 height 23
click at [283, 206] on div "[PERSON_NAME] User" at bounding box center [192, 217] width 181 height 65
click at [474, 28] on p "People, Data, Settings" at bounding box center [503, 32] width 114 height 11
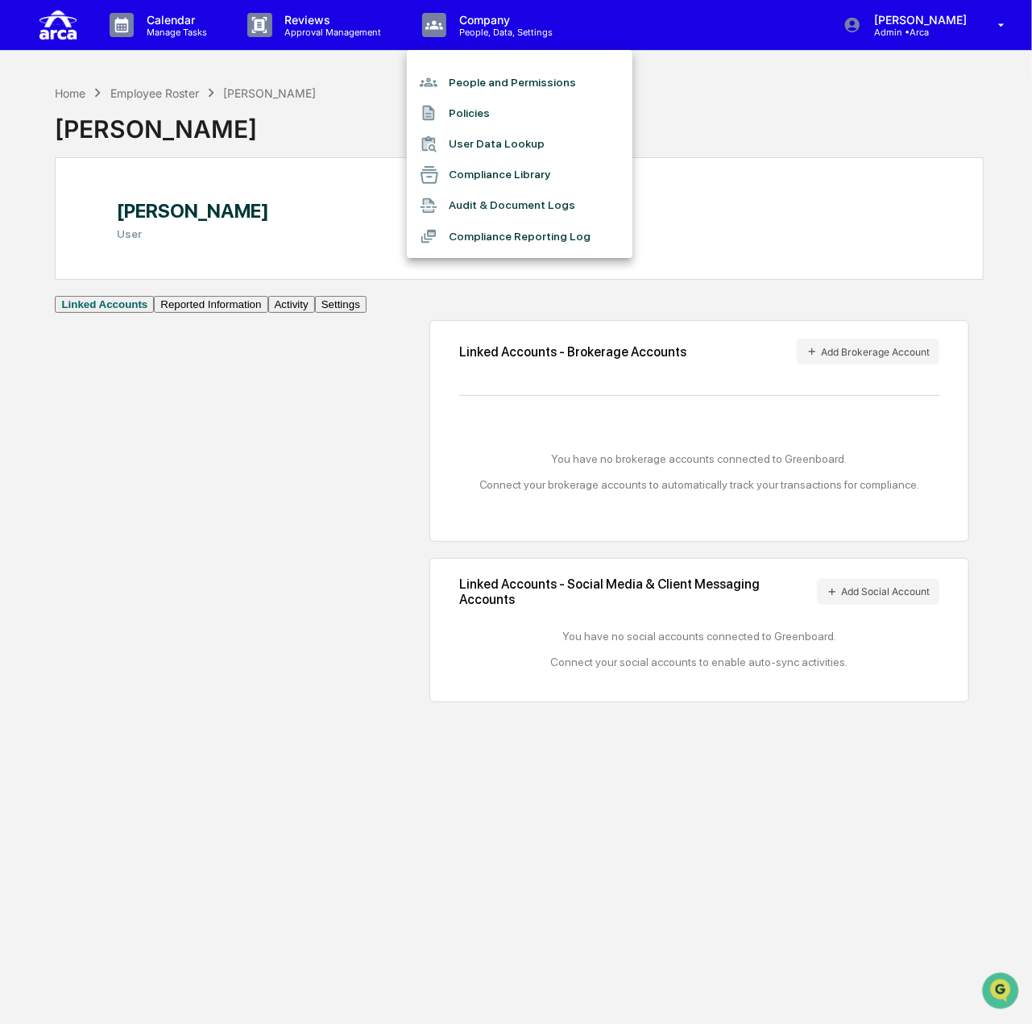
click at [492, 80] on li "People and Permissions" at bounding box center [520, 82] width 226 height 31
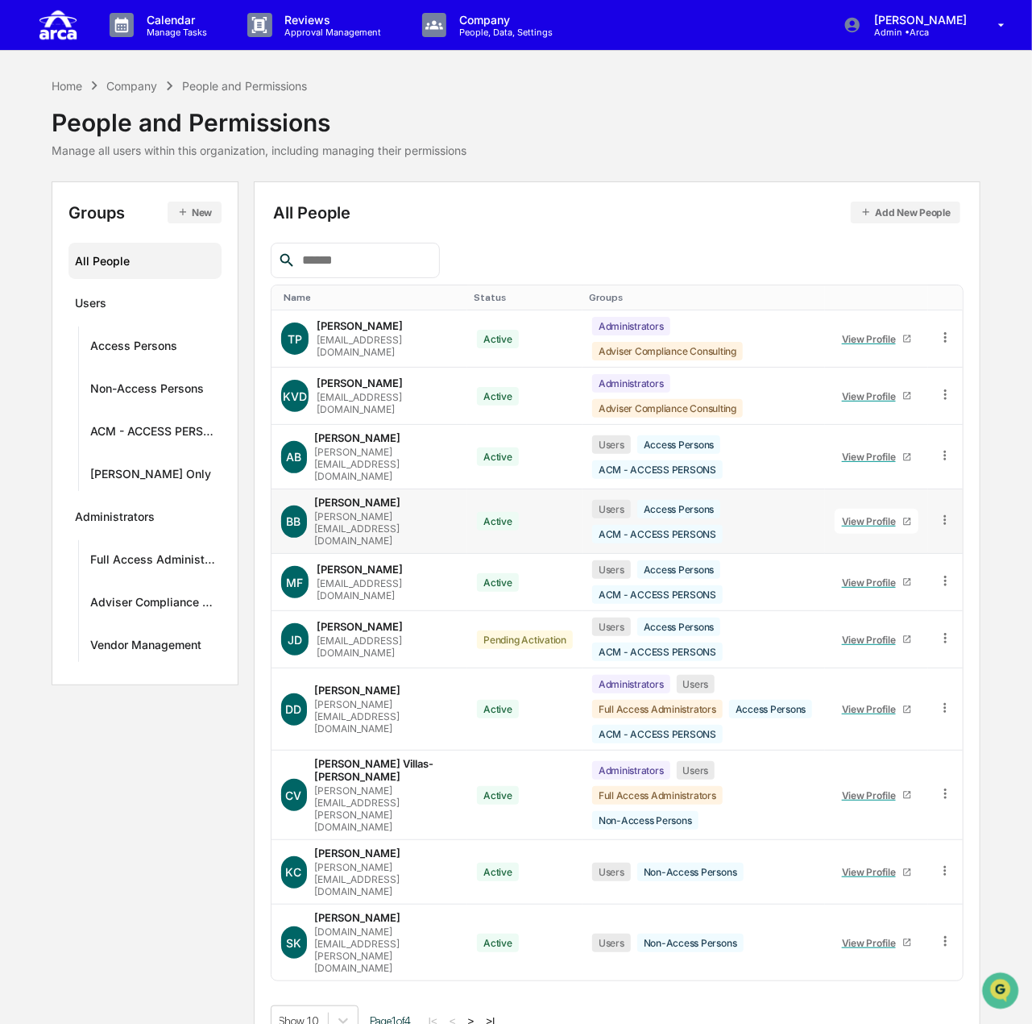
click at [946, 515] on icon at bounding box center [946, 520] width 2 height 10
click at [897, 600] on div "Change Name/Email" at bounding box center [871, 609] width 139 height 19
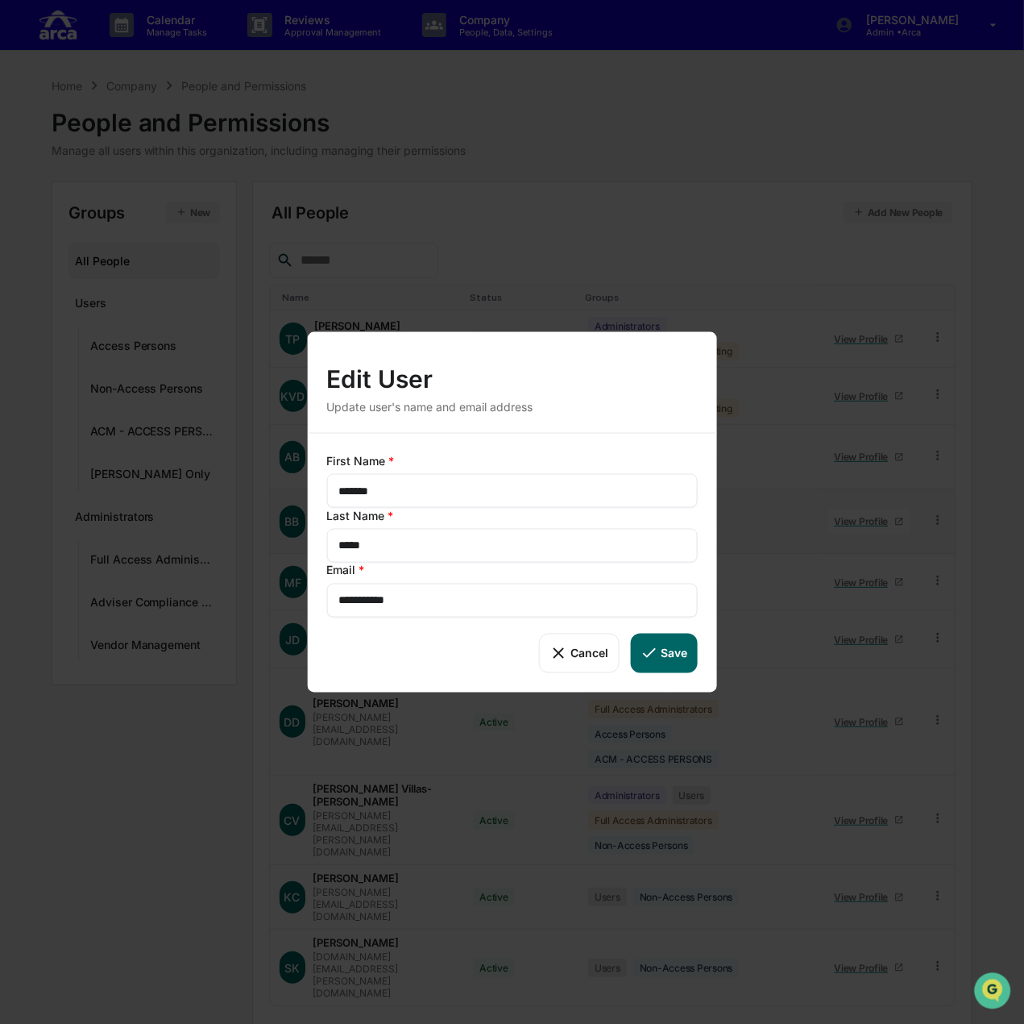
drag, startPoint x: 338, startPoint y: 512, endPoint x: 315, endPoint y: 512, distance: 23.4
click at [315, 512] on div "**********" at bounding box center [511, 563] width 409 height 259
type input "*****"
type input "*******"
click at [650, 644] on icon at bounding box center [649, 653] width 18 height 18
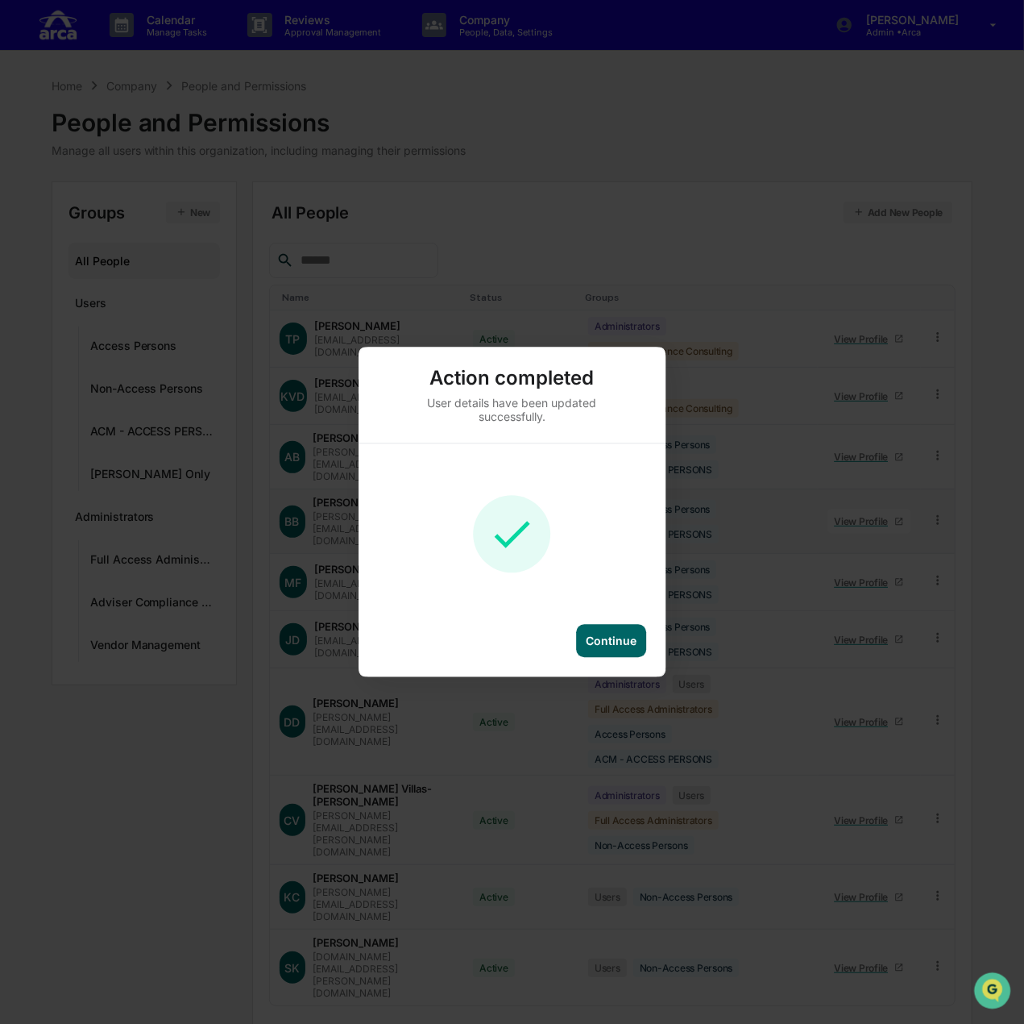
type input "*******"
type input "*****"
click at [607, 636] on div "Continue" at bounding box center [611, 641] width 51 height 14
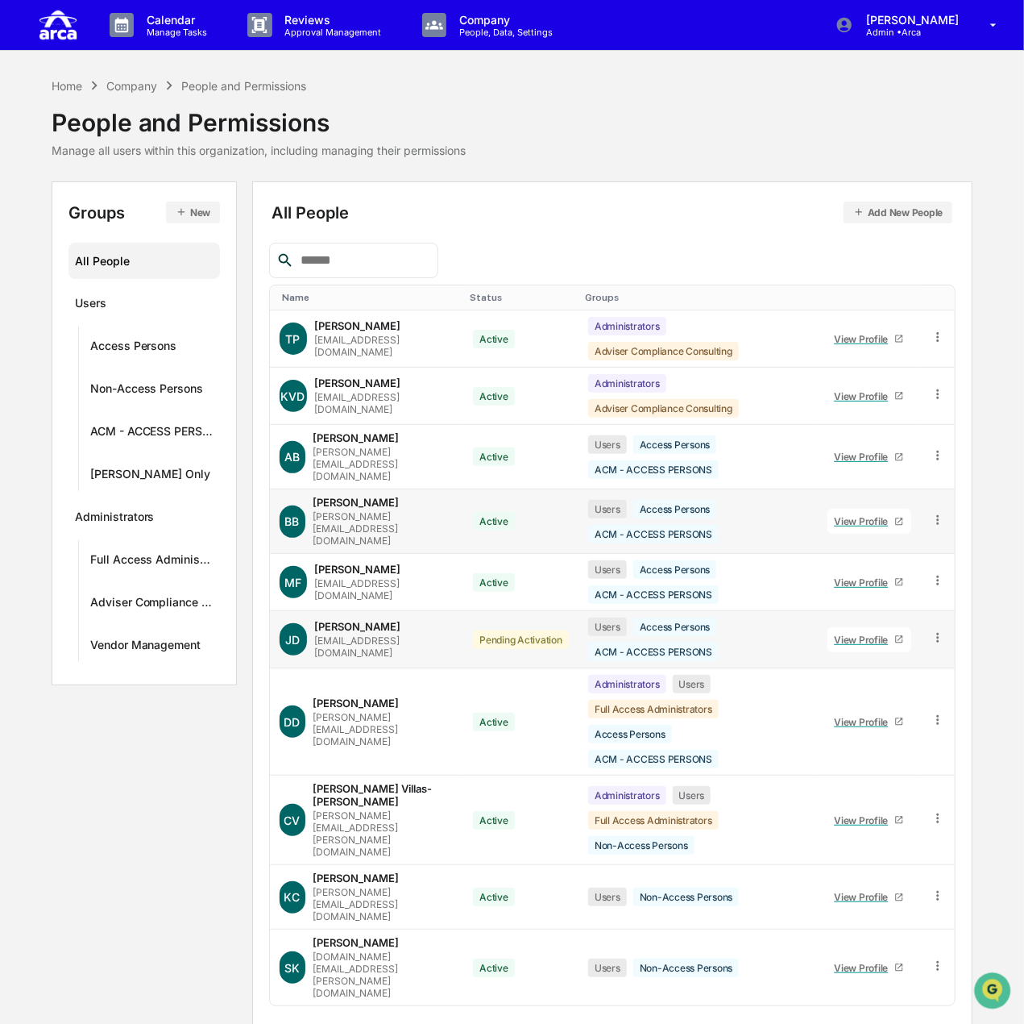
click at [936, 630] on icon at bounding box center [938, 637] width 15 height 15
click at [891, 687] on div "Change Status" at bounding box center [863, 696] width 139 height 19
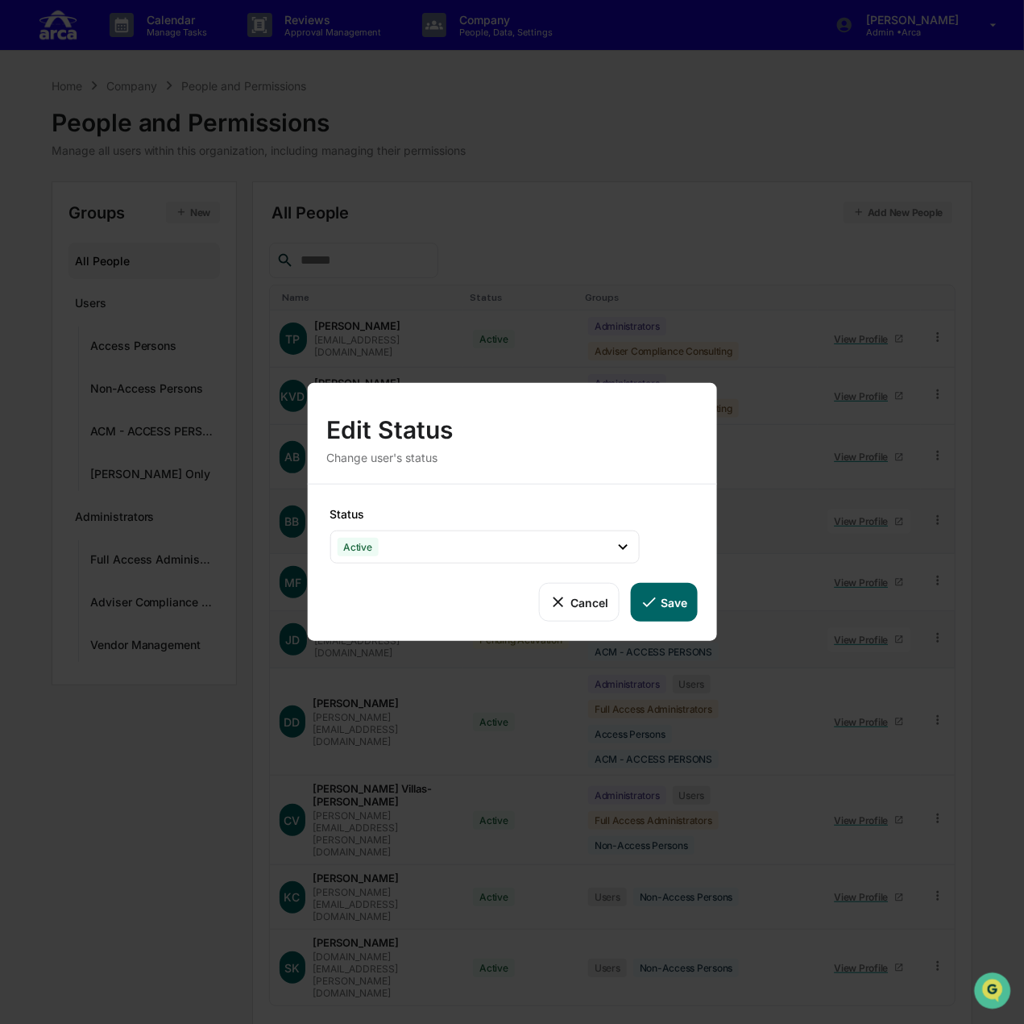
click at [651, 597] on icon at bounding box center [649, 602] width 18 height 18
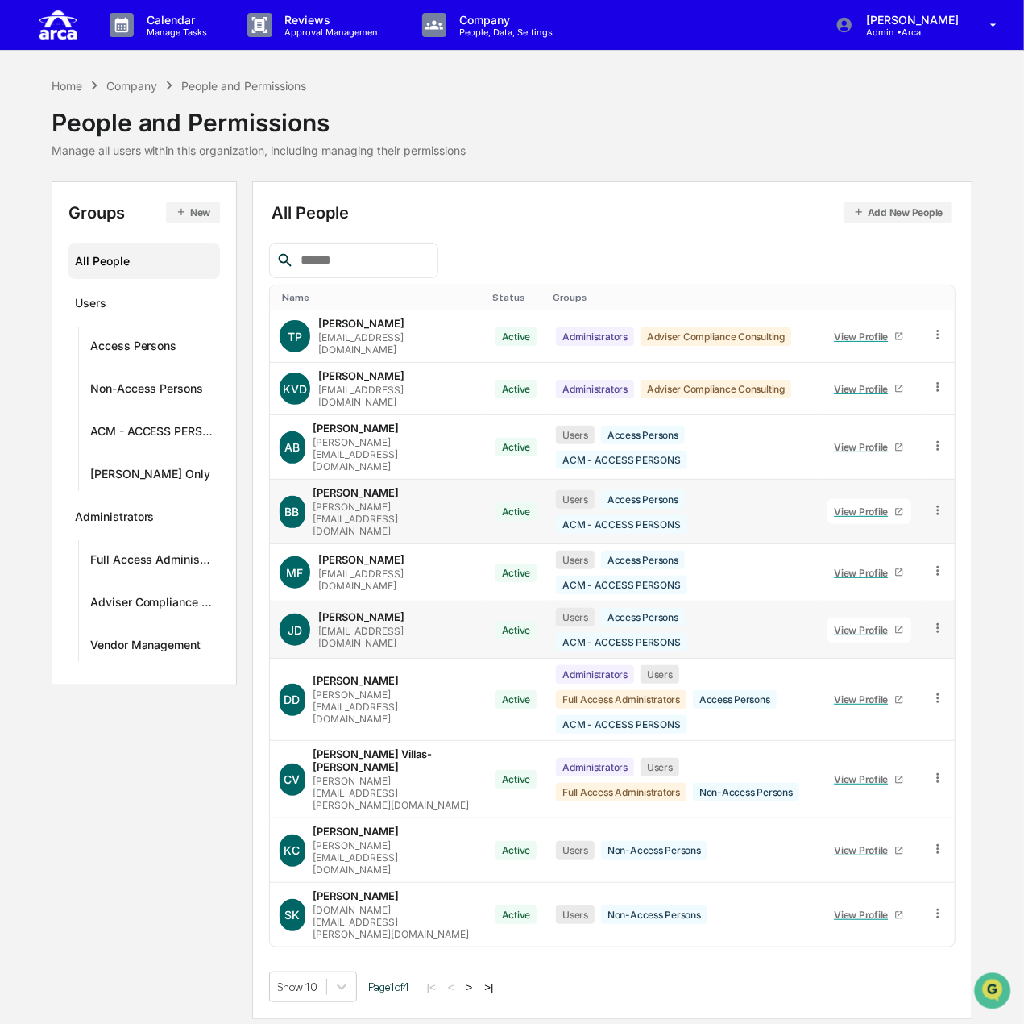
click at [476, 980] on button ">" at bounding box center [470, 987] width 16 height 14
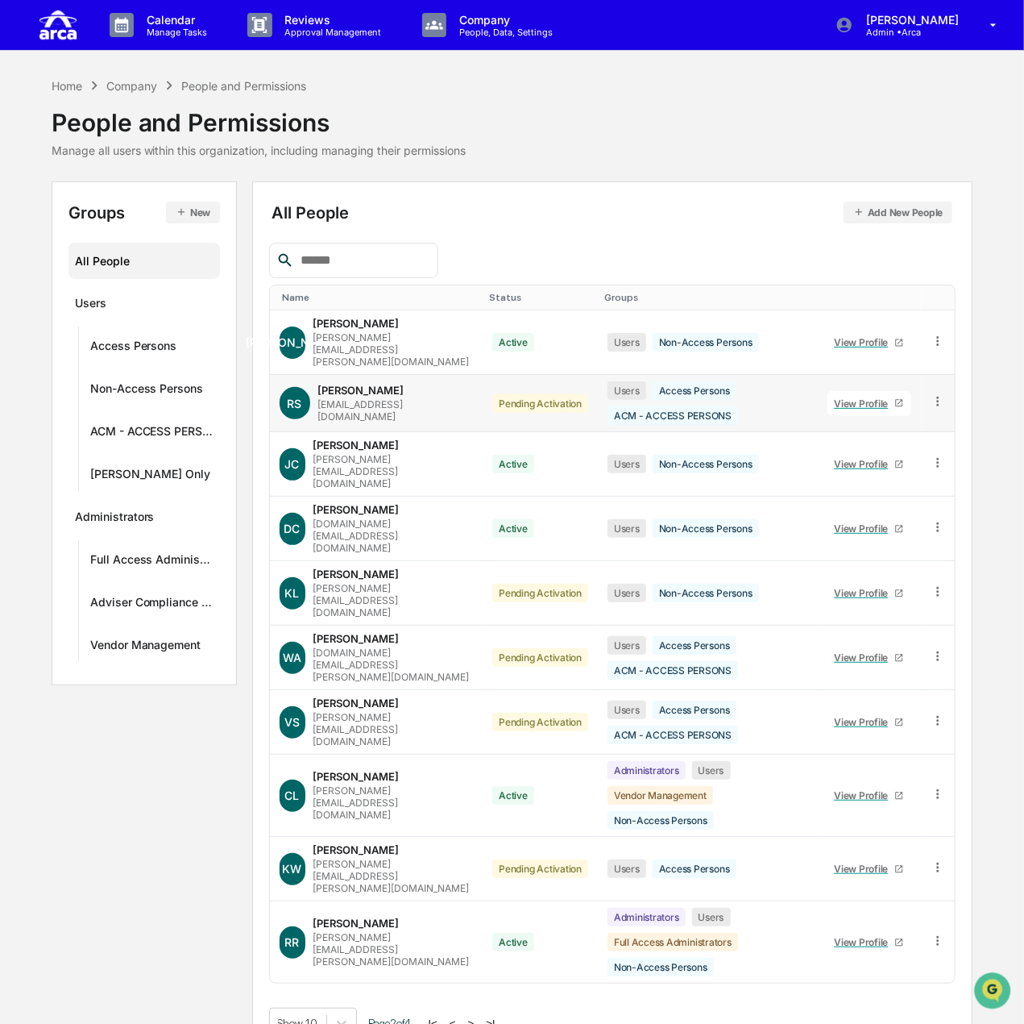
click at [938, 397] on icon at bounding box center [938, 402] width 2 height 10
click at [880, 451] on div "Change Status" at bounding box center [863, 460] width 139 height 19
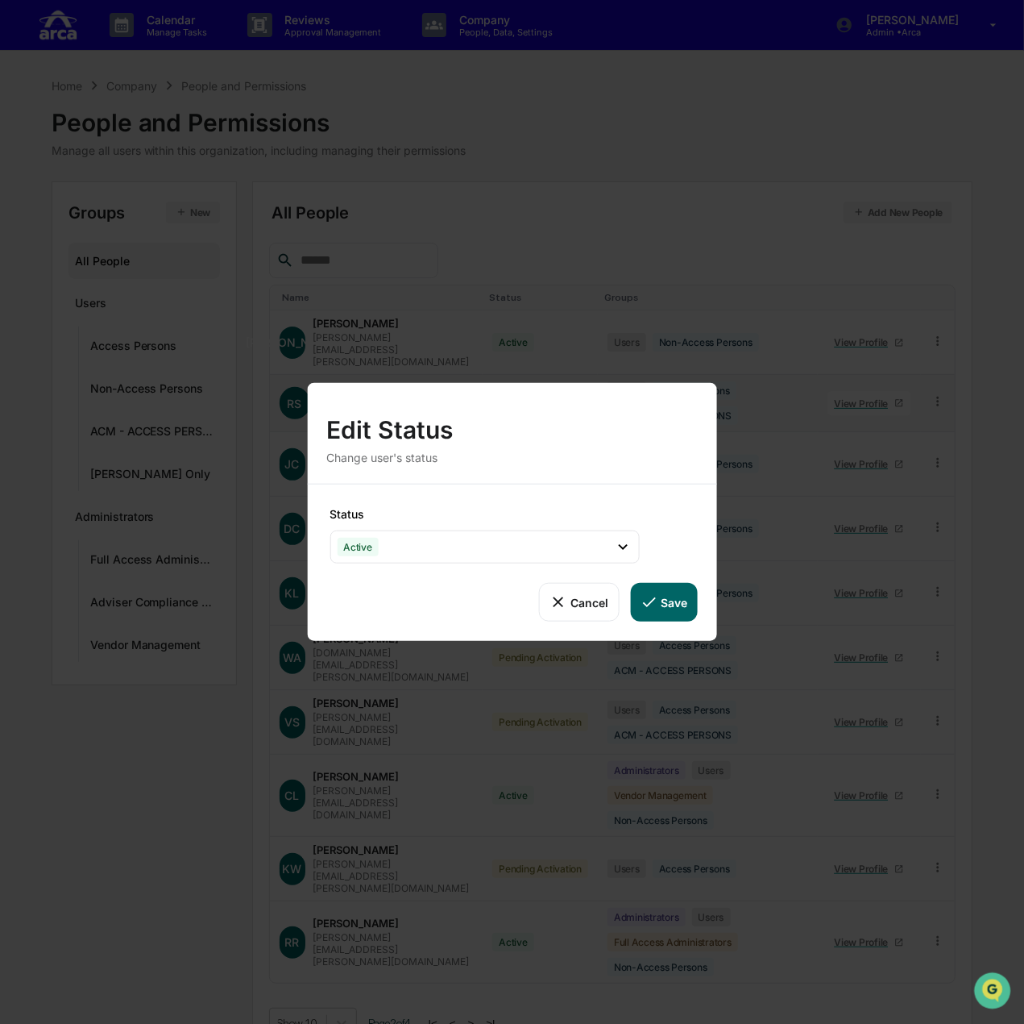
click at [662, 600] on button "Save" at bounding box center [663, 602] width 67 height 39
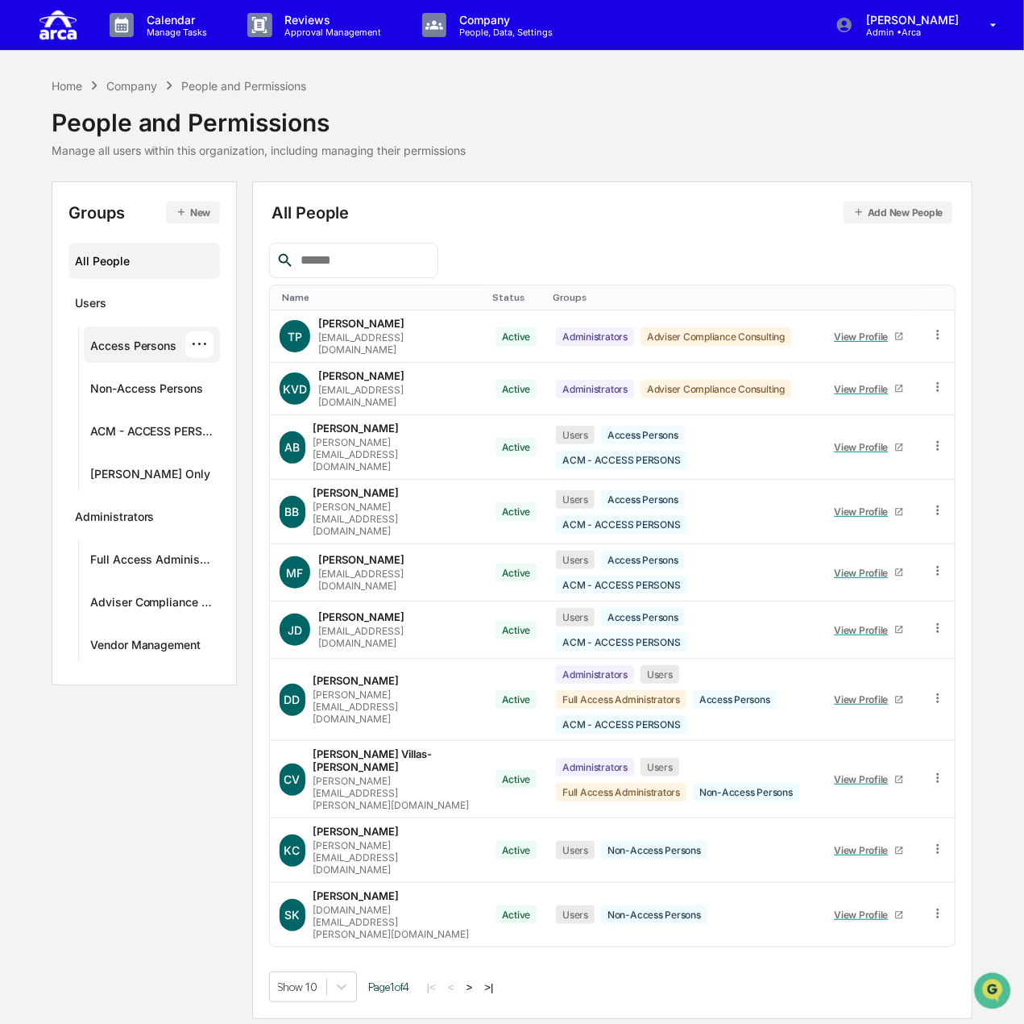
click at [174, 352] on div "Access Persons" at bounding box center [133, 347] width 87 height 19
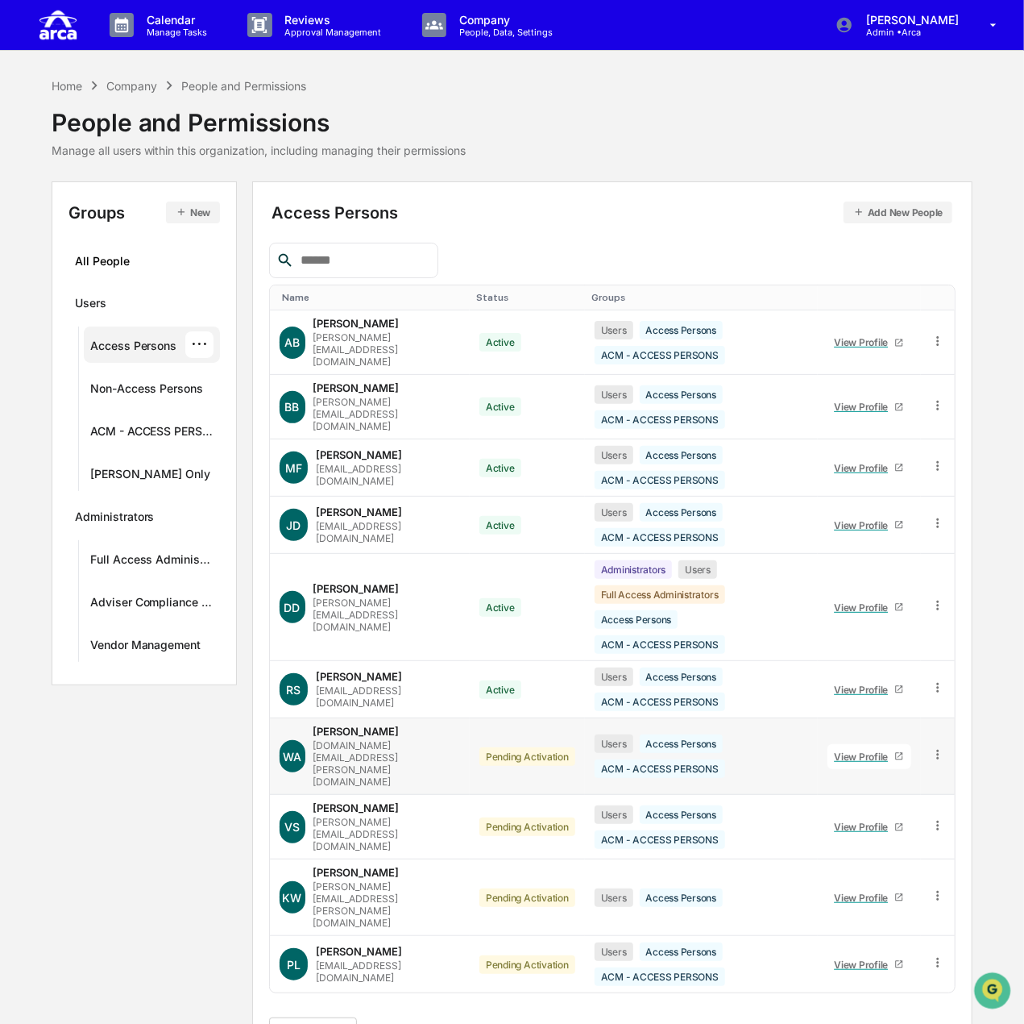
click at [939, 750] on icon at bounding box center [938, 755] width 2 height 10
click at [890, 804] on div "Change Status" at bounding box center [863, 813] width 139 height 19
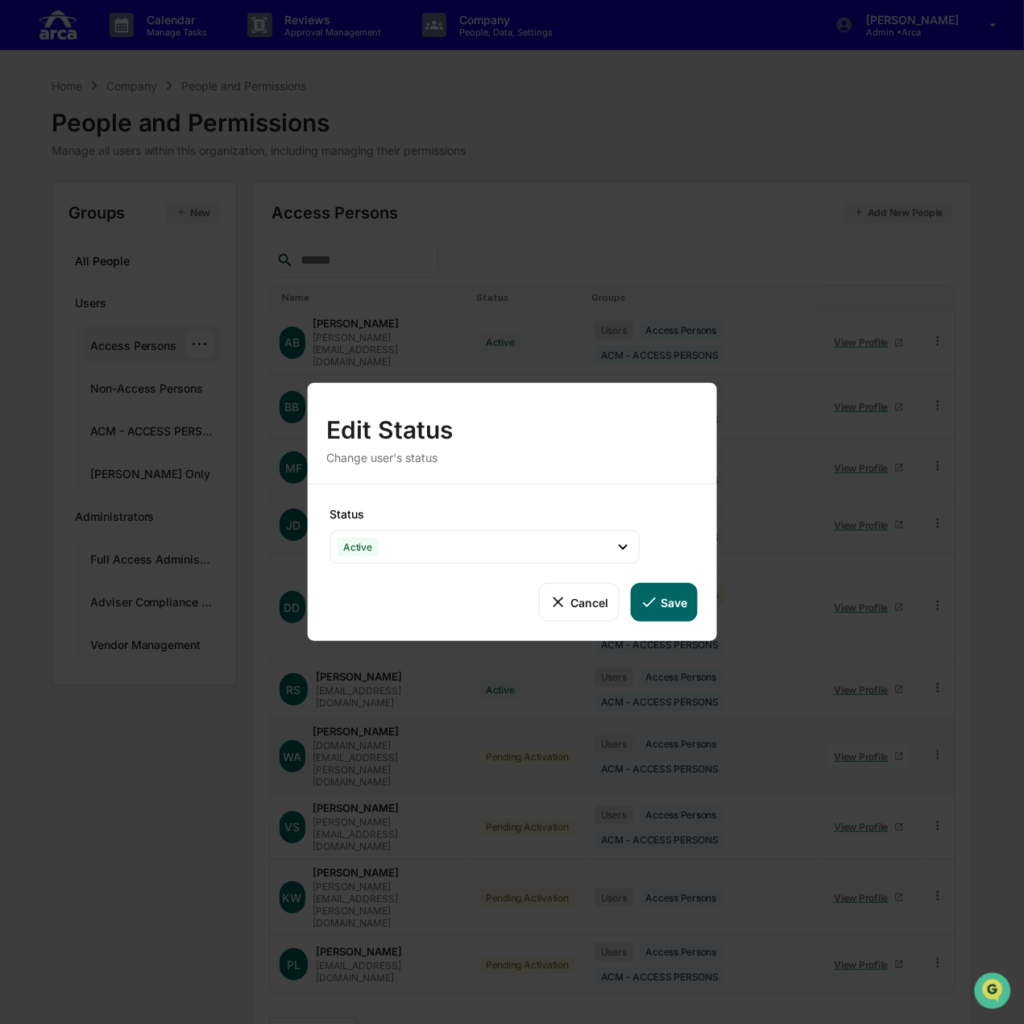
click at [637, 602] on button "Save" at bounding box center [663, 602] width 67 height 39
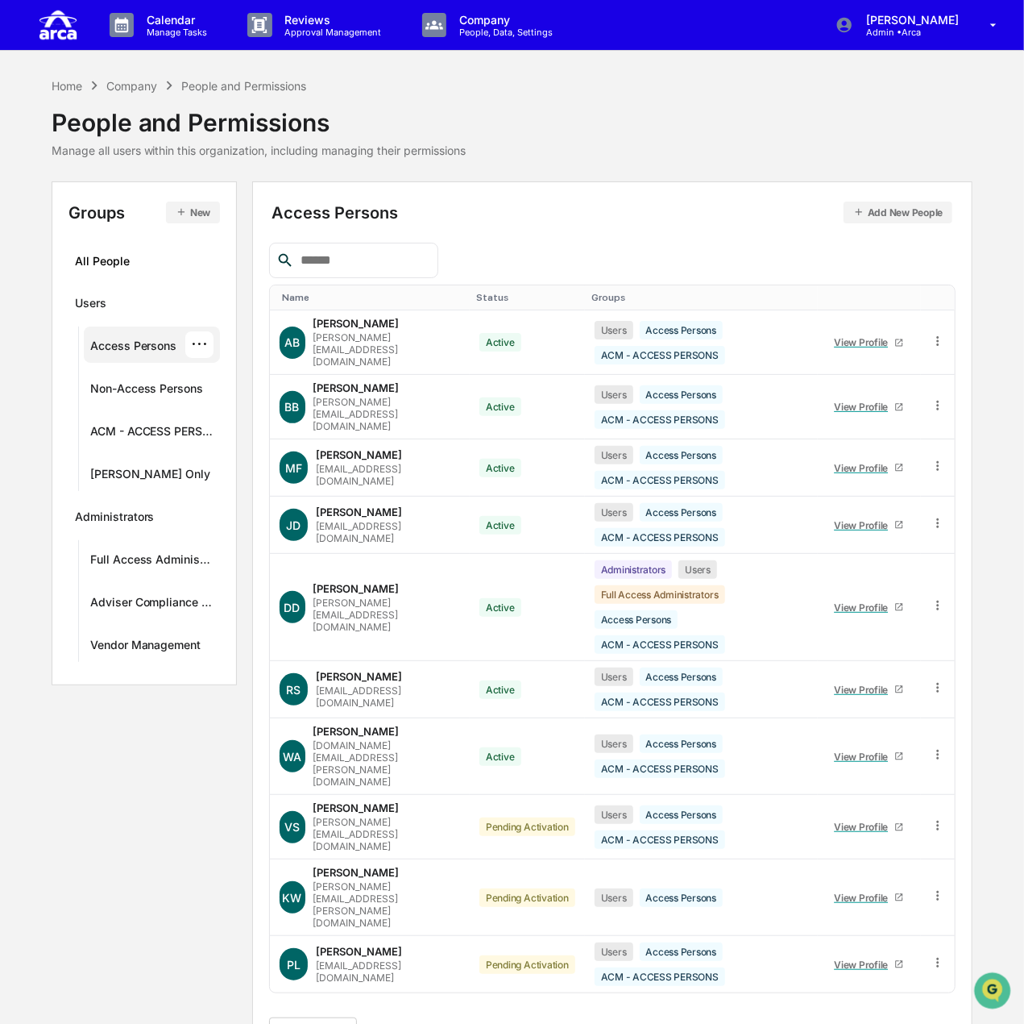
click at [659, 667] on div "Access Persons" at bounding box center [682, 676] width 84 height 19
click at [936, 818] on icon at bounding box center [938, 825] width 15 height 15
click at [849, 874] on div "Change Status" at bounding box center [863, 883] width 139 height 19
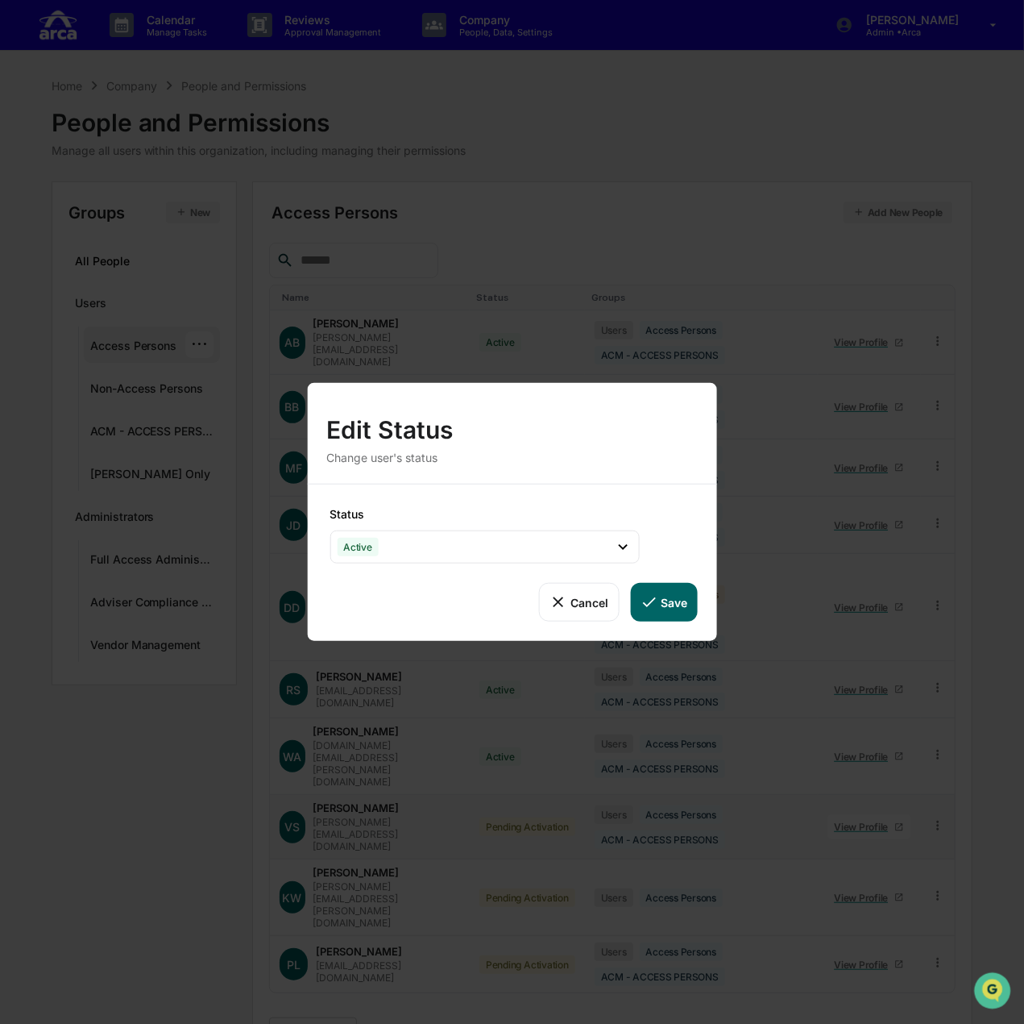
click at [671, 605] on button "Save" at bounding box center [663, 602] width 67 height 39
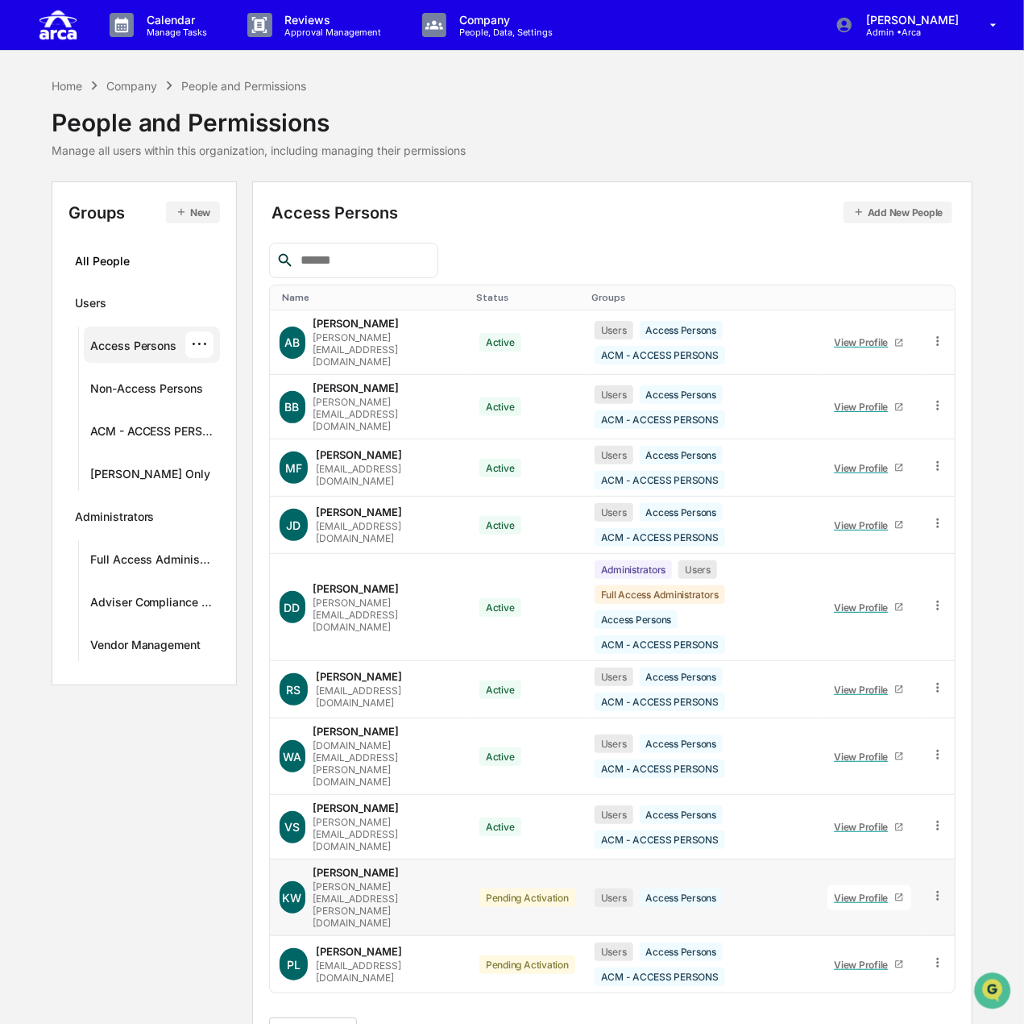
click at [940, 888] on icon at bounding box center [938, 895] width 15 height 15
click at [842, 945] on div "Change Status" at bounding box center [863, 954] width 139 height 19
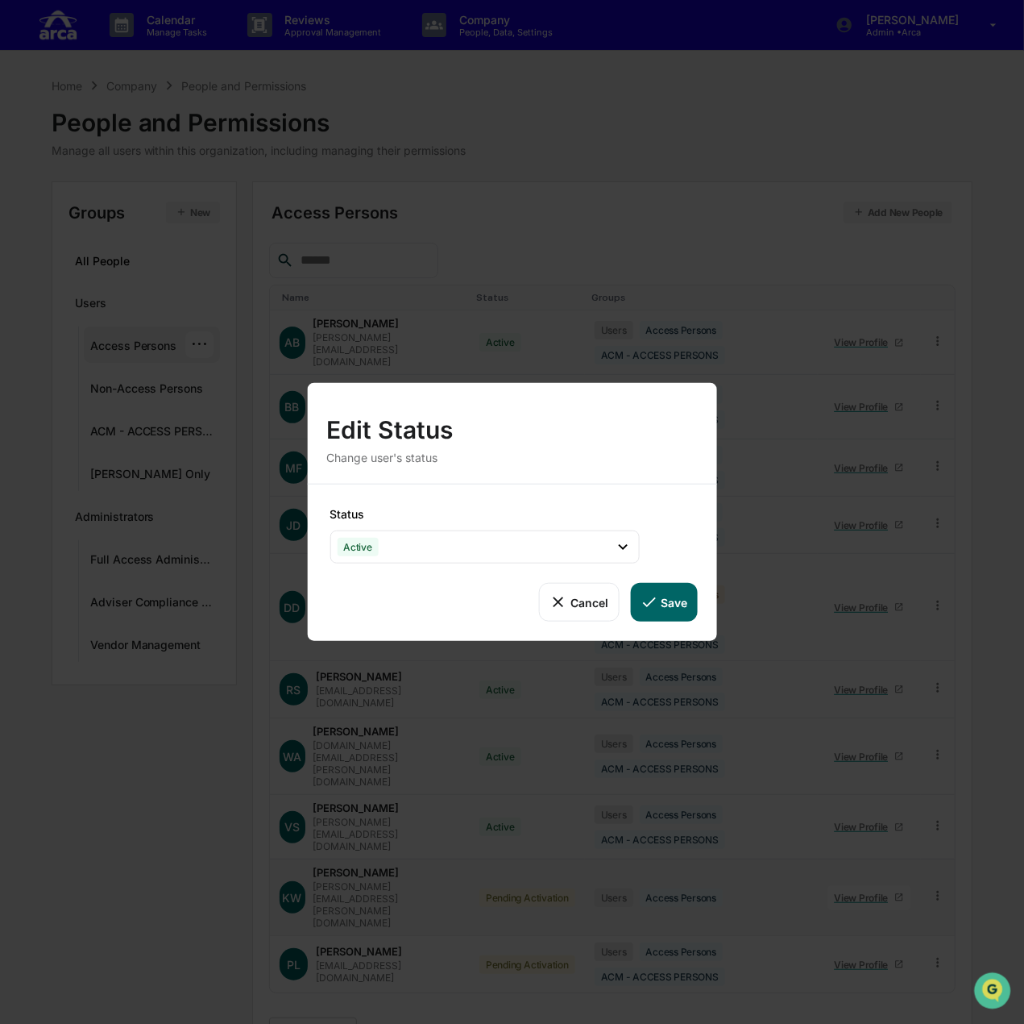
click at [674, 595] on button "Save" at bounding box center [663, 602] width 67 height 39
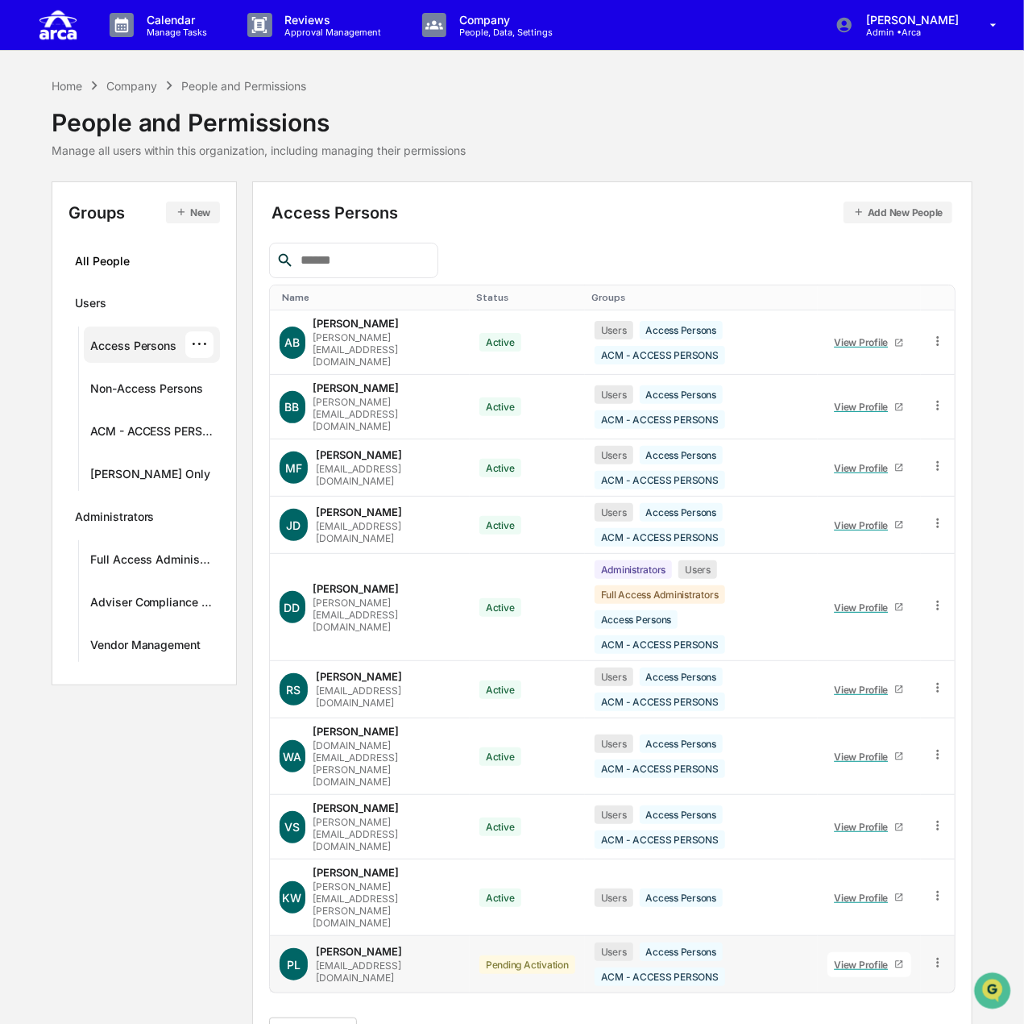
click at [936, 955] on icon at bounding box center [938, 962] width 15 height 15
click at [891, 1011] on div "Change Status" at bounding box center [863, 1020] width 139 height 19
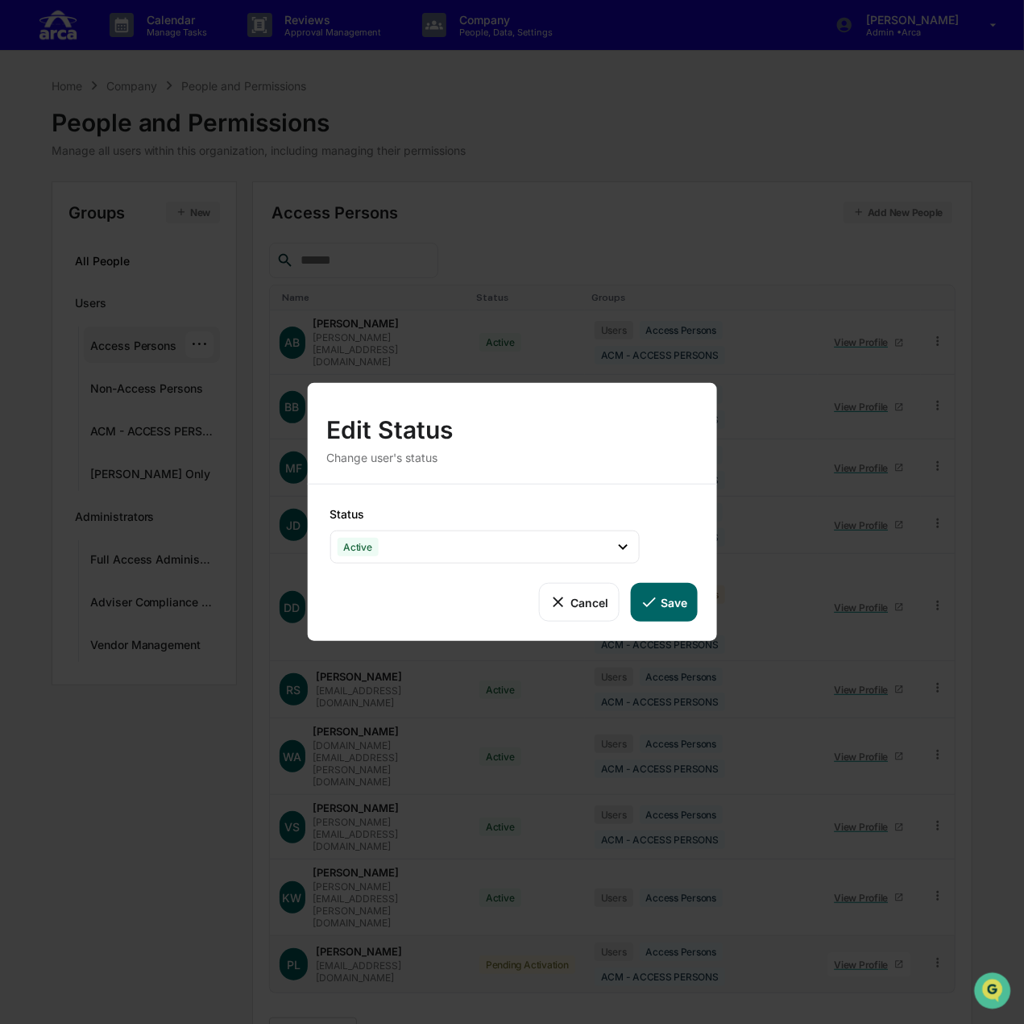
click at [672, 595] on button "Save" at bounding box center [663, 602] width 67 height 39
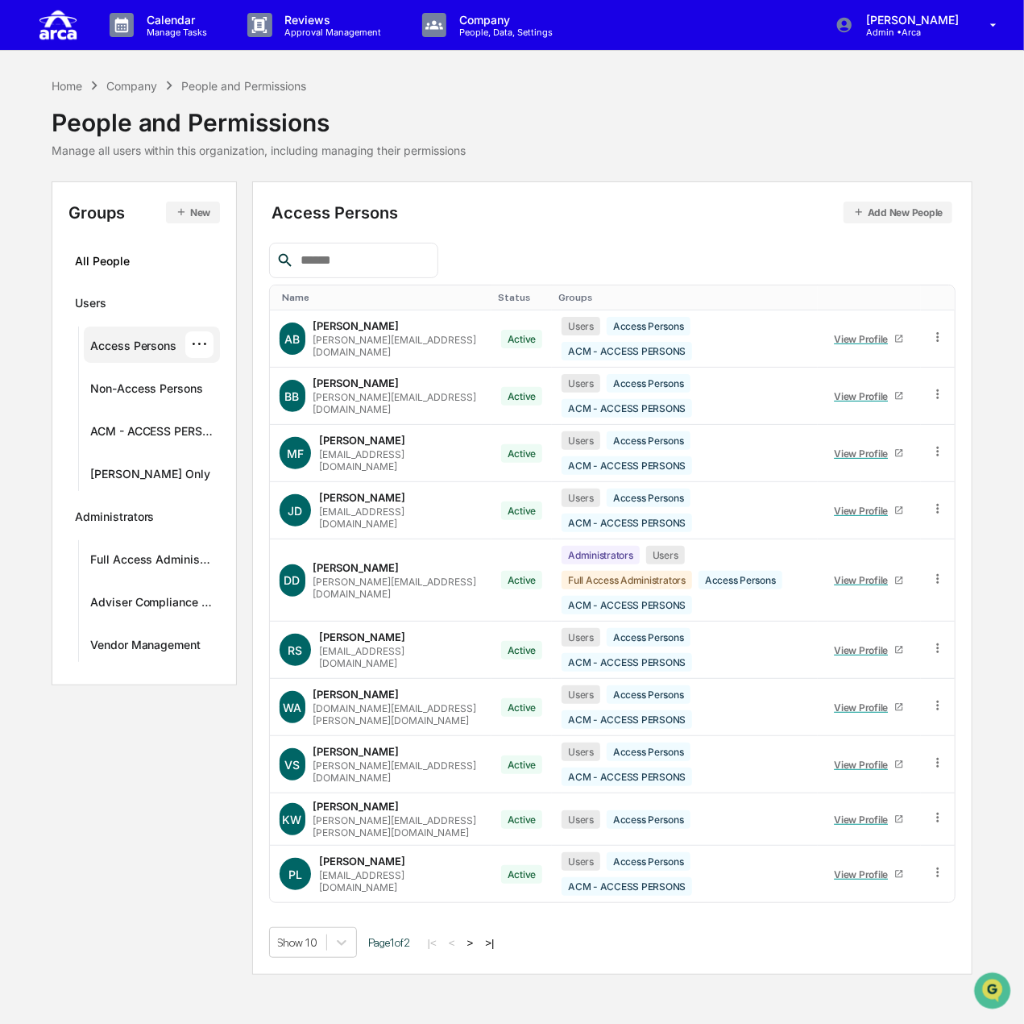
click at [480, 927] on div "Show 10 Page 1 of 2 |< < > >|" at bounding box center [612, 942] width 687 height 31
click at [479, 936] on button ">" at bounding box center [471, 943] width 16 height 14
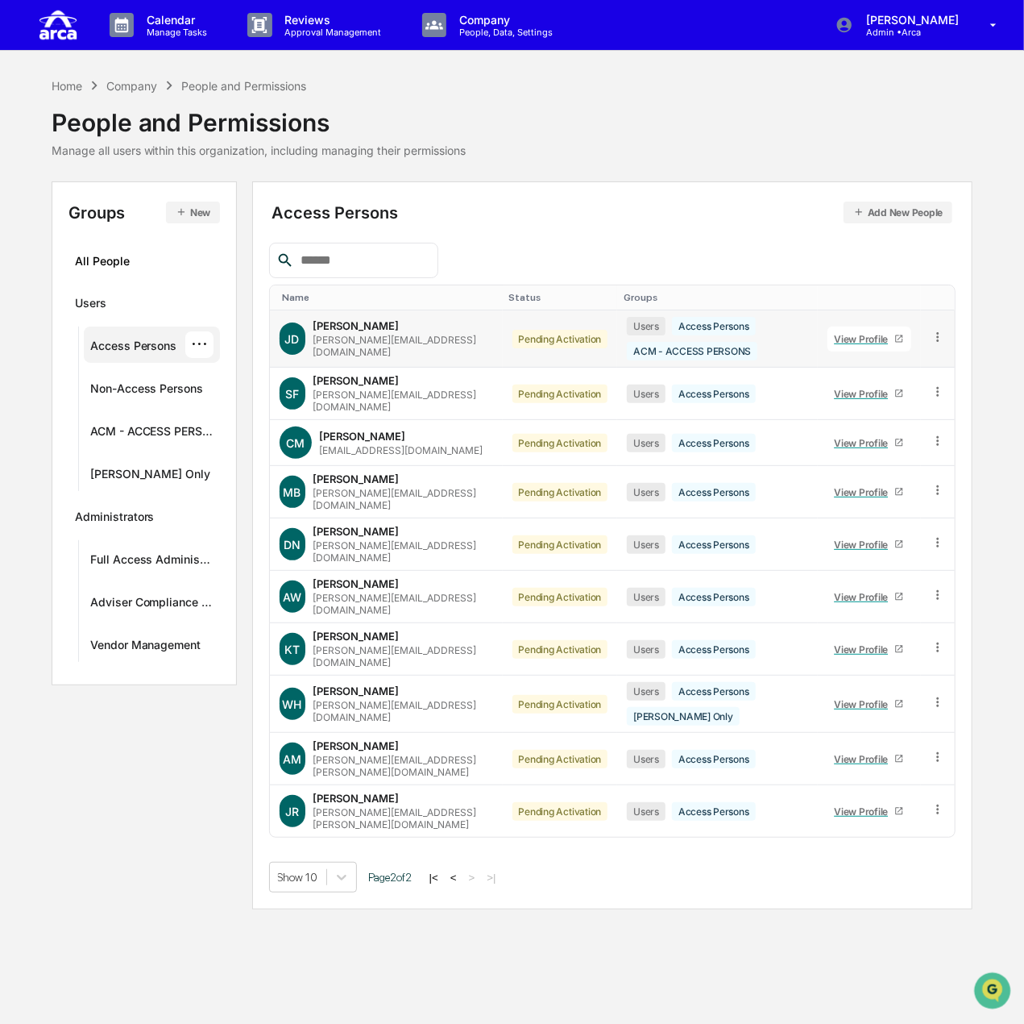
click at [951, 334] on td at bounding box center [938, 338] width 35 height 57
click at [937, 333] on icon at bounding box center [938, 337] width 15 height 15
click at [895, 397] on div "Change Status" at bounding box center [863, 395] width 139 height 19
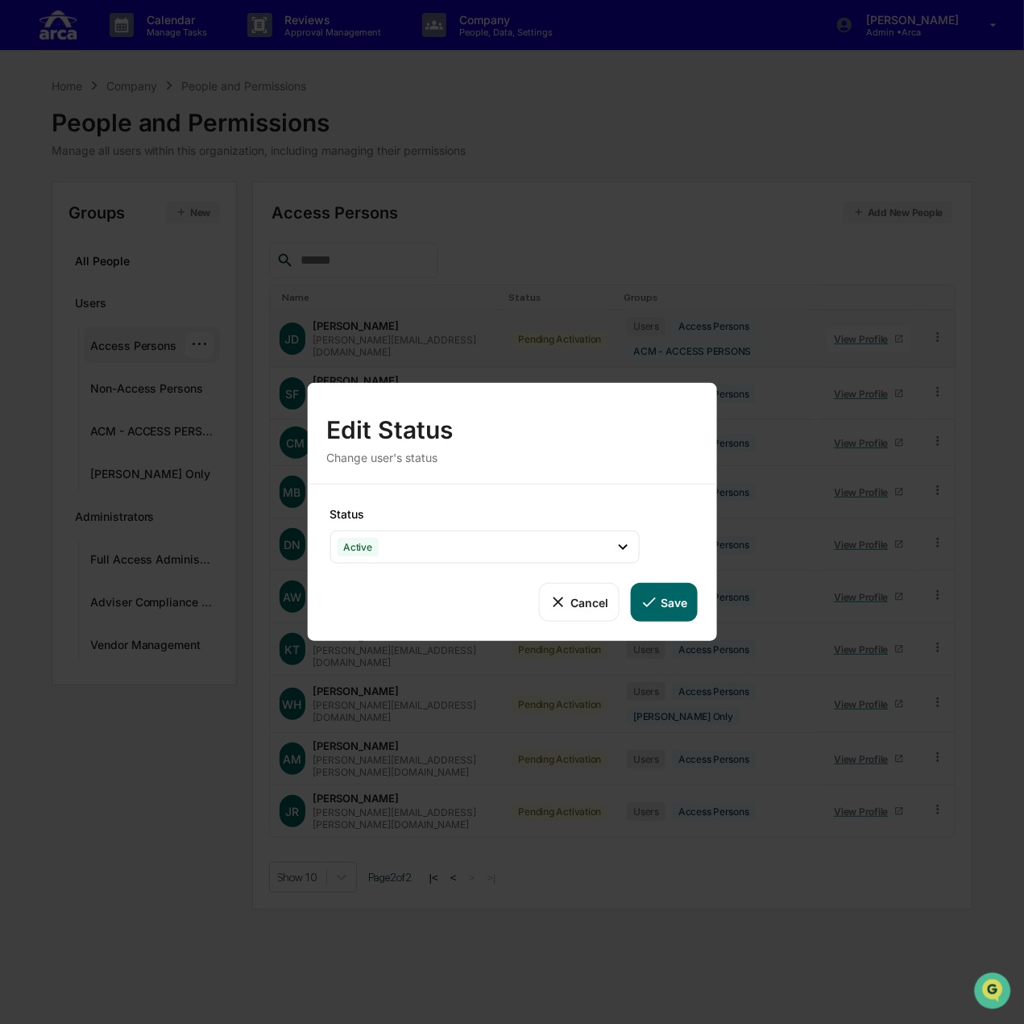
click at [671, 604] on button "Save" at bounding box center [663, 602] width 67 height 39
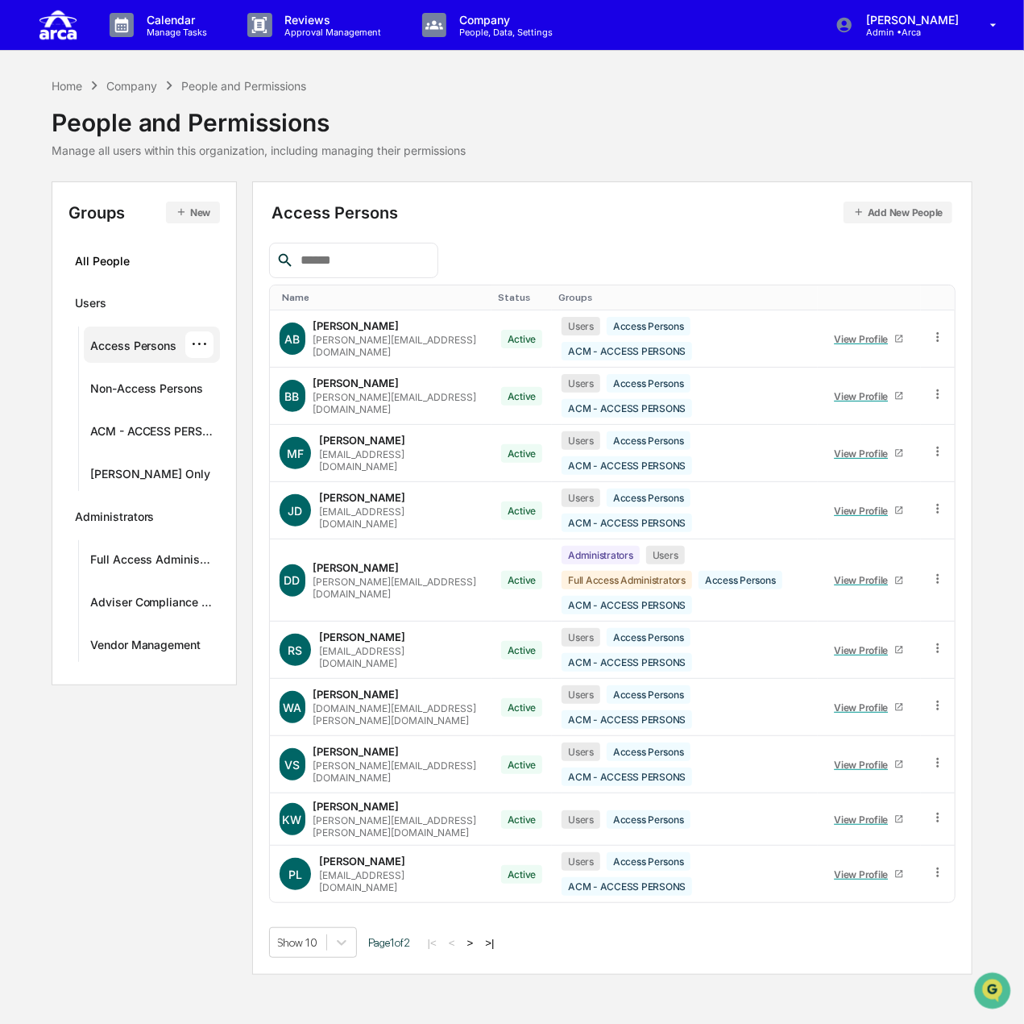
click at [474, 936] on button ">" at bounding box center [471, 943] width 16 height 14
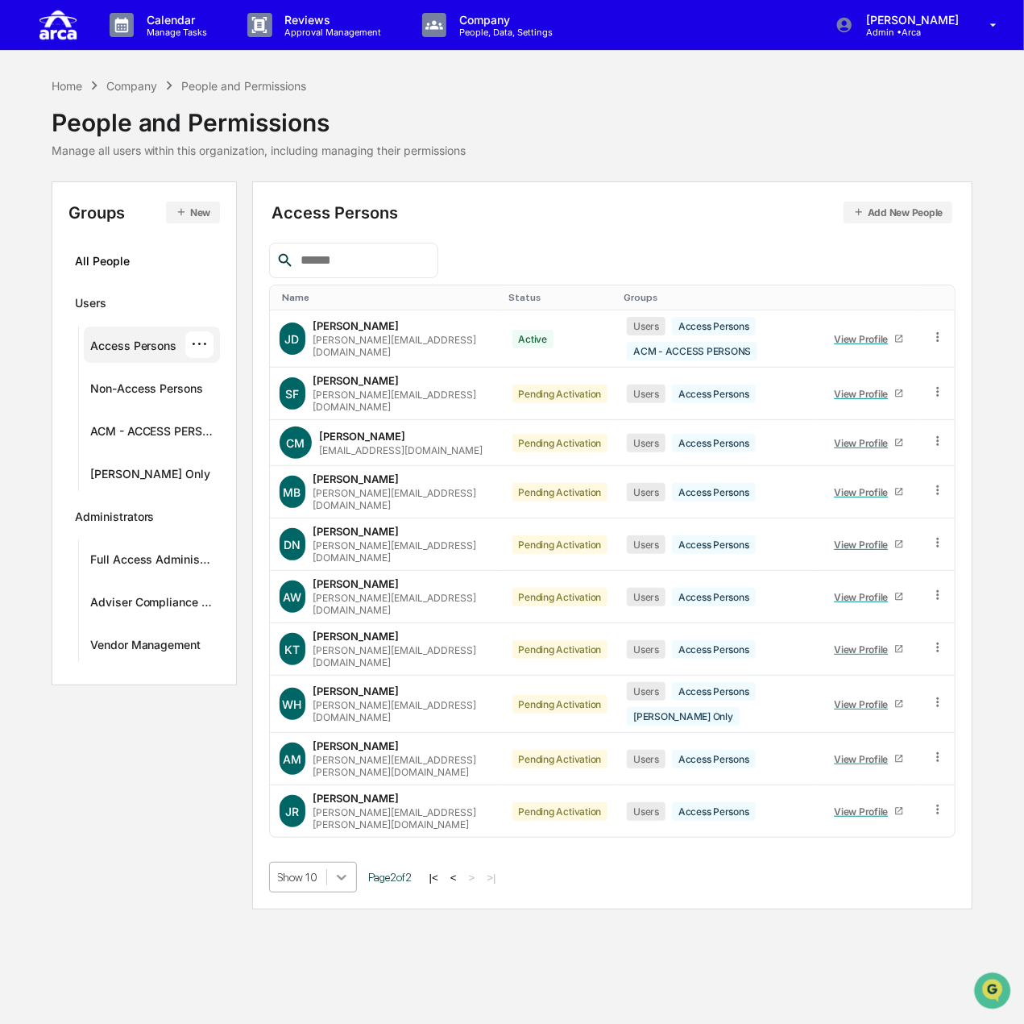
click at [336, 869] on icon at bounding box center [342, 877] width 16 height 16
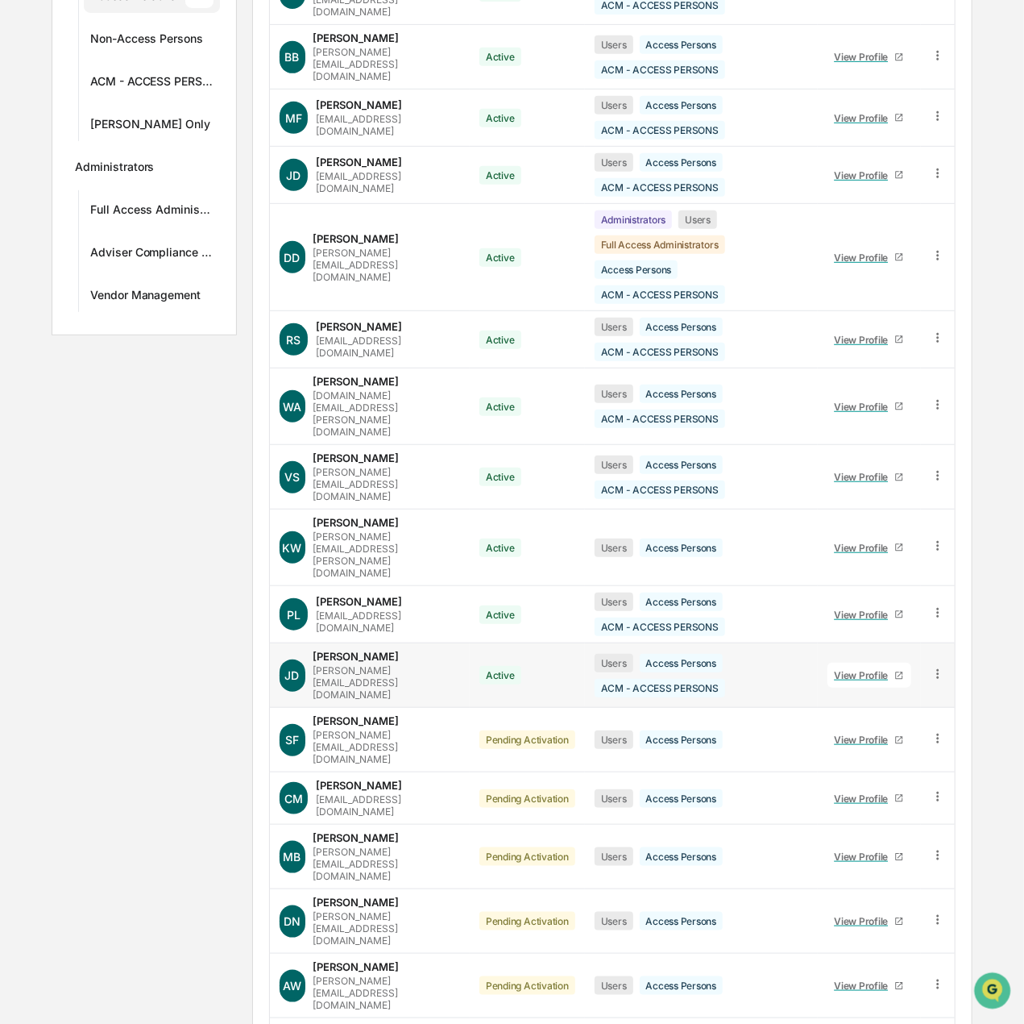
scroll to position [404, 0]
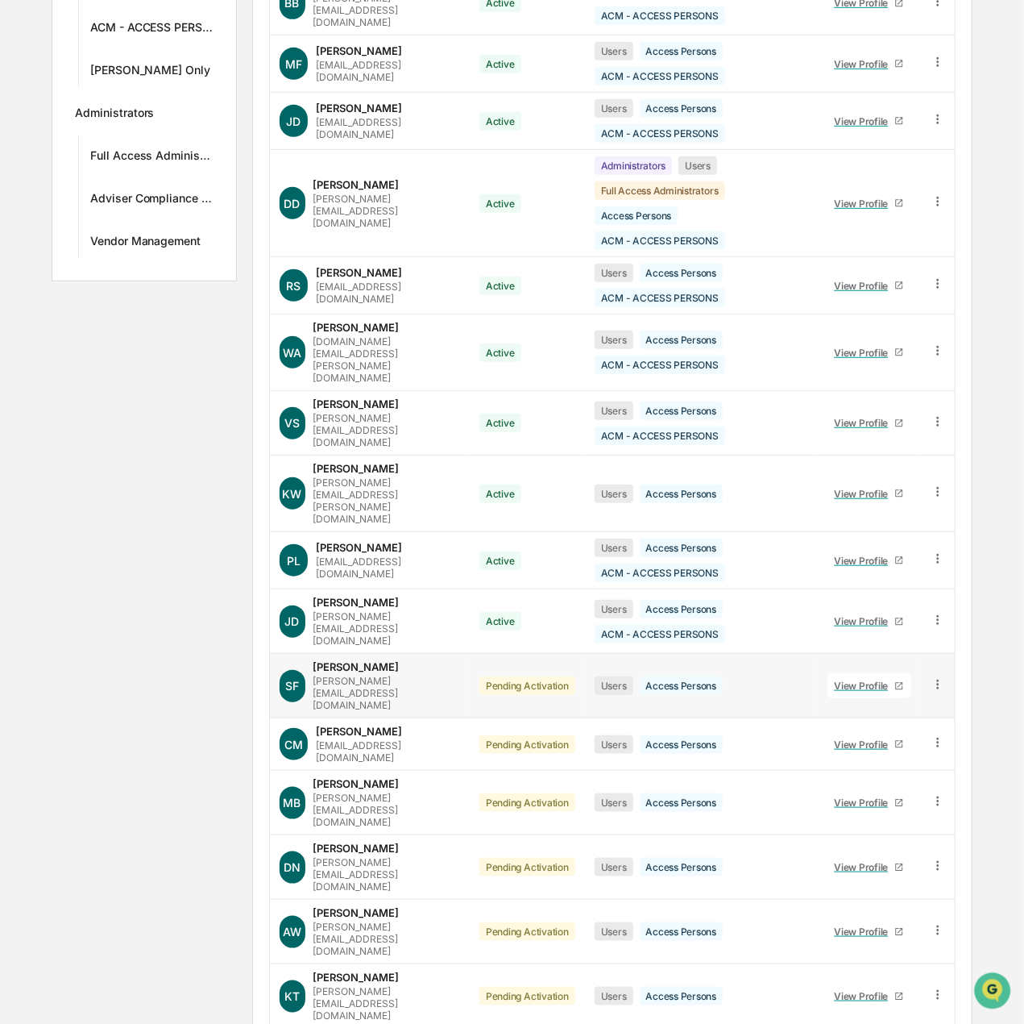
click at [938, 677] on icon at bounding box center [938, 684] width 15 height 15
click at [883, 733] on div "Change Status" at bounding box center [863, 742] width 139 height 19
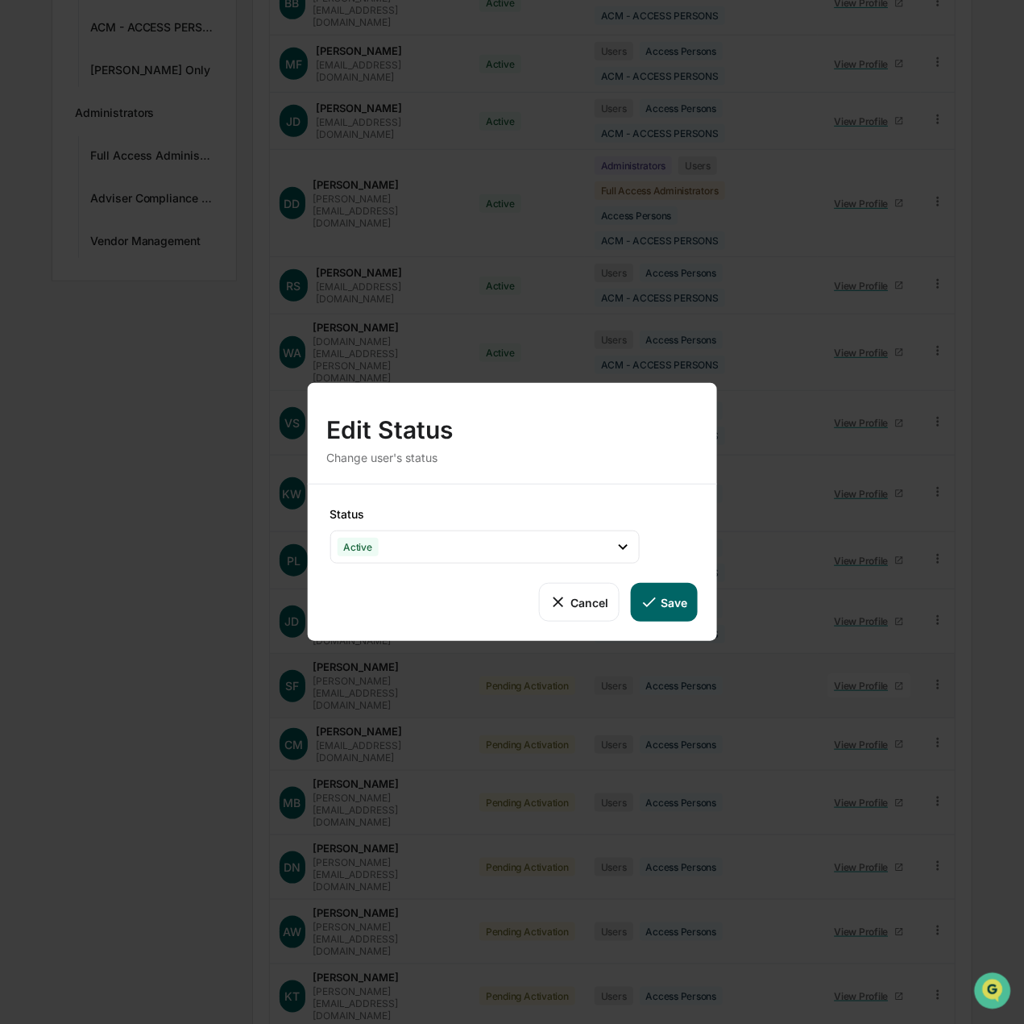
click at [664, 599] on button "Save" at bounding box center [663, 602] width 67 height 39
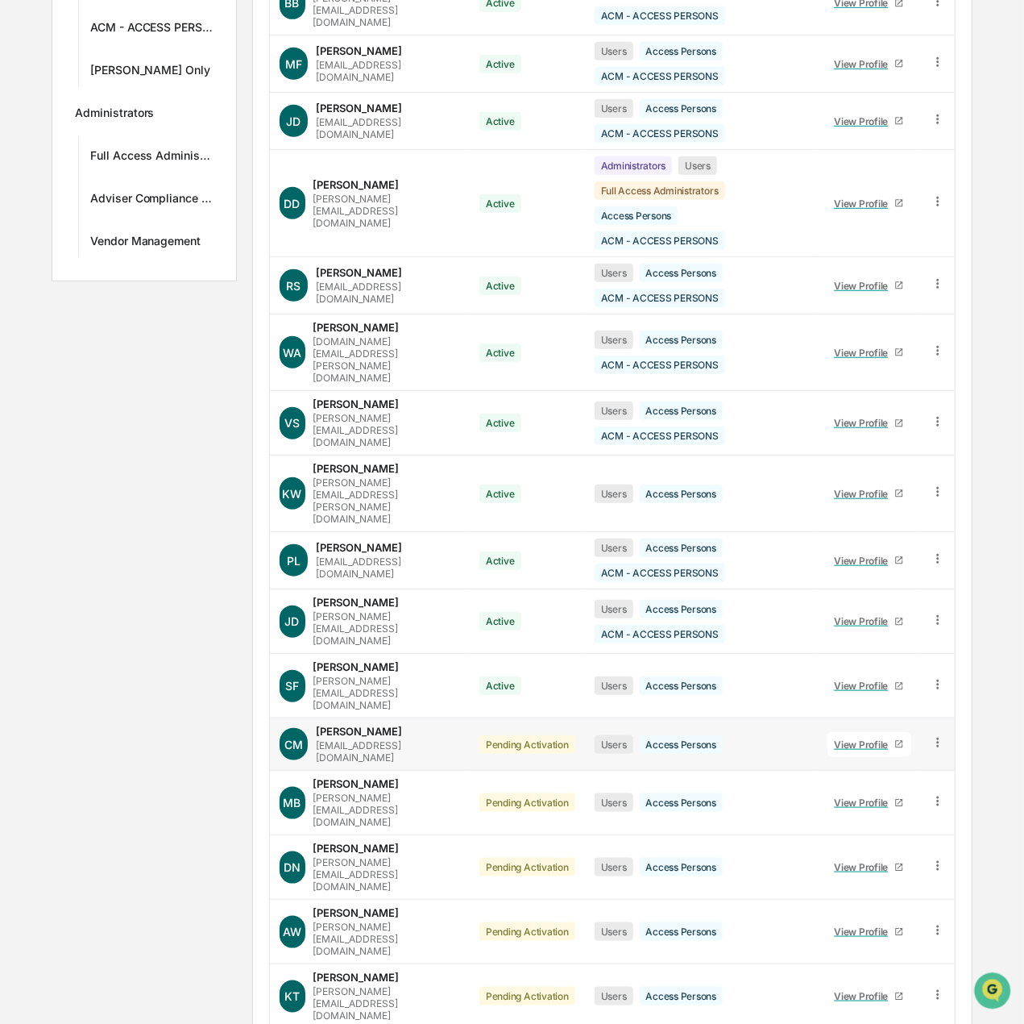
click at [940, 735] on icon at bounding box center [938, 742] width 15 height 15
click at [846, 791] on div "Change Status" at bounding box center [863, 800] width 139 height 19
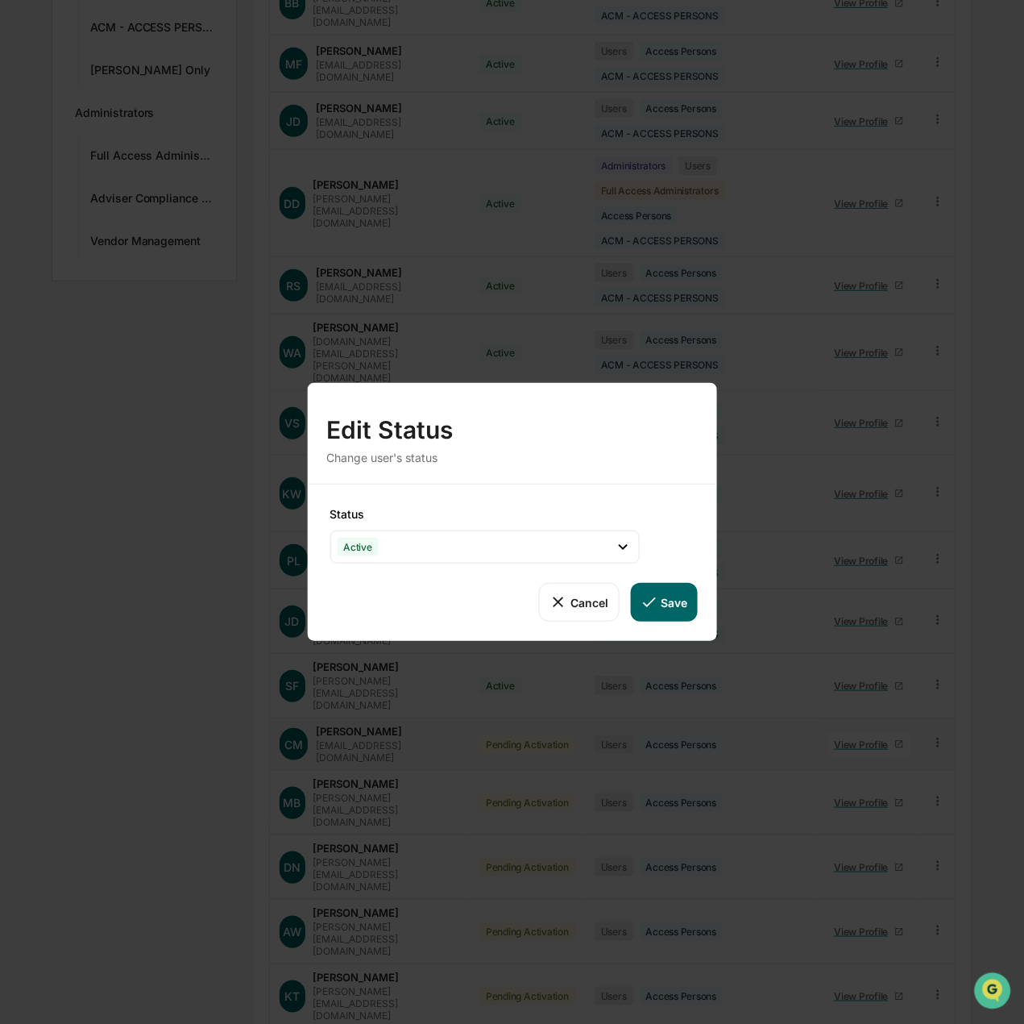
click at [674, 607] on button "Save" at bounding box center [663, 602] width 67 height 39
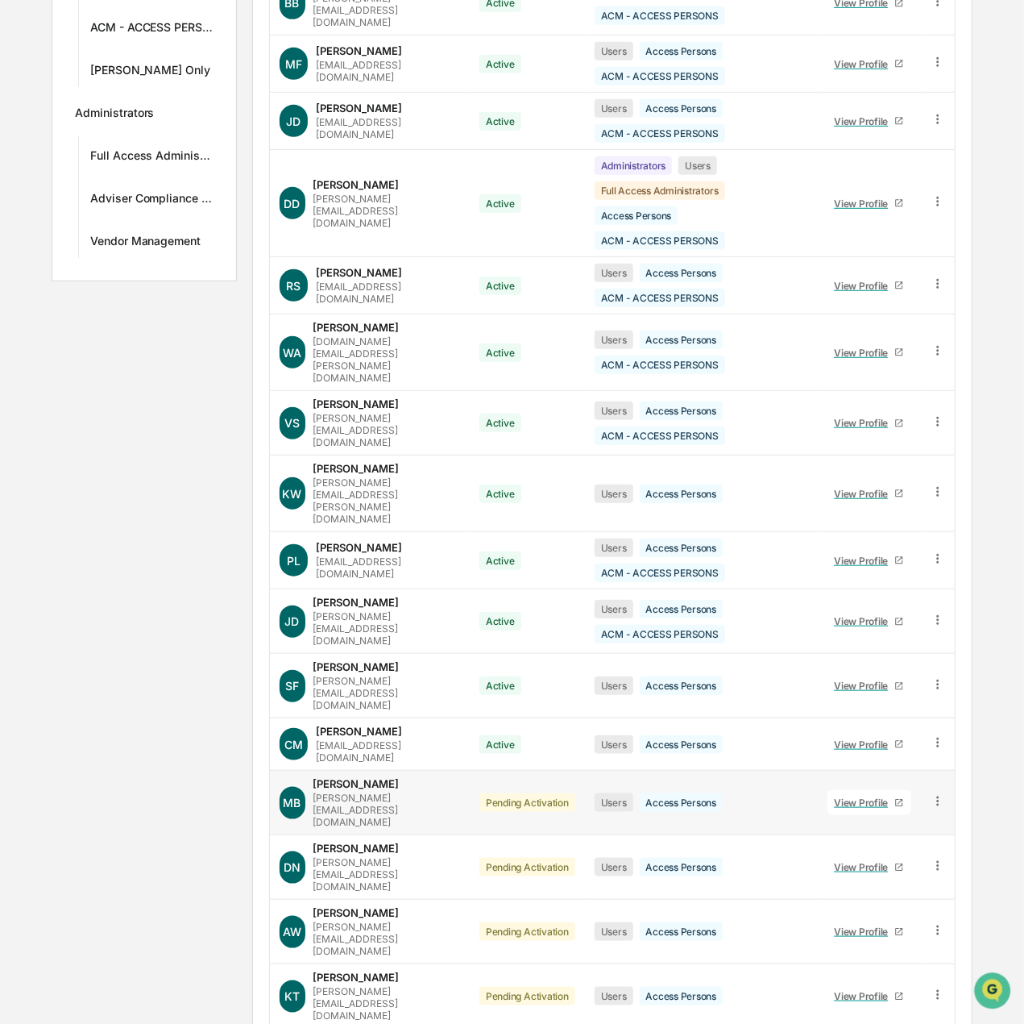
click at [941, 794] on icon at bounding box center [938, 801] width 15 height 15
click at [849, 849] on div "Change Status" at bounding box center [863, 858] width 139 height 19
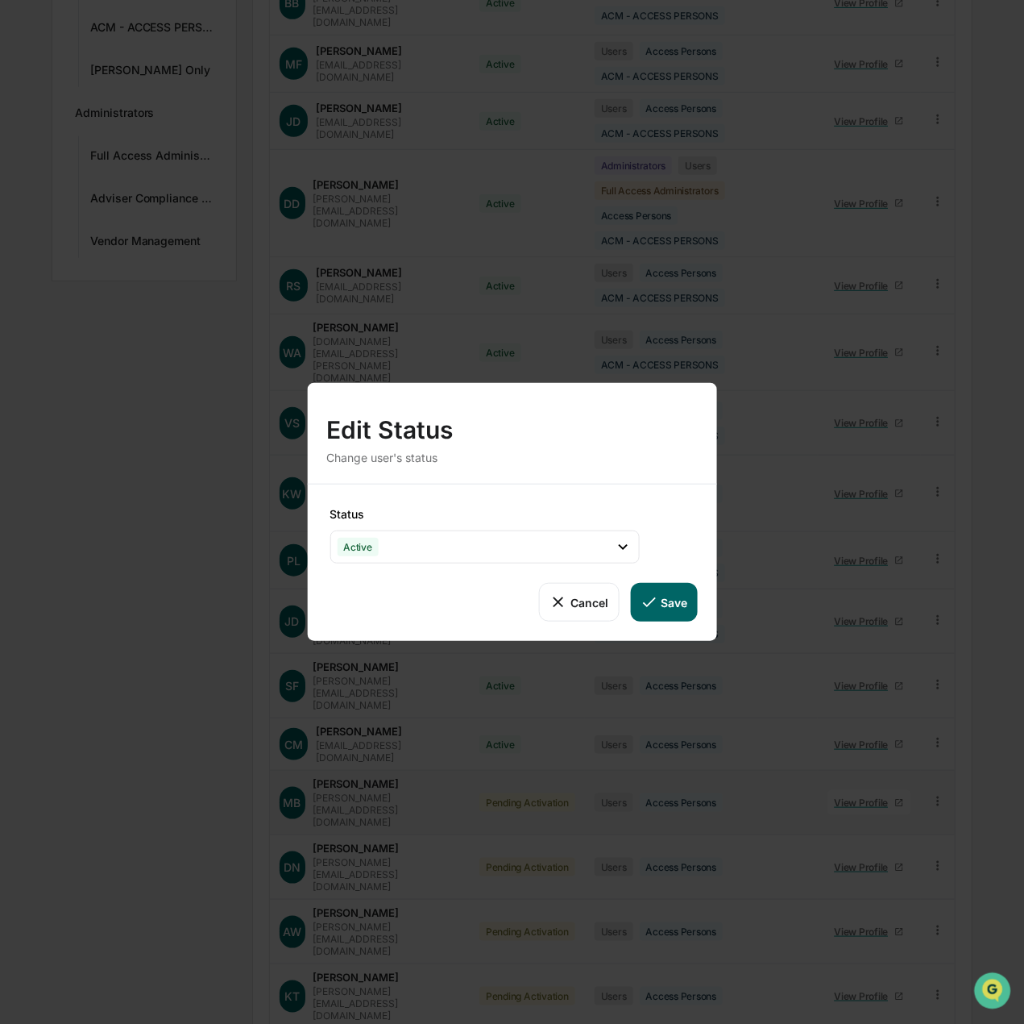
click at [653, 595] on icon at bounding box center [649, 602] width 18 height 18
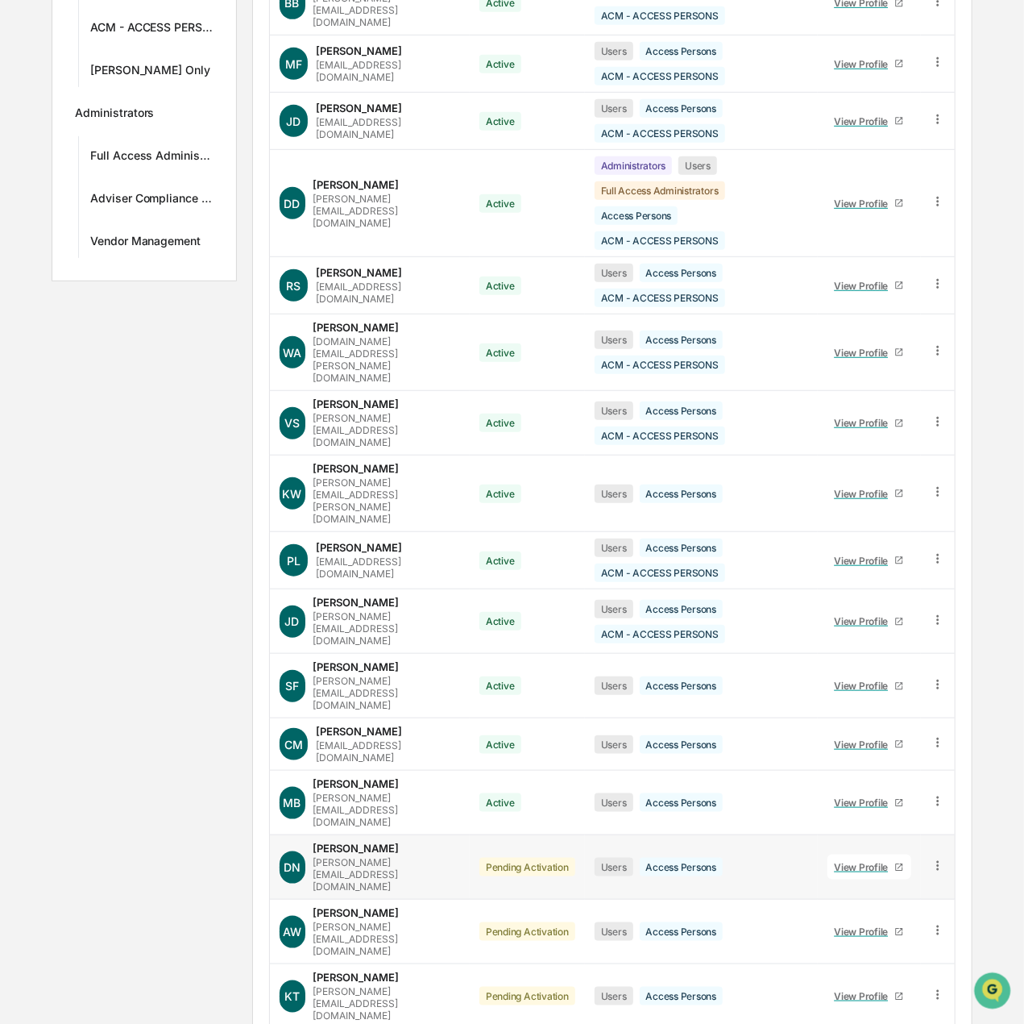
click at [940, 858] on icon at bounding box center [938, 865] width 15 height 15
click at [849, 914] on div "Change Status" at bounding box center [863, 923] width 139 height 19
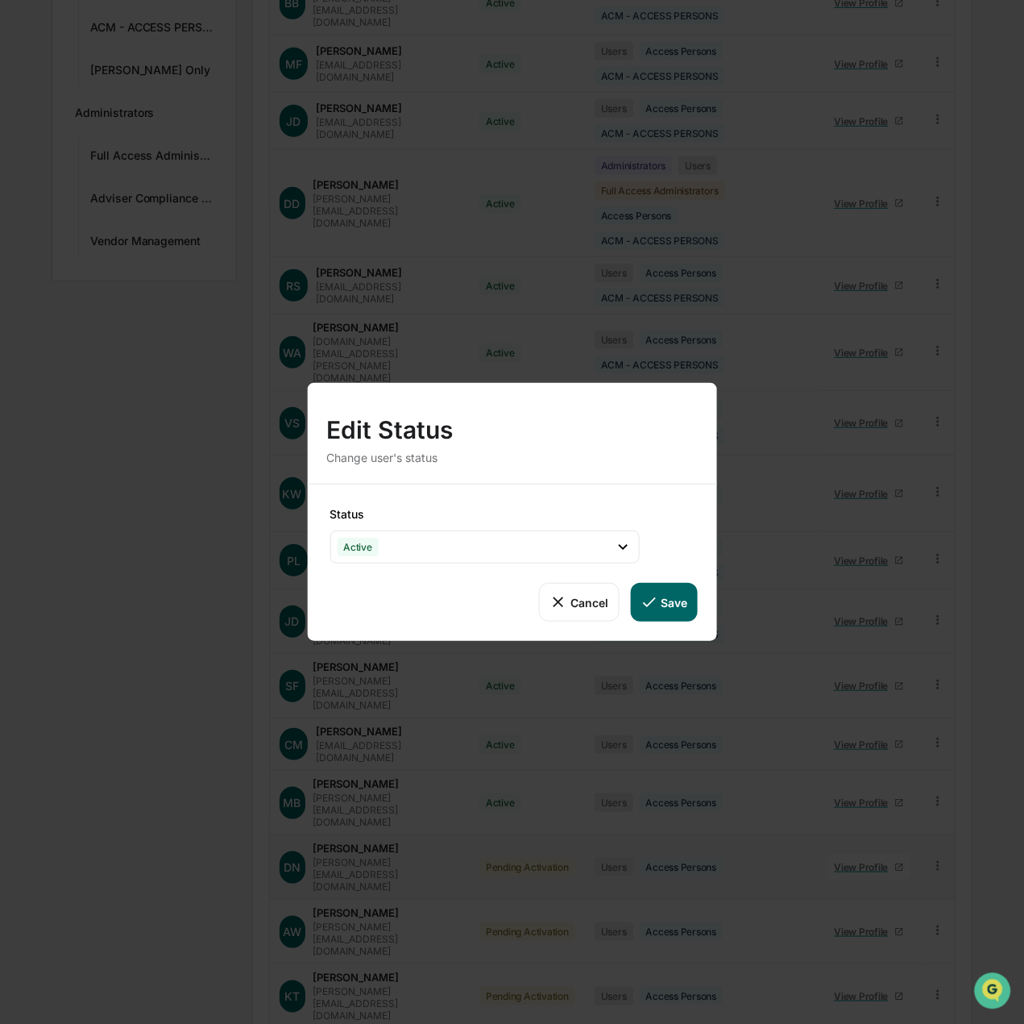
click at [675, 596] on button "Save" at bounding box center [663, 602] width 67 height 39
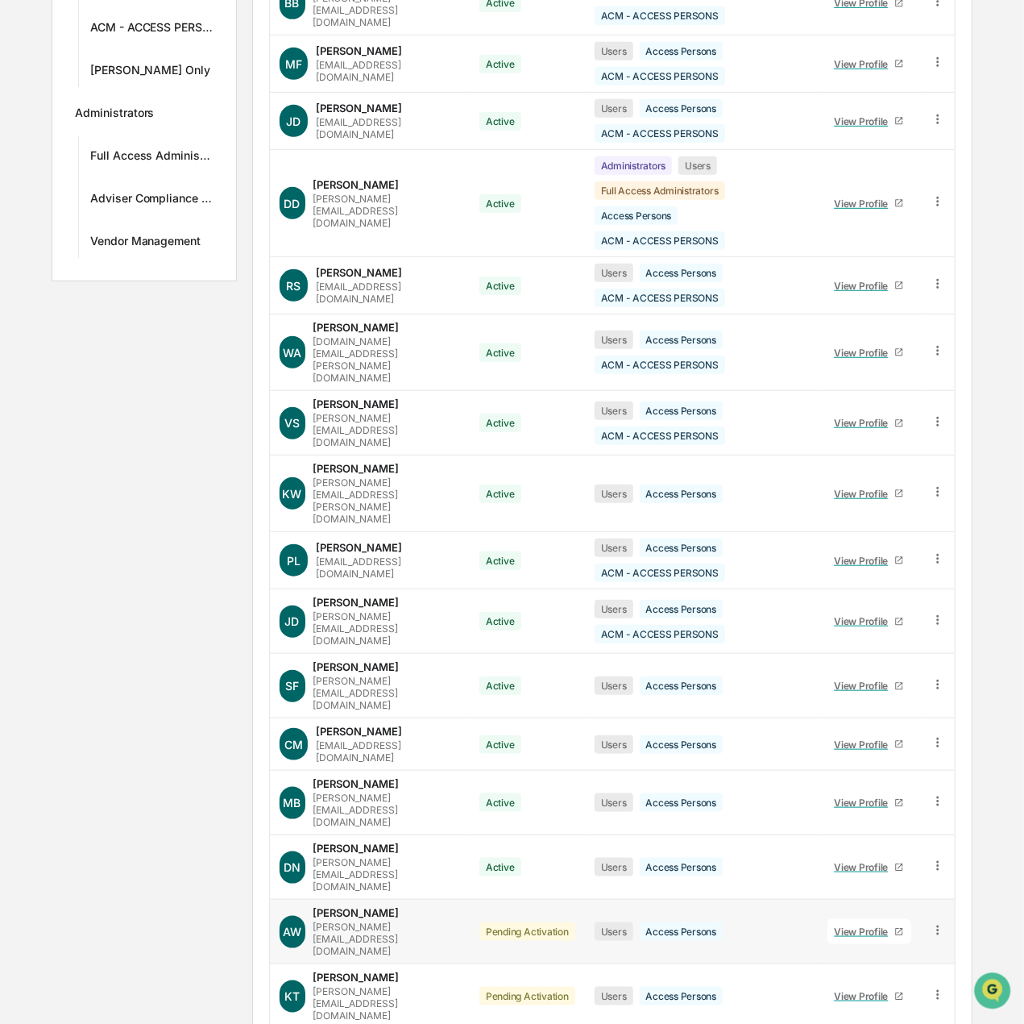
click at [933, 923] on icon at bounding box center [938, 930] width 15 height 15
click at [864, 978] on div "Change Status" at bounding box center [863, 987] width 139 height 19
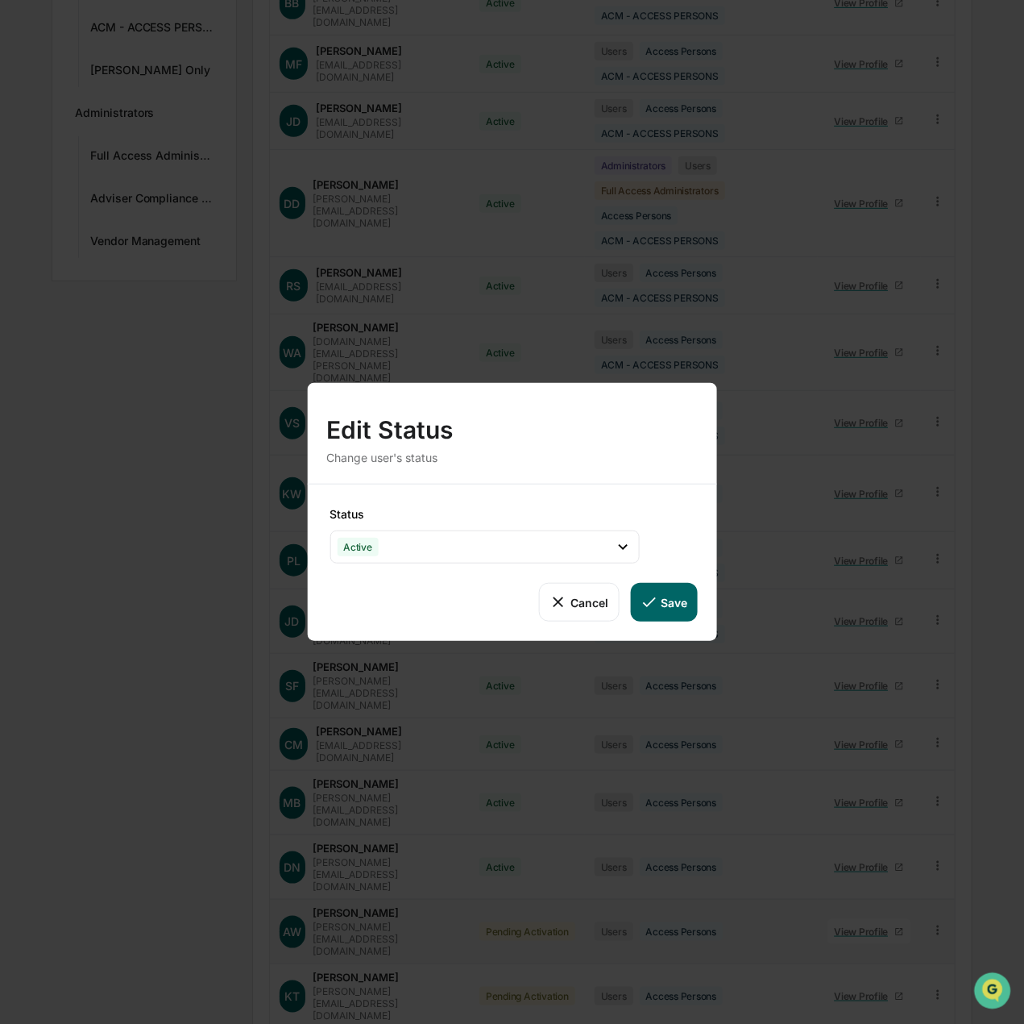
click at [659, 611] on button "Save" at bounding box center [663, 602] width 67 height 39
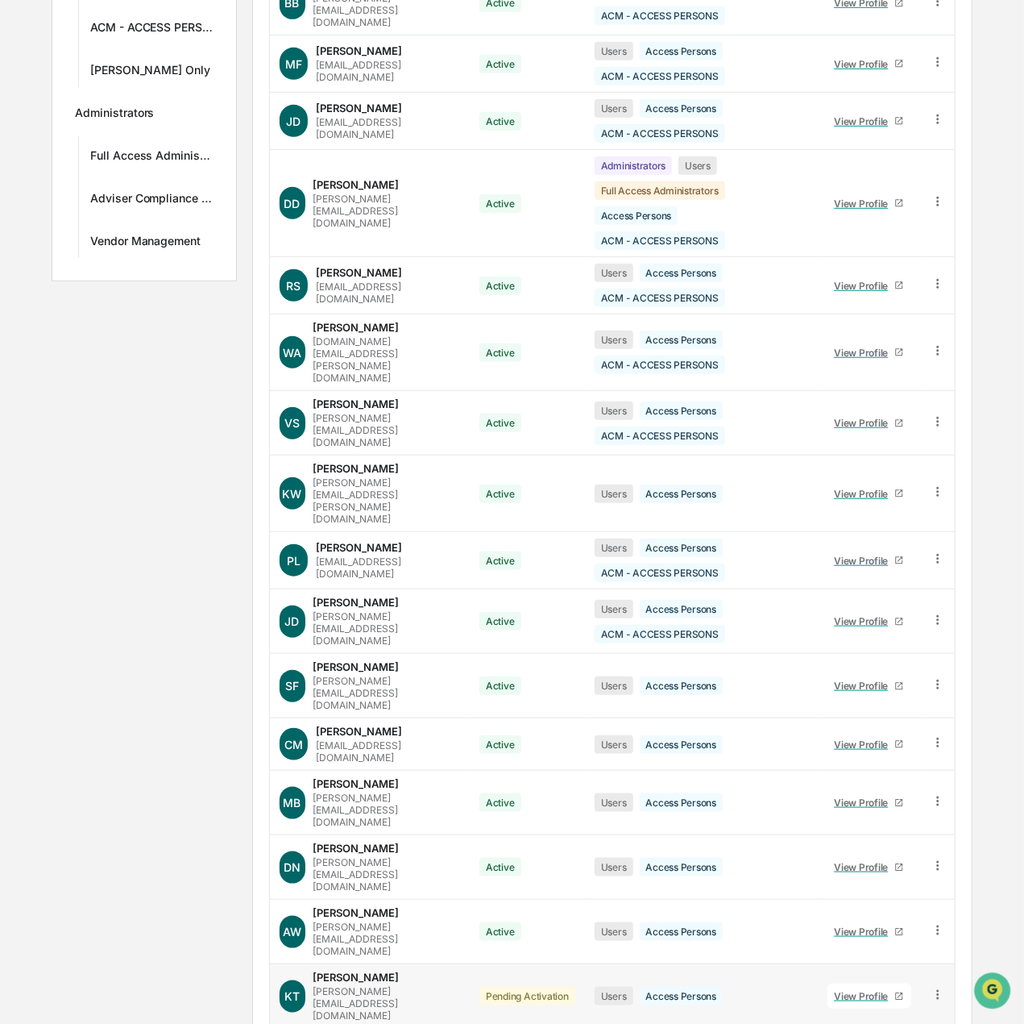
click at [940, 987] on icon at bounding box center [938, 994] width 15 height 15
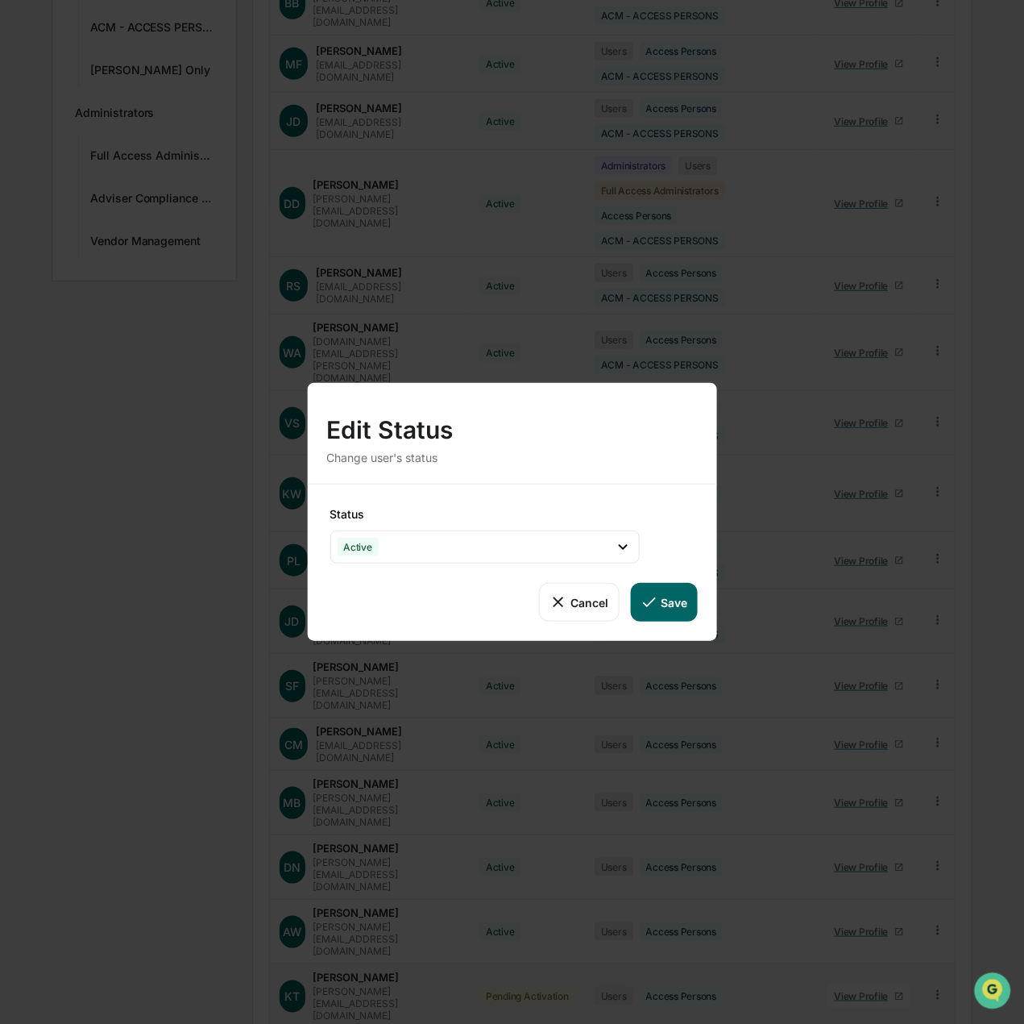
click at [662, 609] on button "Save" at bounding box center [663, 602] width 67 height 39
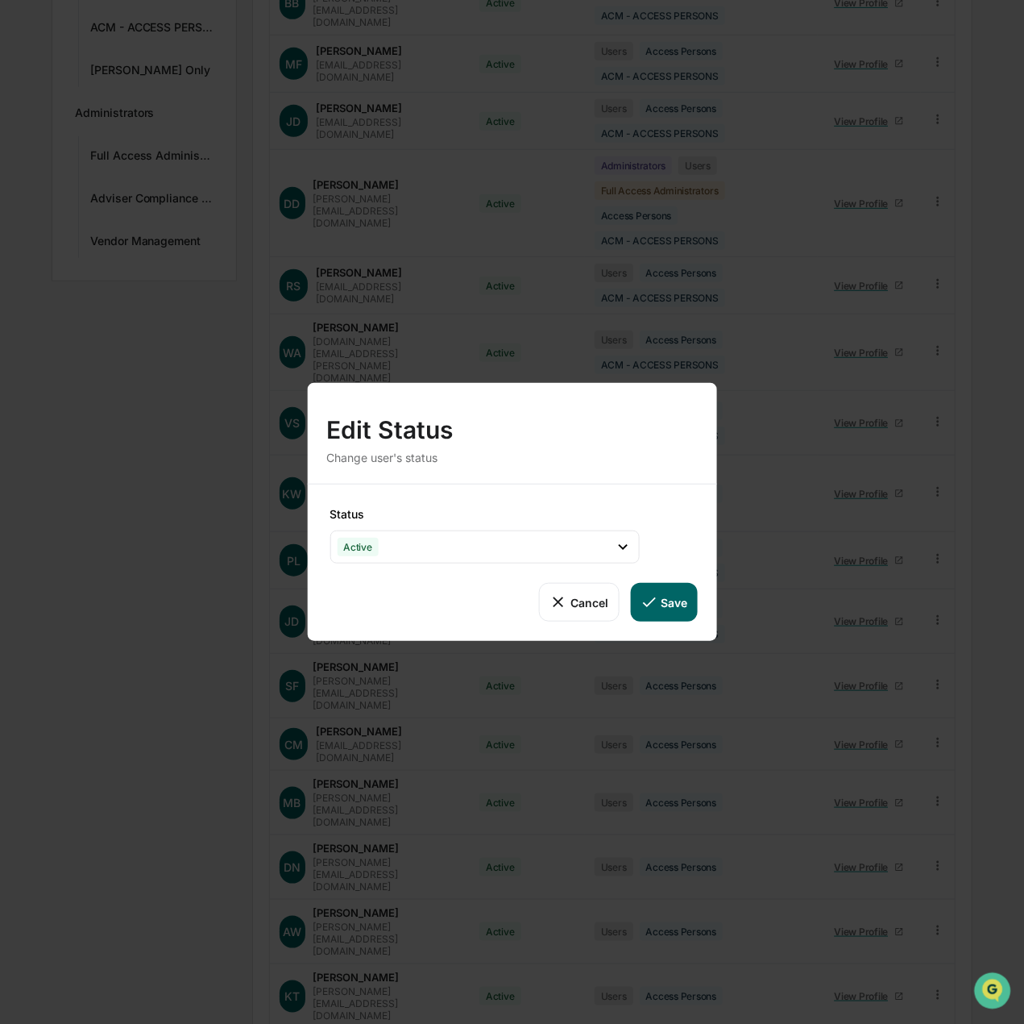
click at [680, 610] on button "Save" at bounding box center [663, 602] width 67 height 39
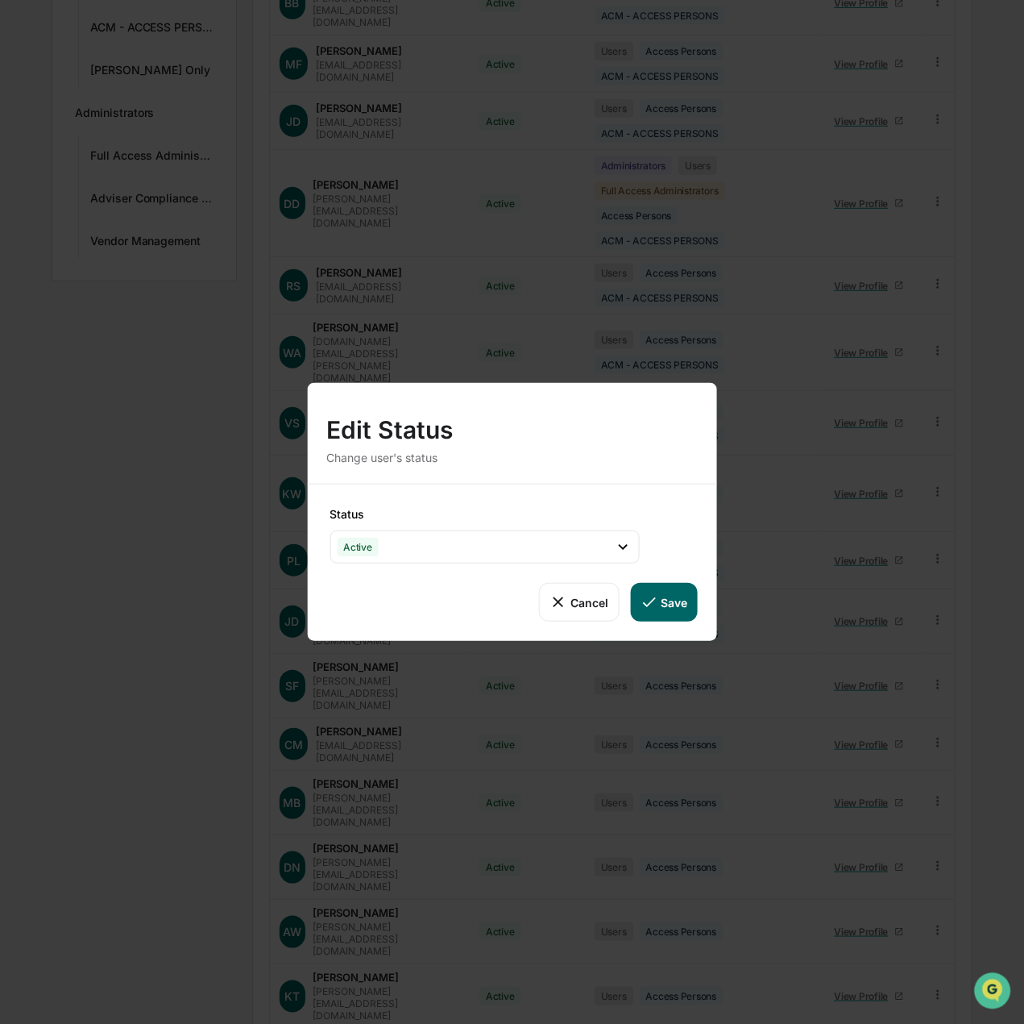
click at [675, 596] on button "Save" at bounding box center [663, 602] width 67 height 39
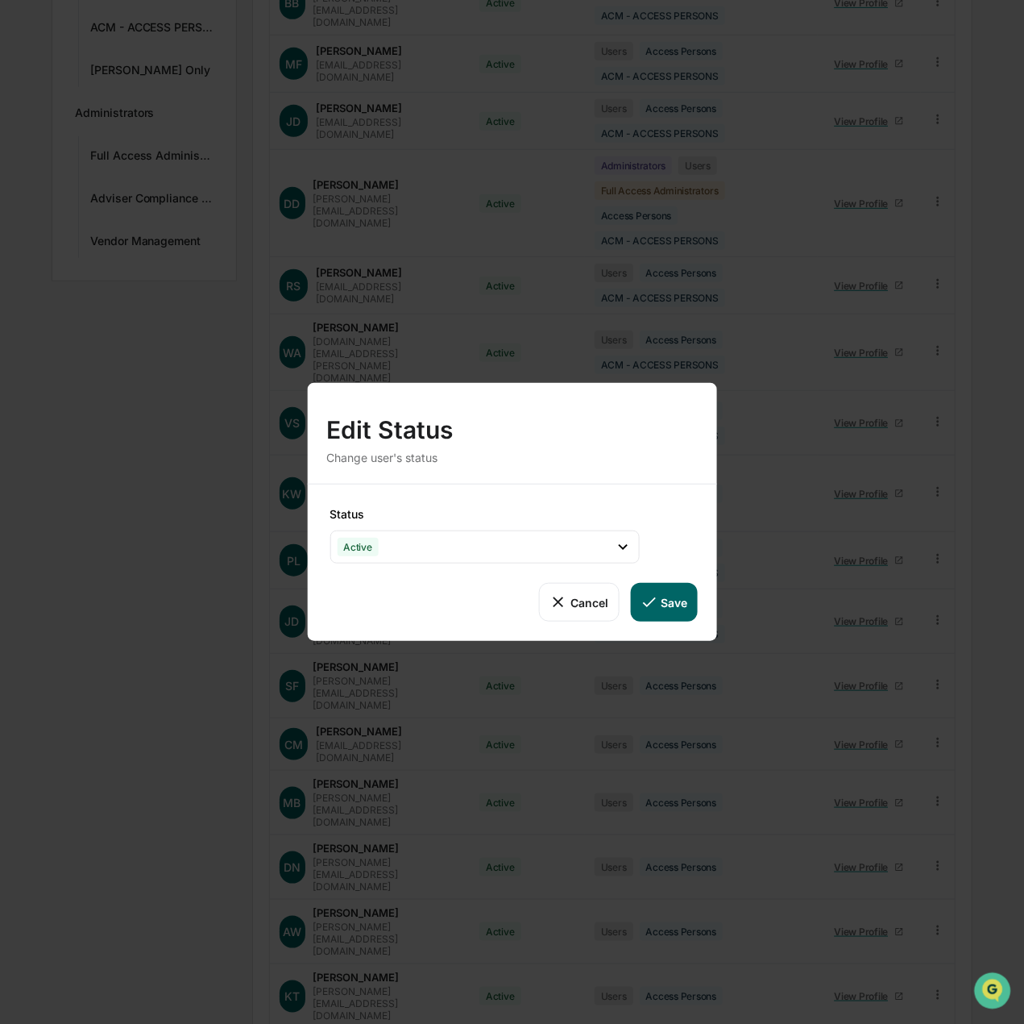
click at [669, 602] on button "Save" at bounding box center [663, 602] width 67 height 39
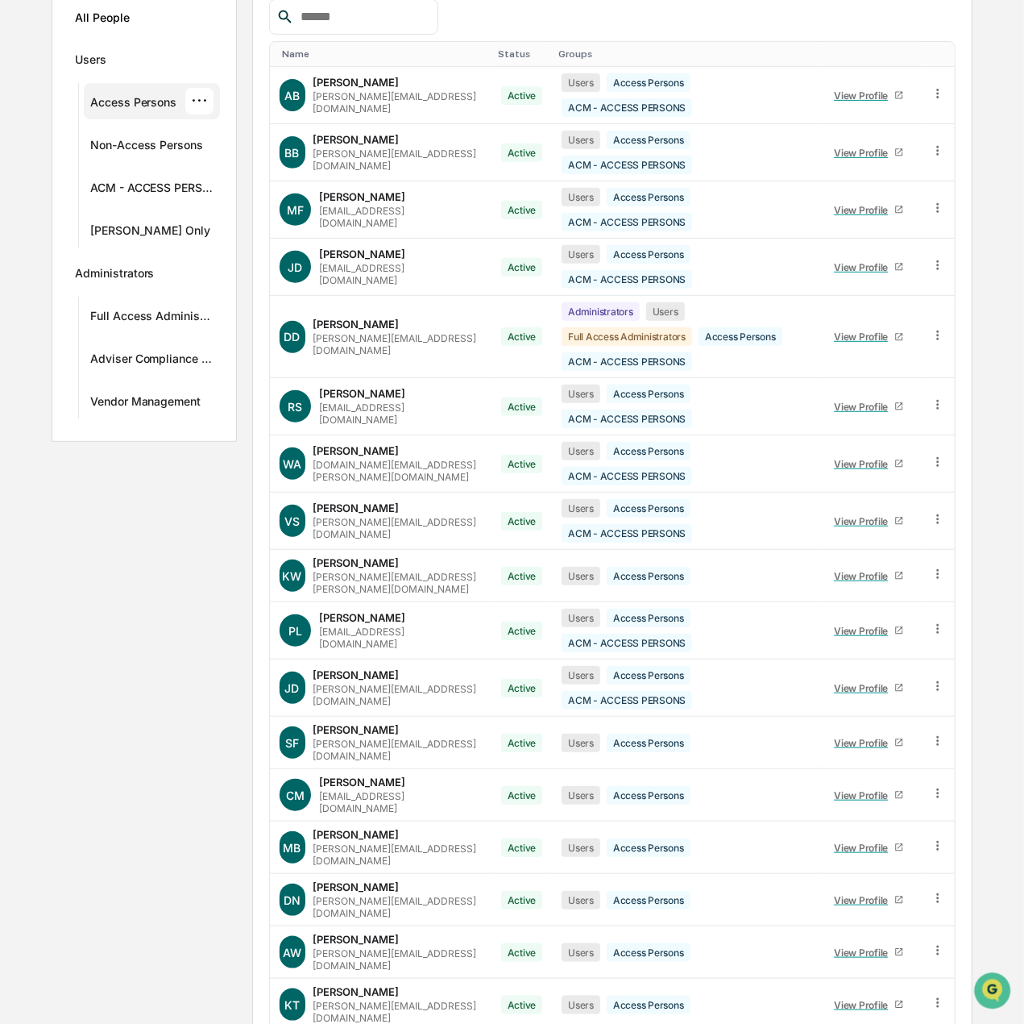
scroll to position [0, 0]
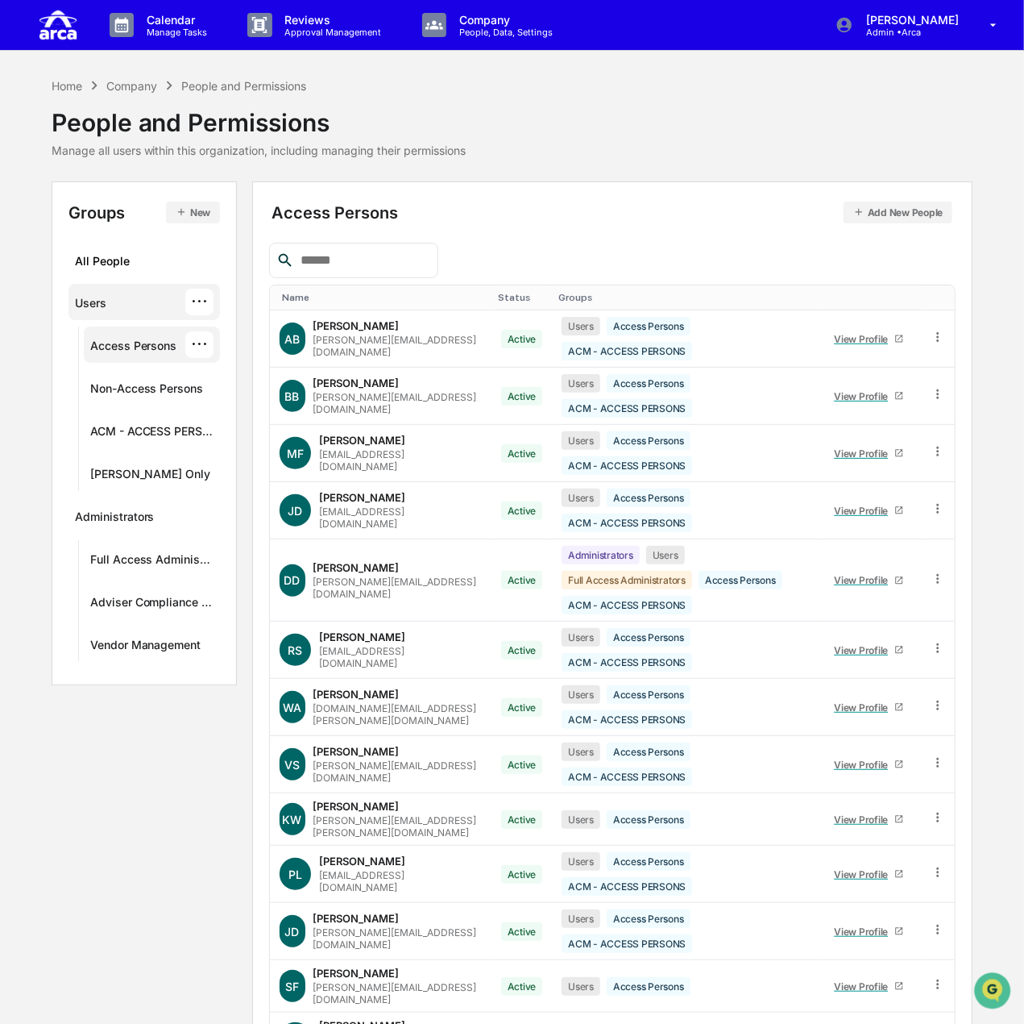
click at [99, 307] on div "Users" at bounding box center [90, 305] width 31 height 19
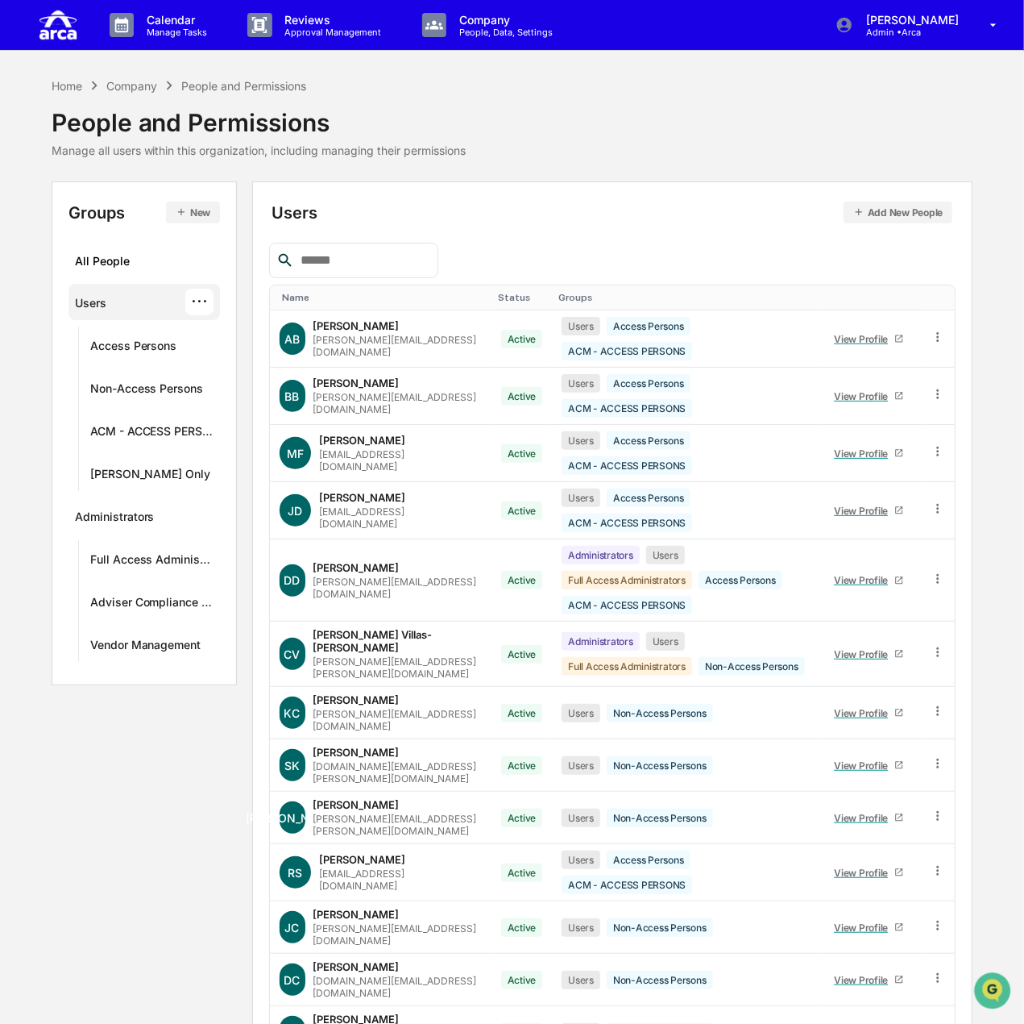
click at [924, 30] on p "Admin • Arca" at bounding box center [910, 32] width 114 height 11
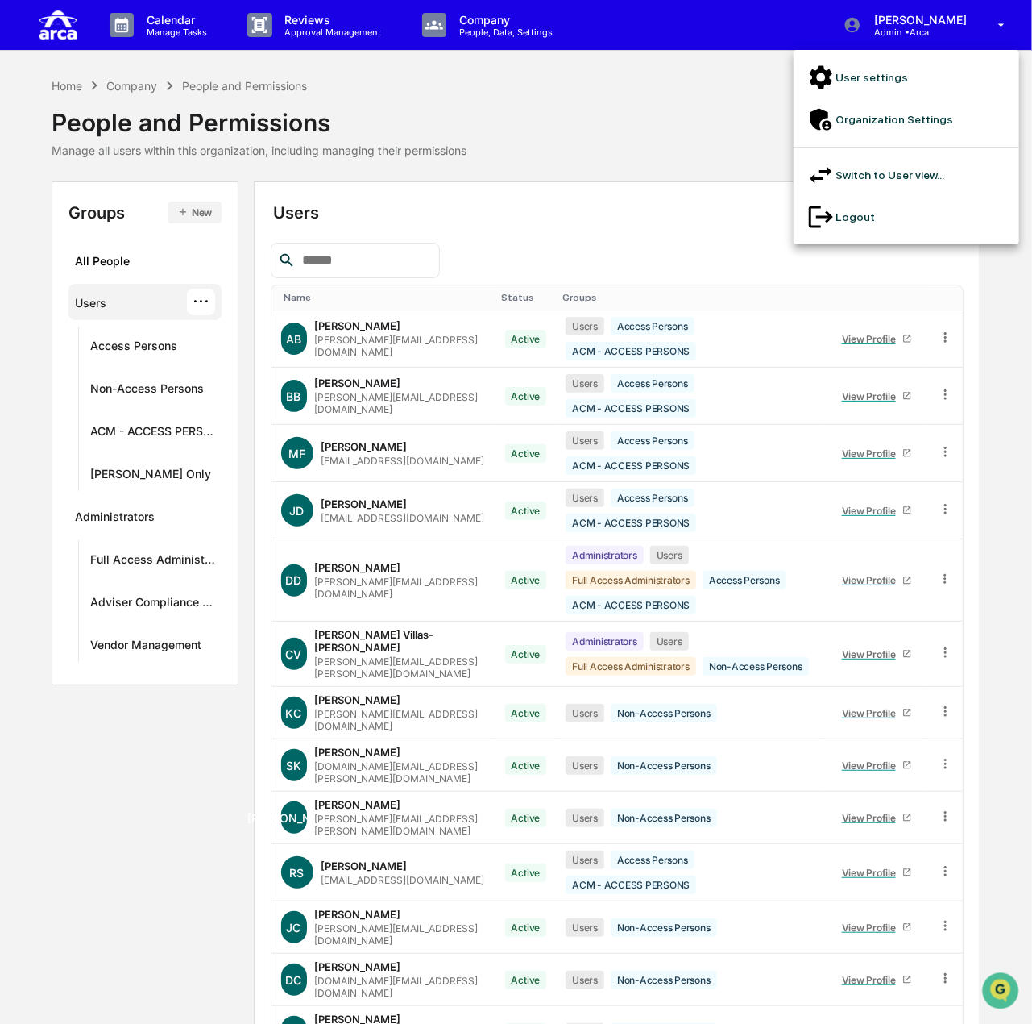
click at [891, 154] on li "Switch to User view..." at bounding box center [907, 175] width 226 height 42
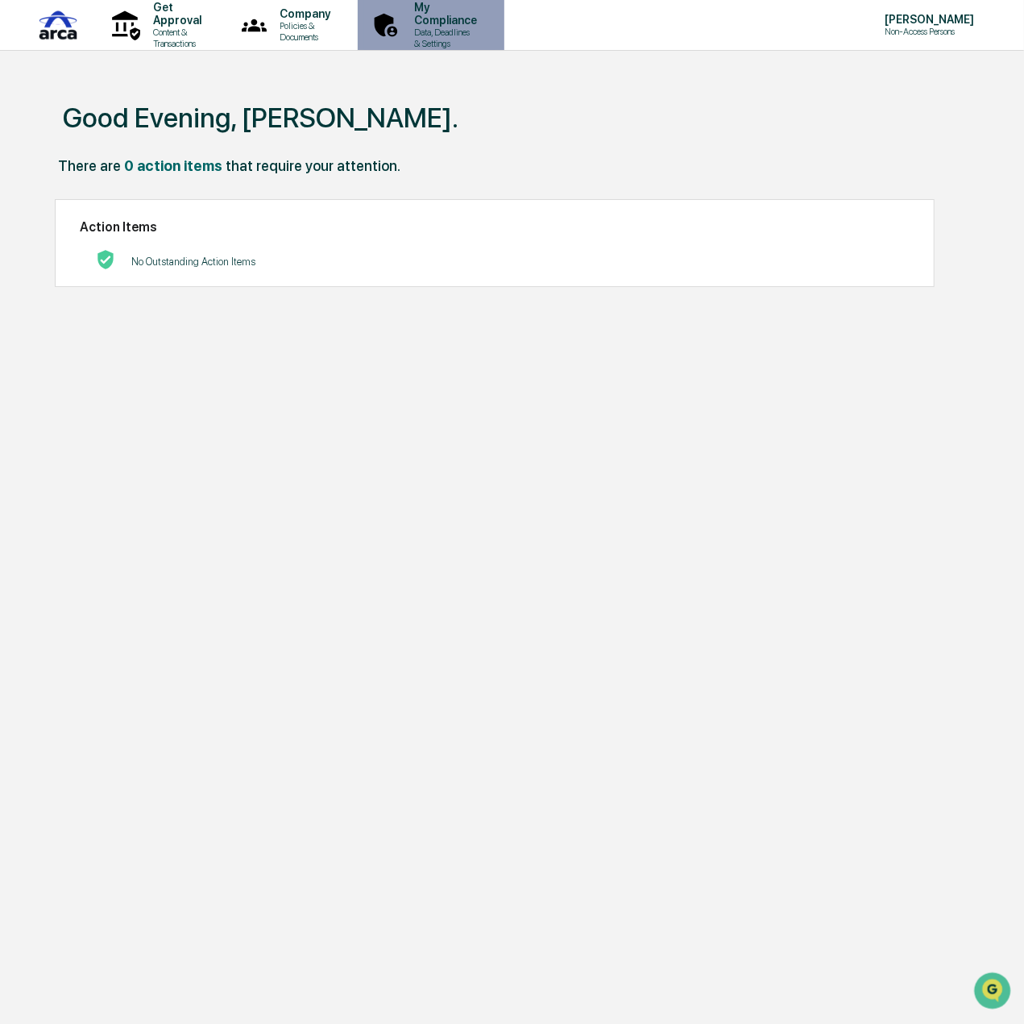
click at [485, 23] on p "My Compliance" at bounding box center [443, 14] width 84 height 26
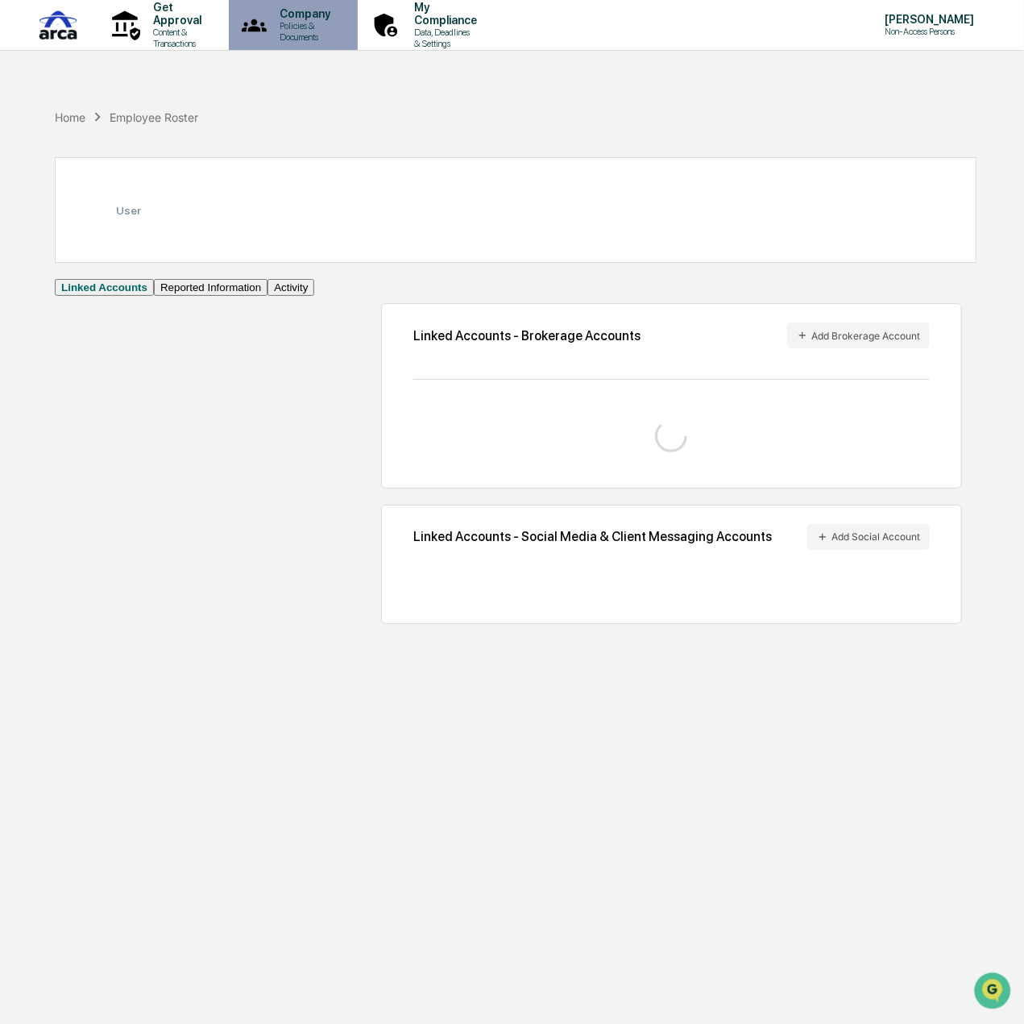
click at [338, 20] on p "Company" at bounding box center [303, 13] width 72 height 13
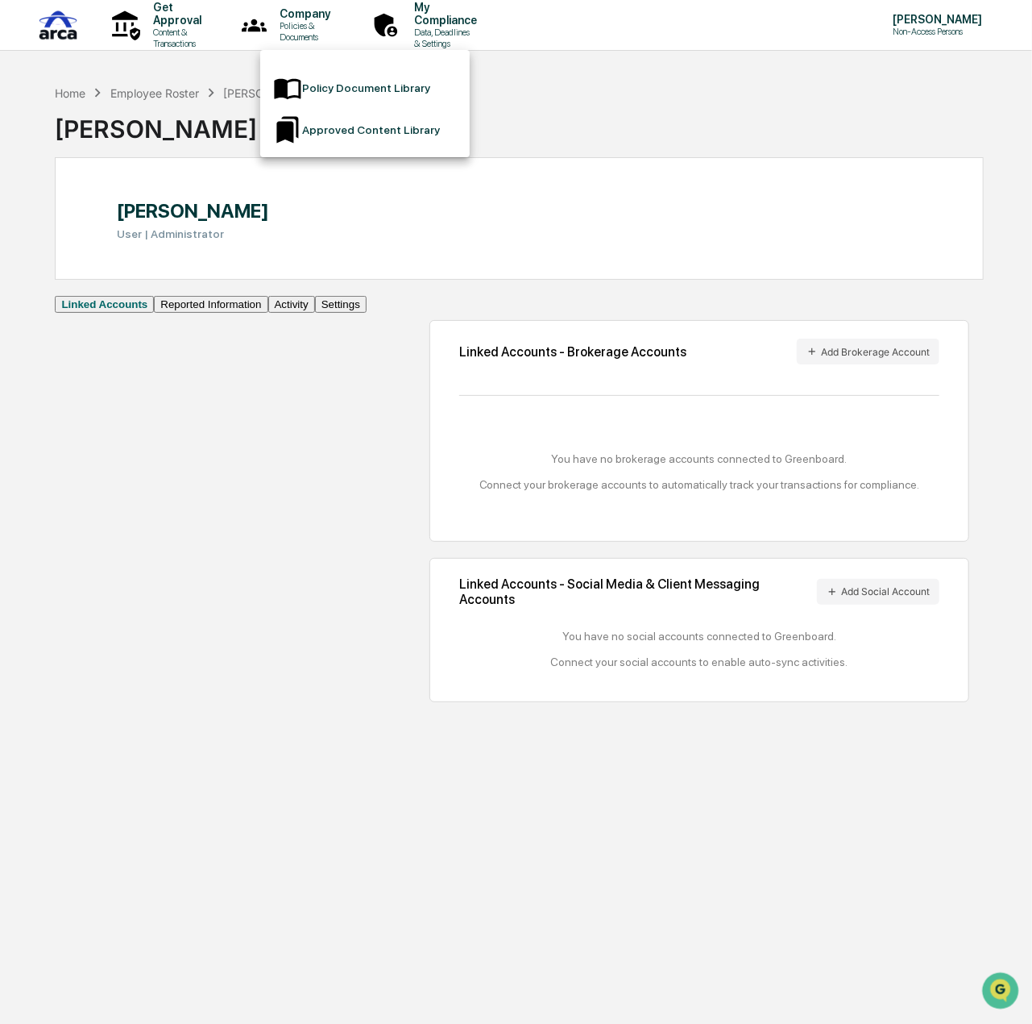
click at [192, 19] on div at bounding box center [516, 512] width 1032 height 1024
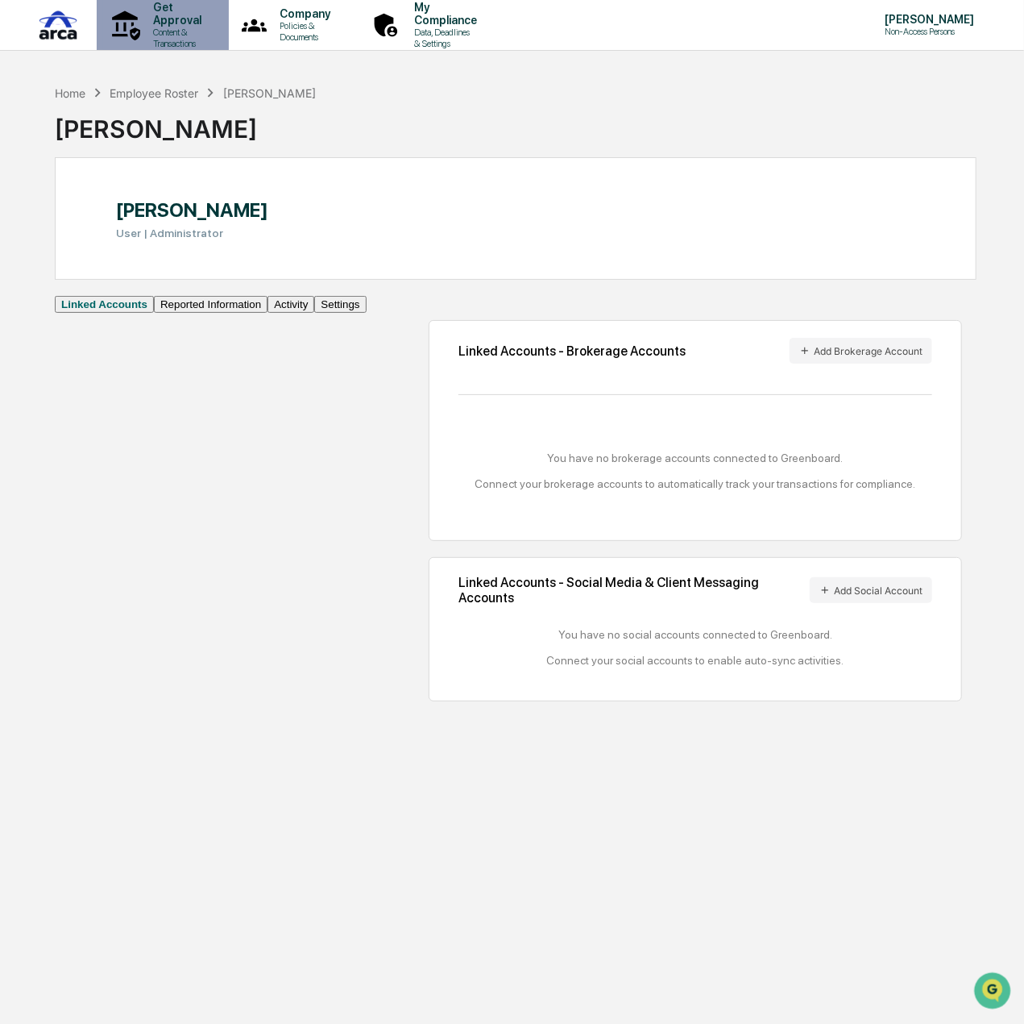
click at [182, 23] on p "Get Approval" at bounding box center [174, 14] width 69 height 26
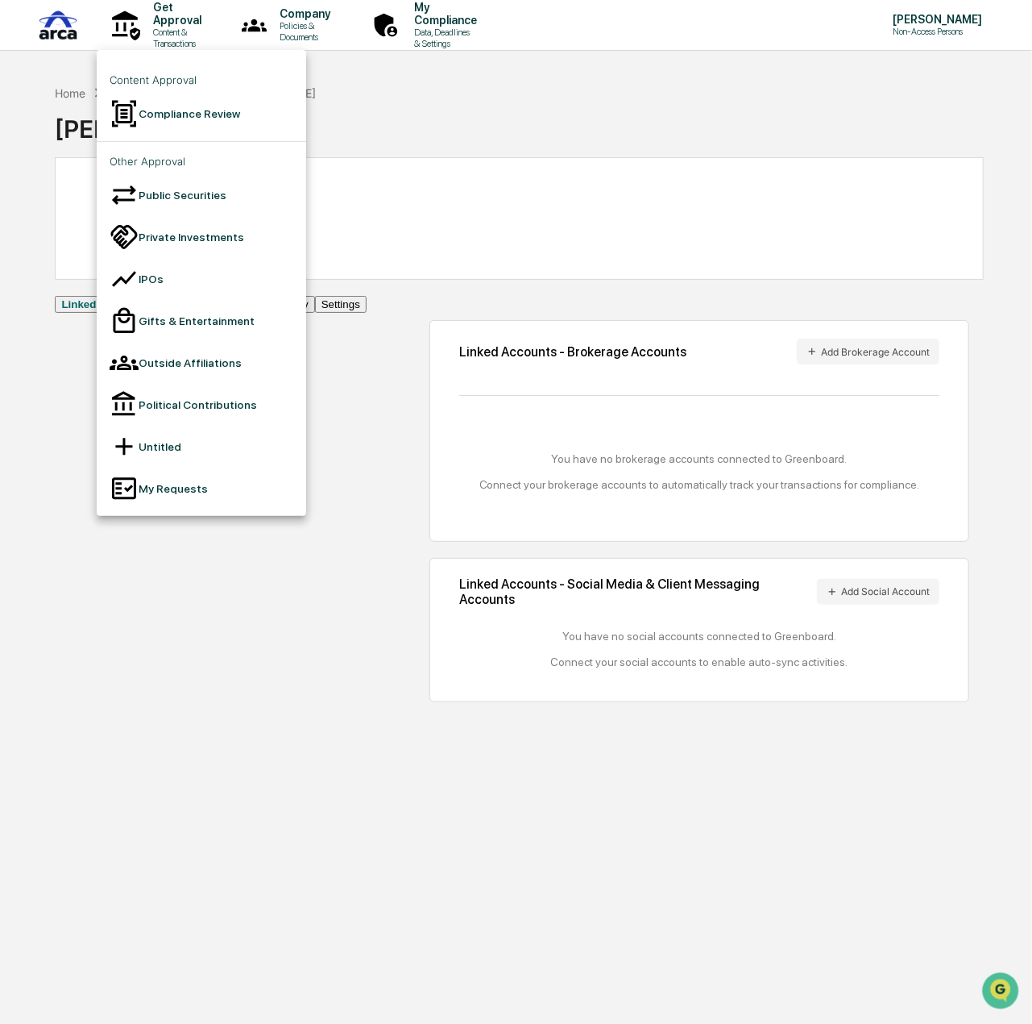
click at [205, 110] on li "Compliance Review" at bounding box center [202, 114] width 210 height 42
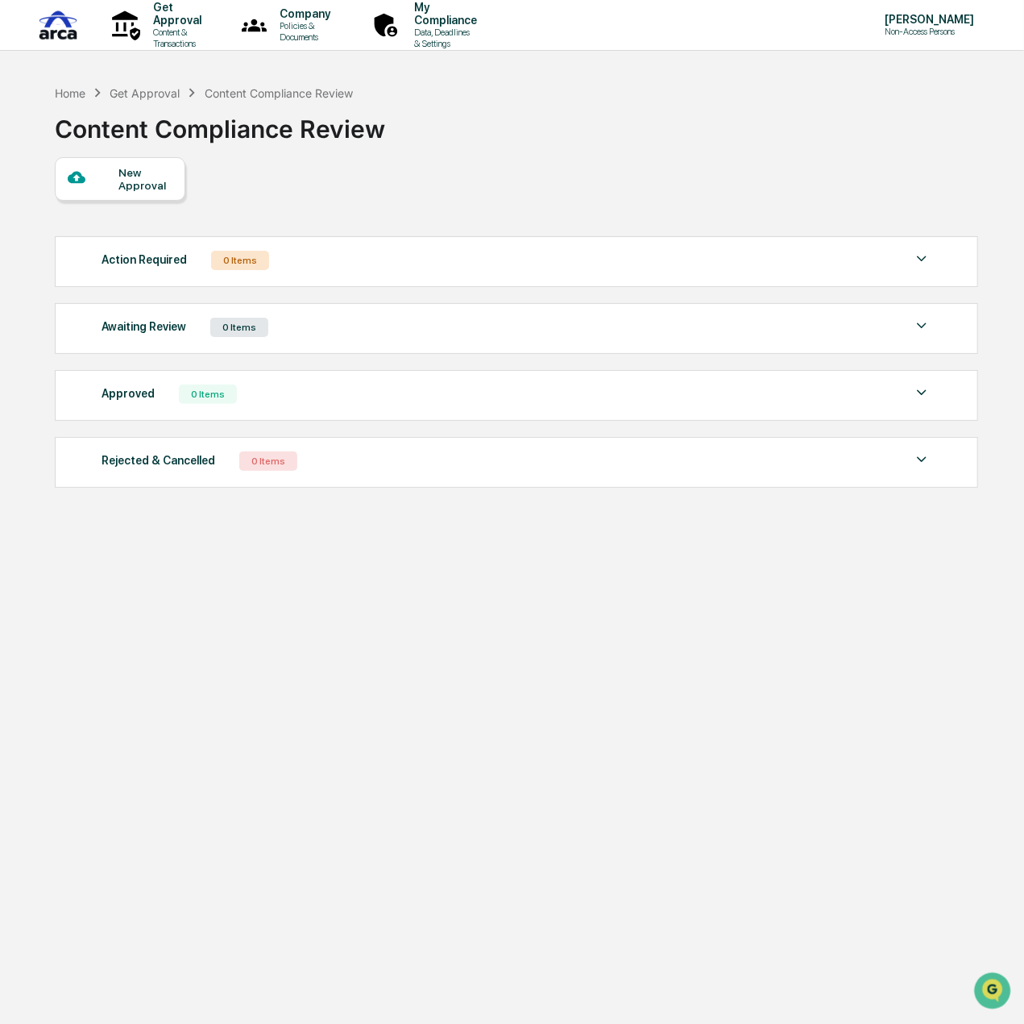
click at [128, 177] on div "New Approval" at bounding box center [145, 179] width 54 height 26
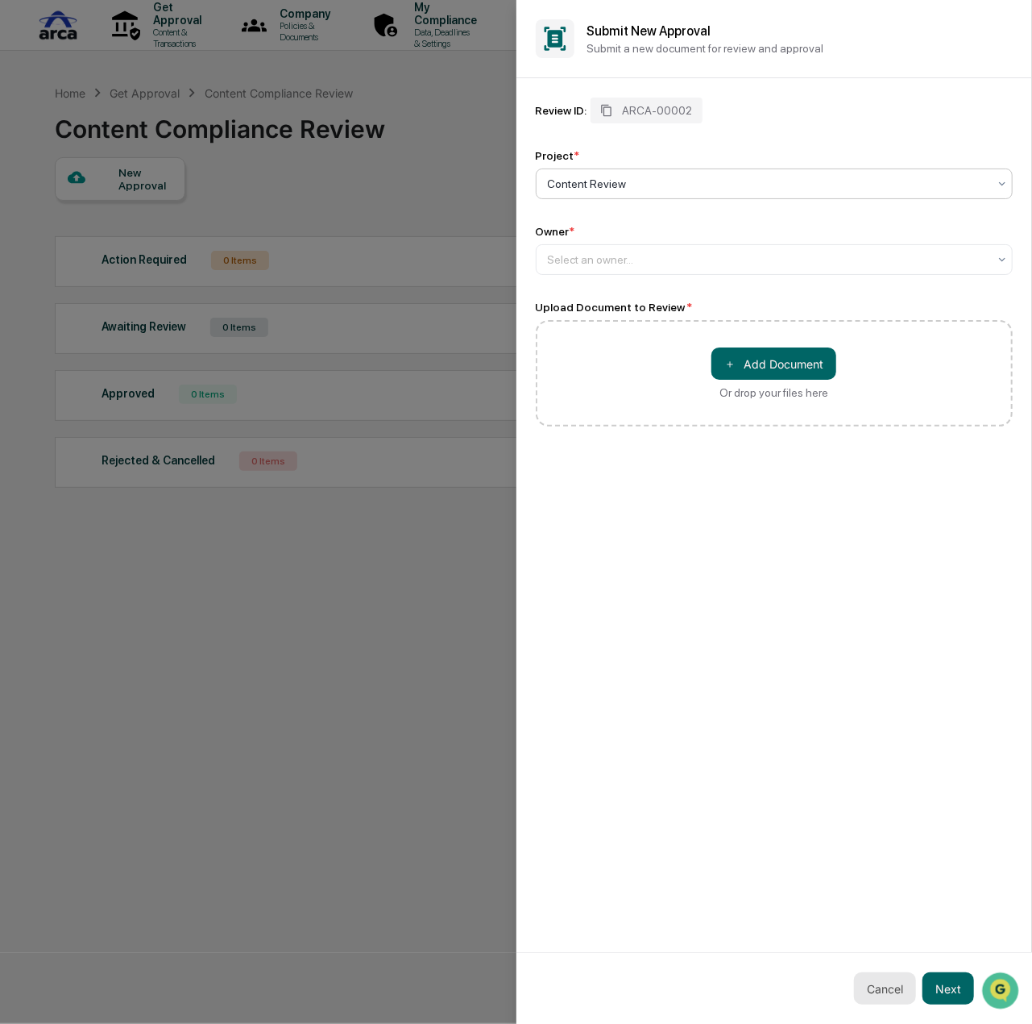
click at [883, 994] on button "Cancel" at bounding box center [885, 988] width 62 height 32
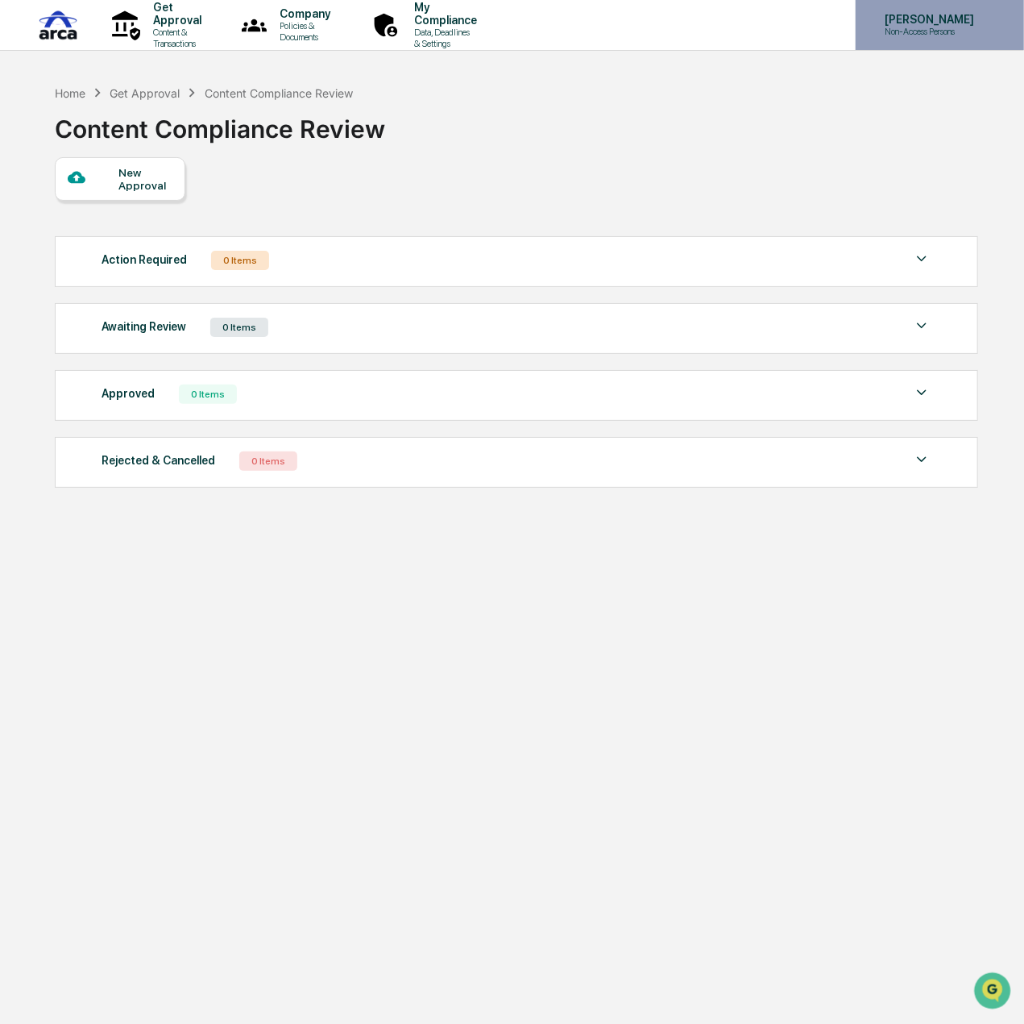
click at [991, 33] on div "[PERSON_NAME] Non-Access Persons" at bounding box center [940, 25] width 168 height 50
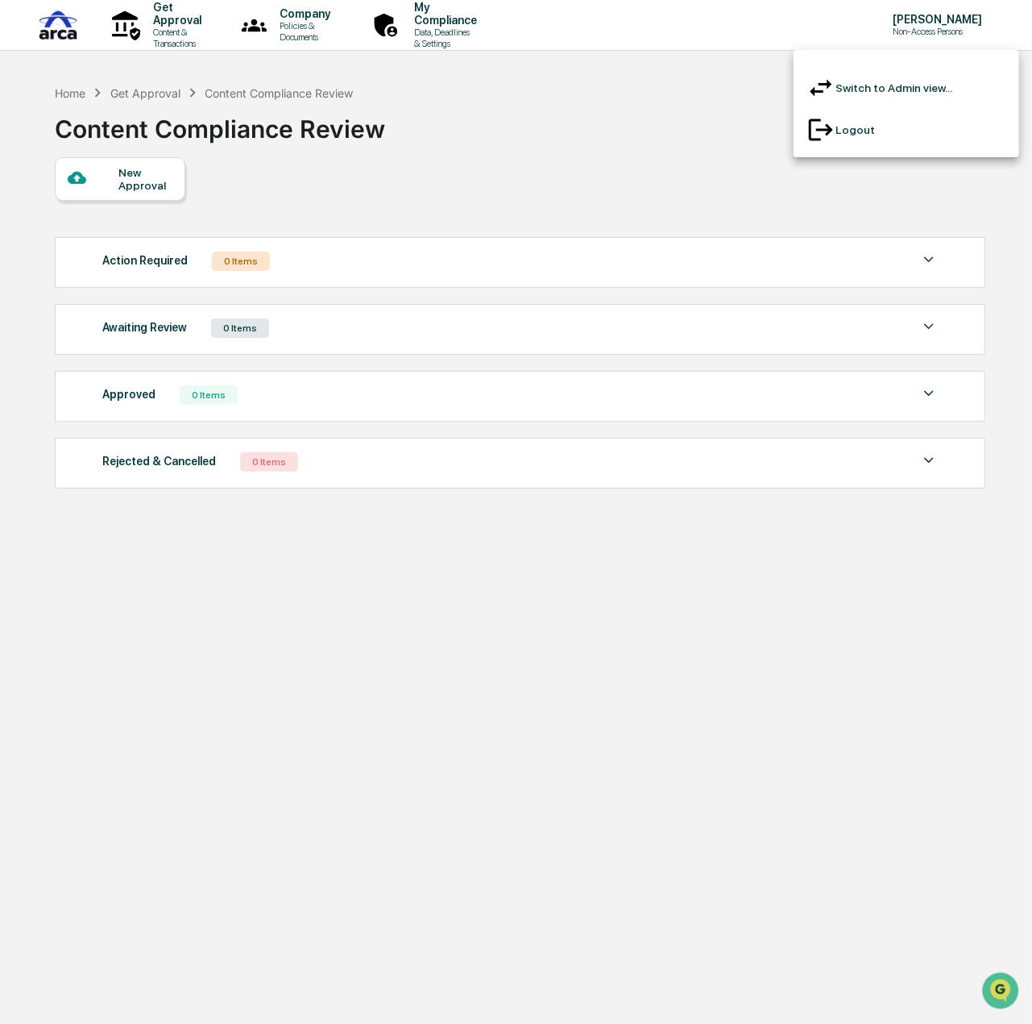
click at [941, 83] on li "Switch to Admin view..." at bounding box center [907, 88] width 226 height 42
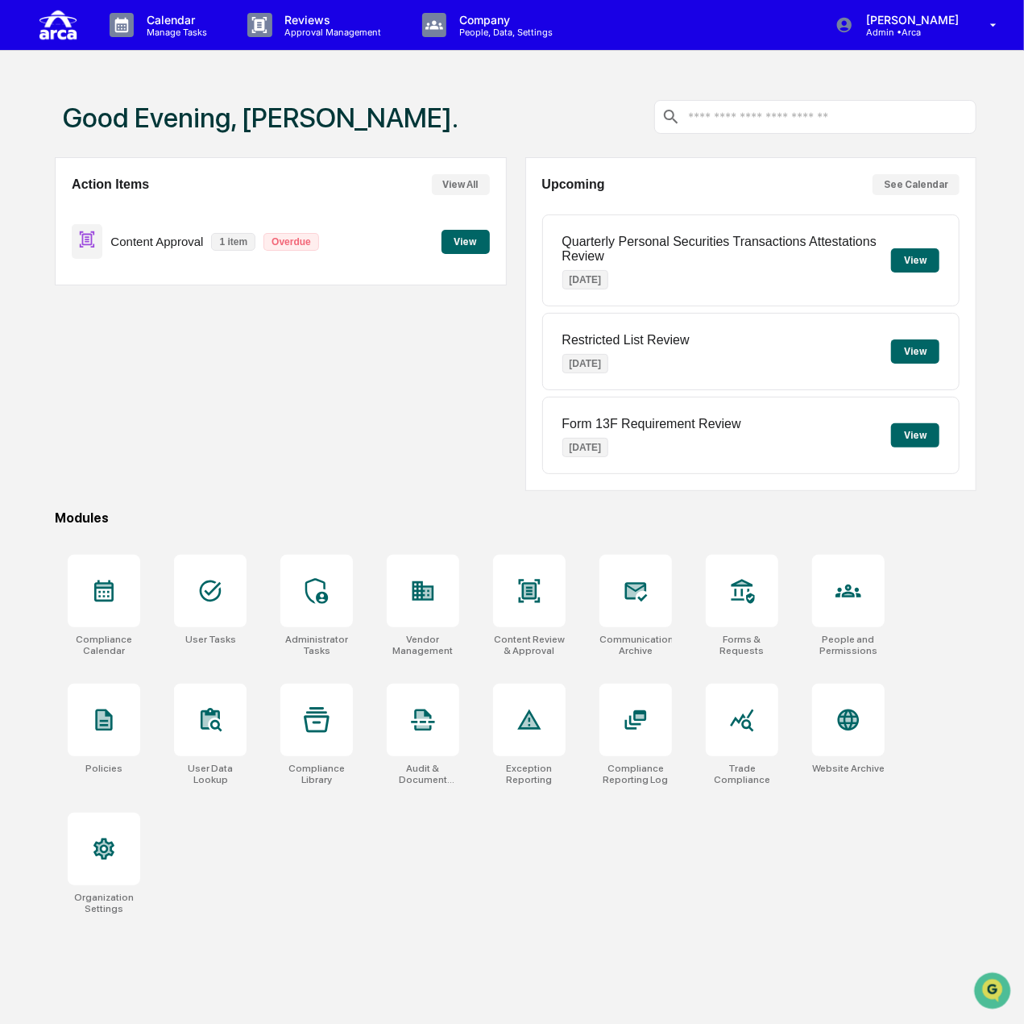
drag, startPoint x: 145, startPoint y: 244, endPoint x: 154, endPoint y: 246, distance: 9.0
click at [145, 244] on p "Content Approval" at bounding box center [156, 242] width 93 height 14
click at [480, 241] on button "View" at bounding box center [466, 242] width 48 height 24
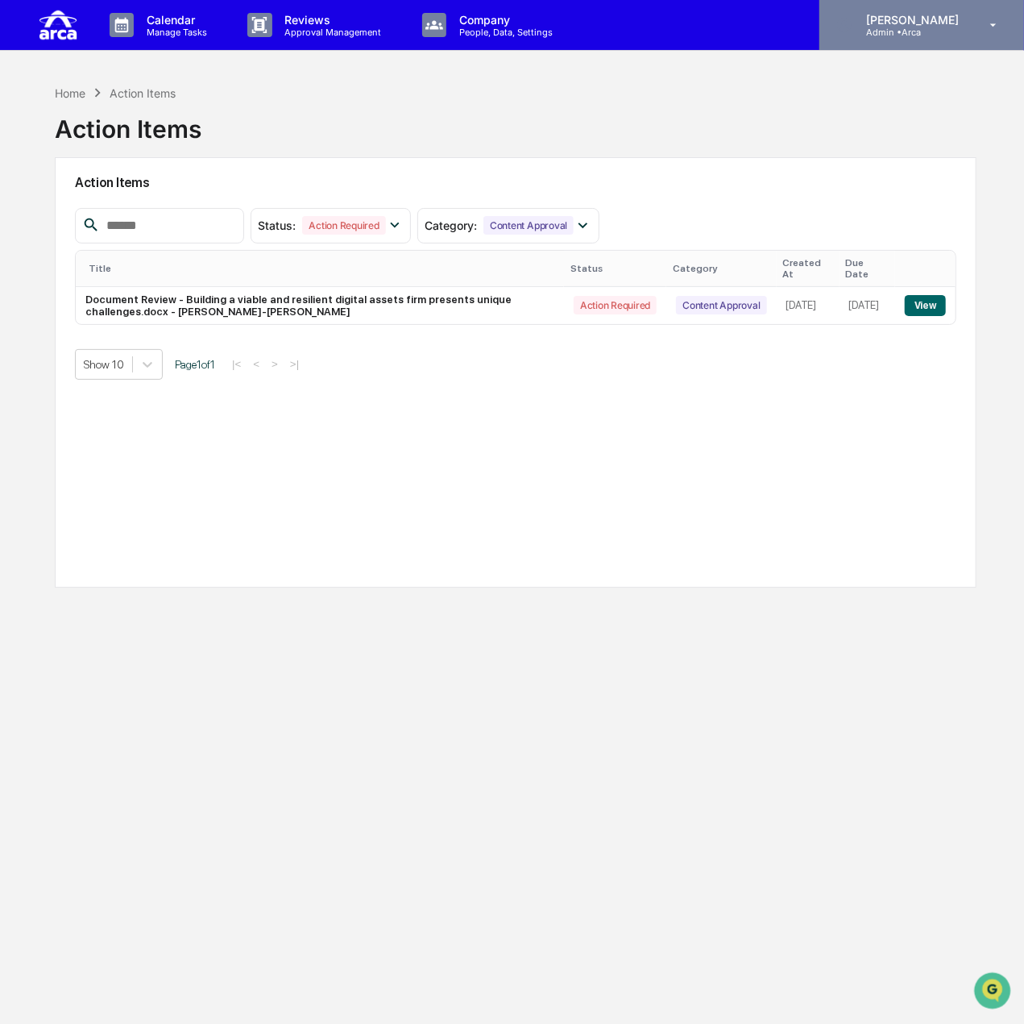
click at [896, 38] on div "[PERSON_NAME] Admin • Arca" at bounding box center [922, 25] width 205 height 50
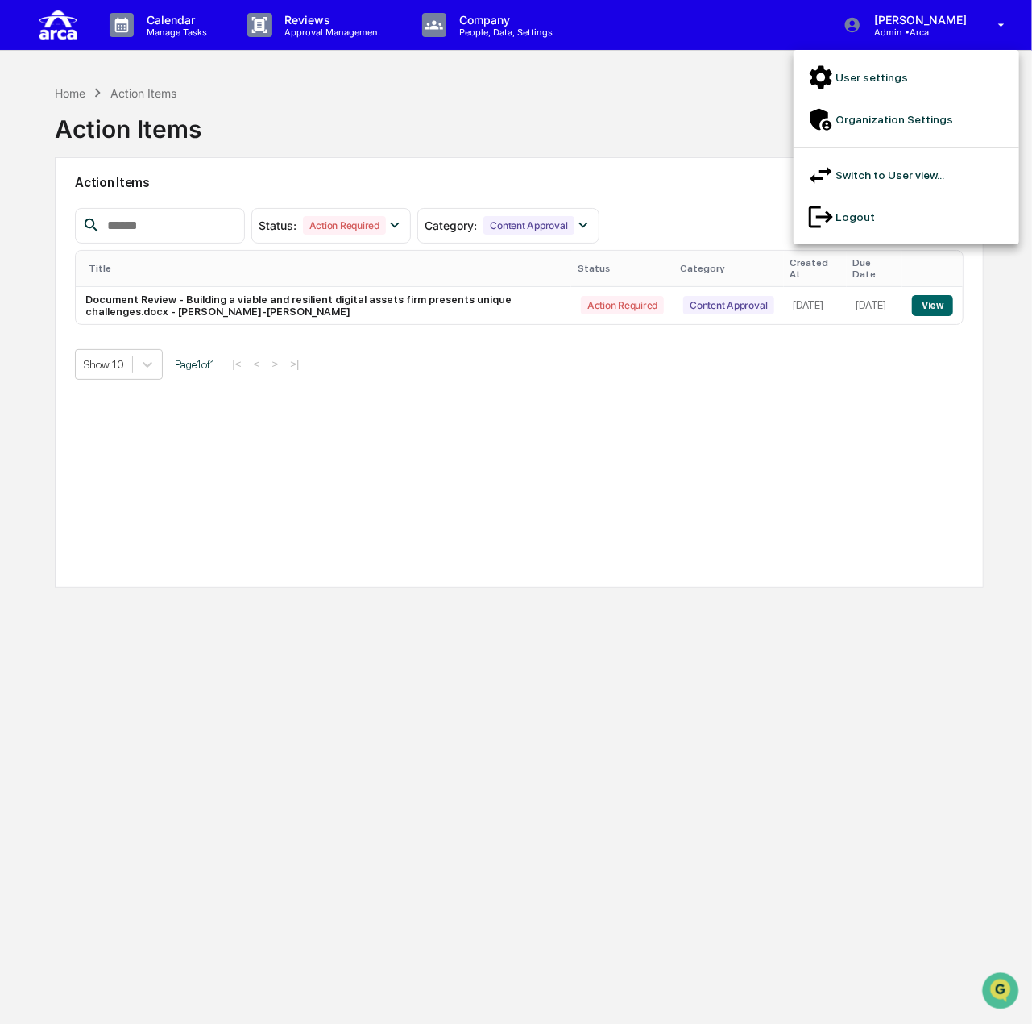
click at [877, 196] on li "Logout" at bounding box center [907, 217] width 226 height 42
